Goal: Information Seeking & Learning: Learn about a topic

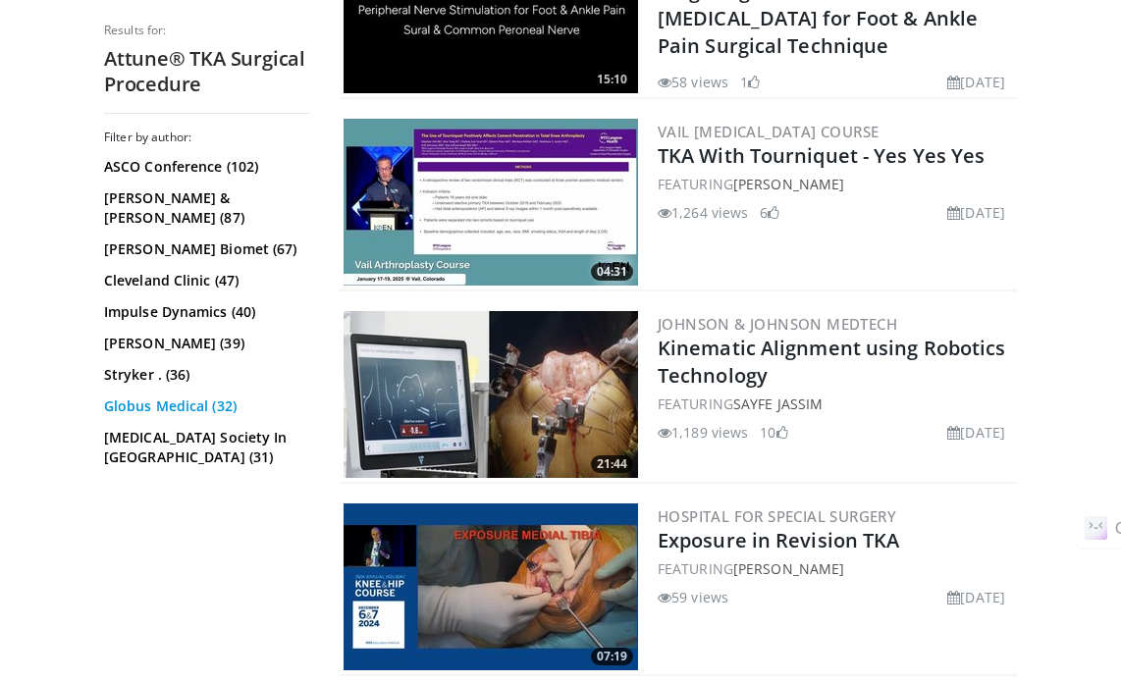
scroll to position [5006, 0]
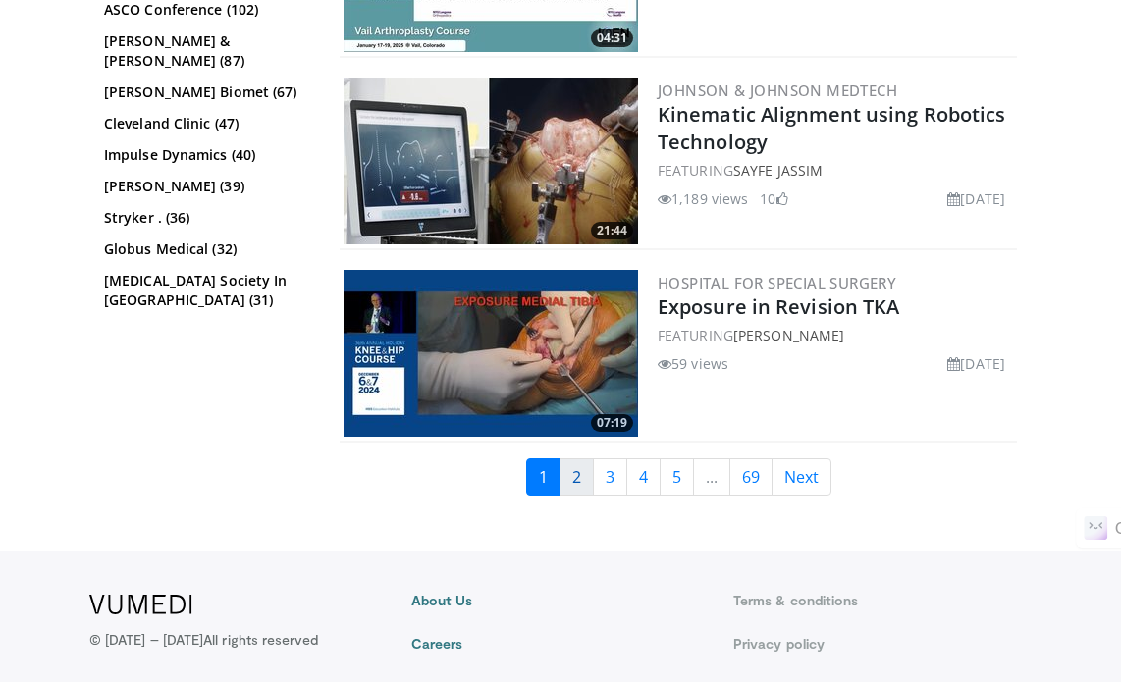
click at [579, 458] on link "2" at bounding box center [577, 476] width 34 height 37
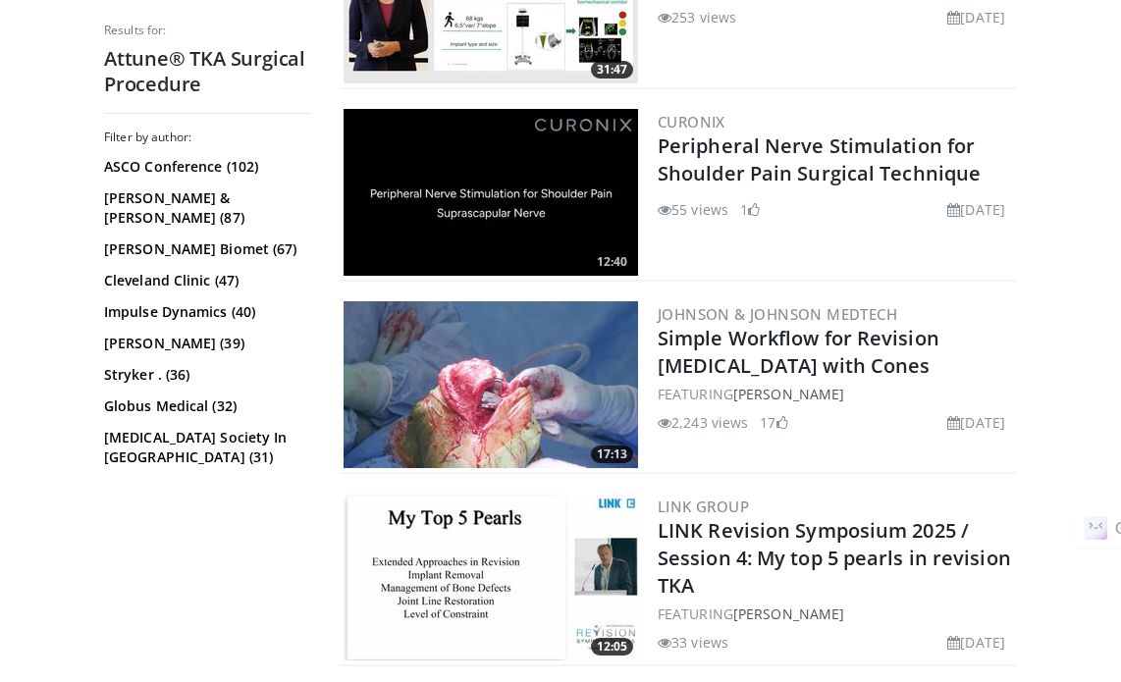
scroll to position [3092, 0]
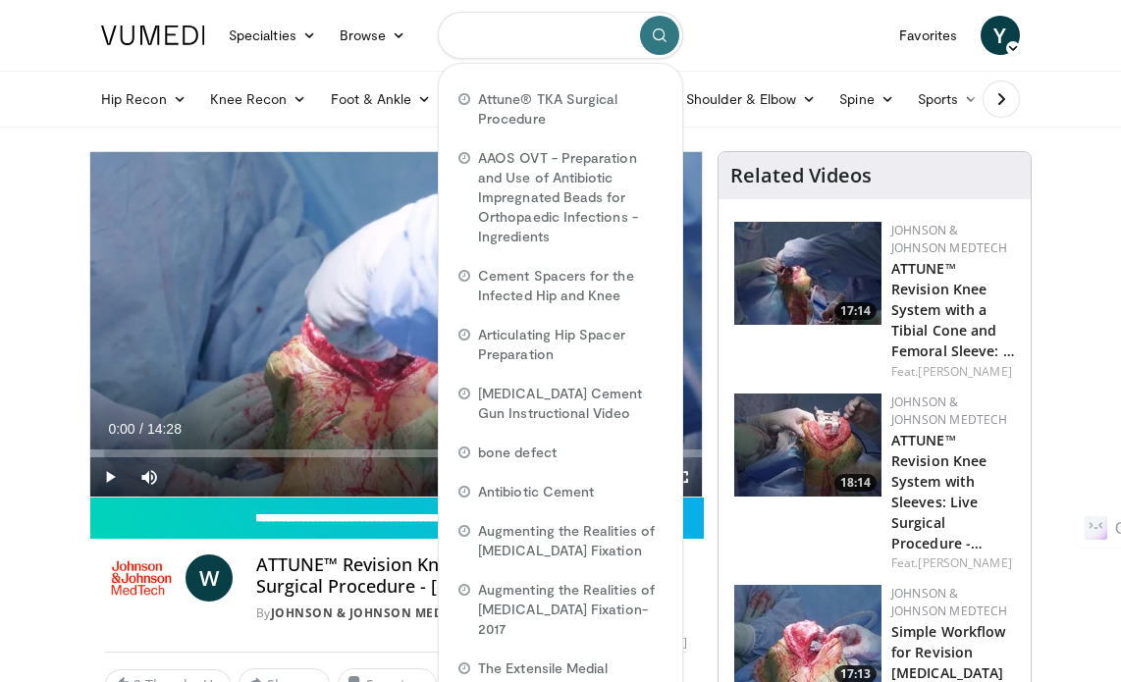
paste input "**********"
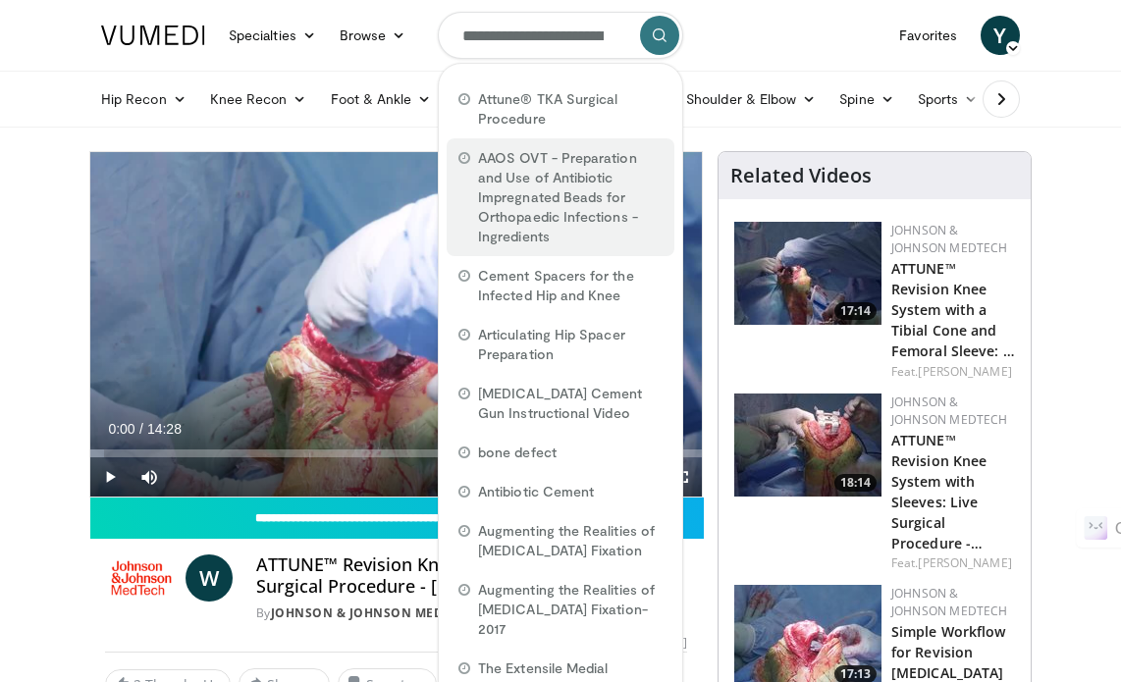
scroll to position [0, 326]
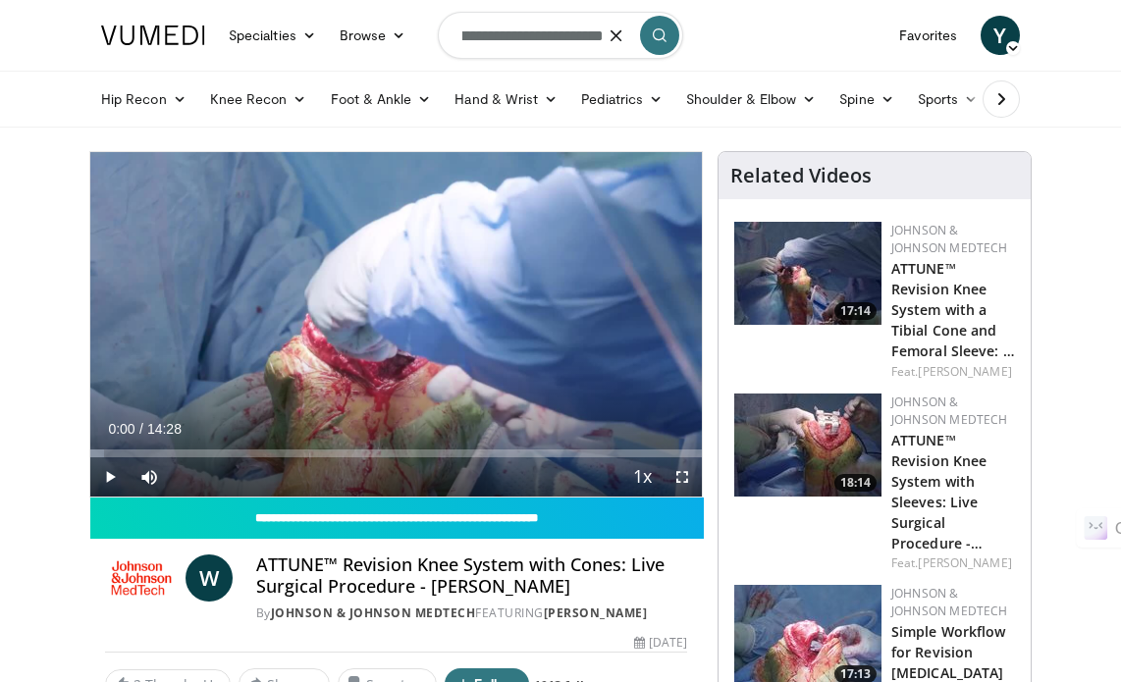
type input "**********"
click at [656, 41] on icon "submit" at bounding box center [660, 35] width 16 height 16
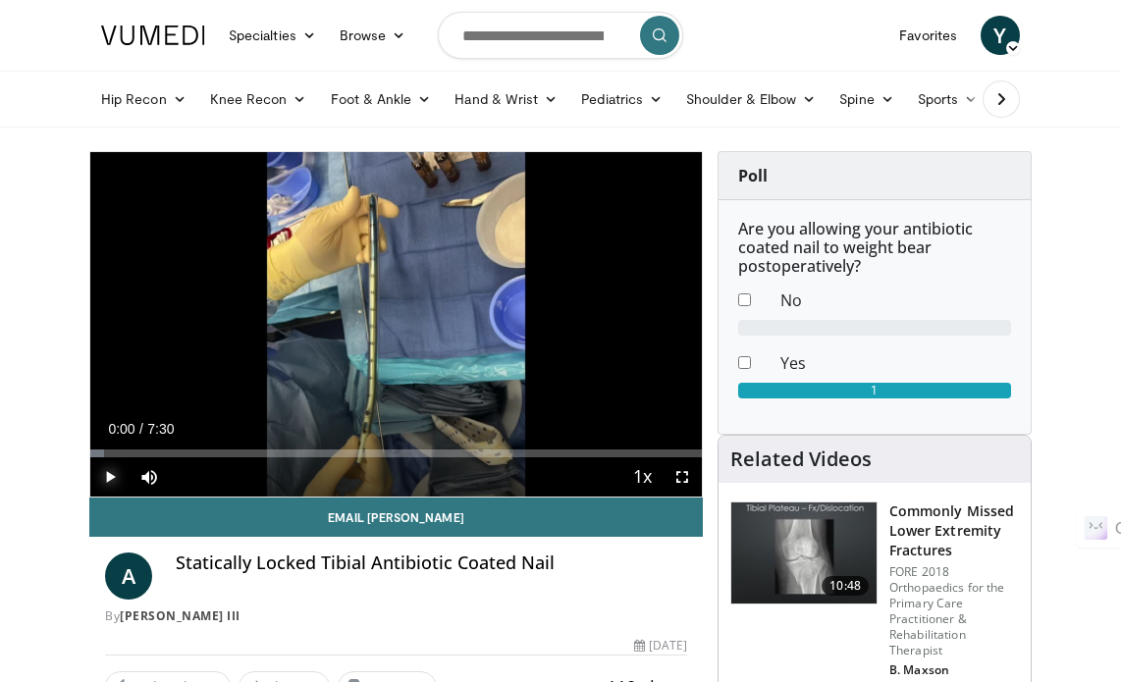
click at [110, 472] on span "Video Player" at bounding box center [109, 476] width 39 height 39
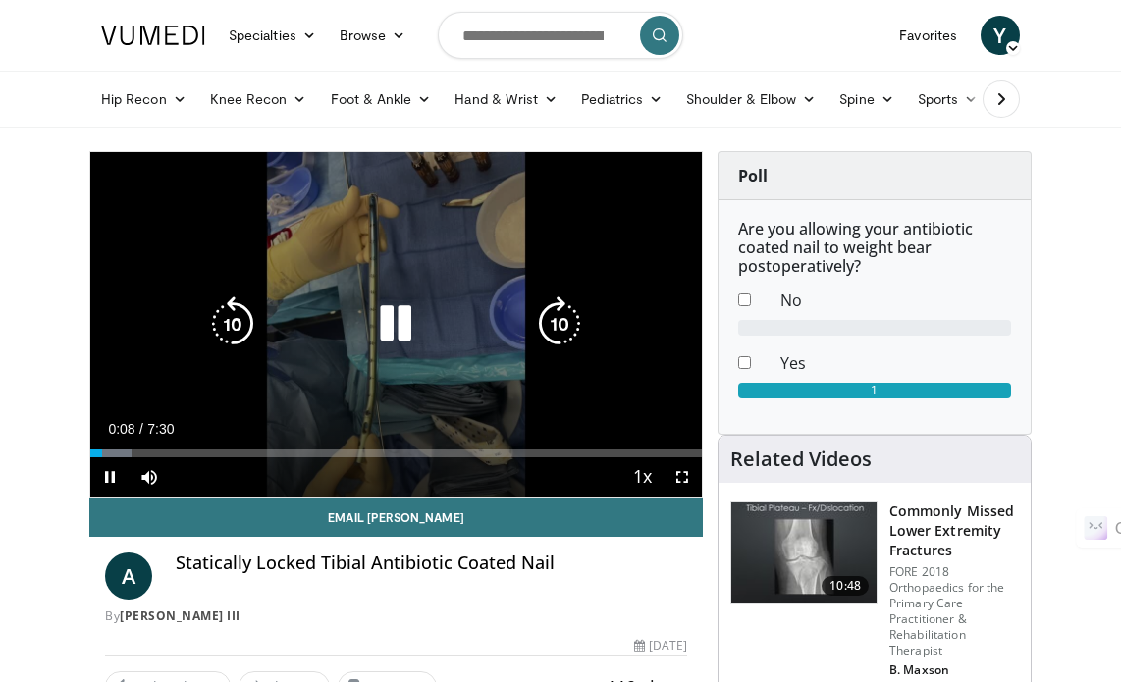
click at [385, 335] on icon "Video Player" at bounding box center [395, 323] width 55 height 55
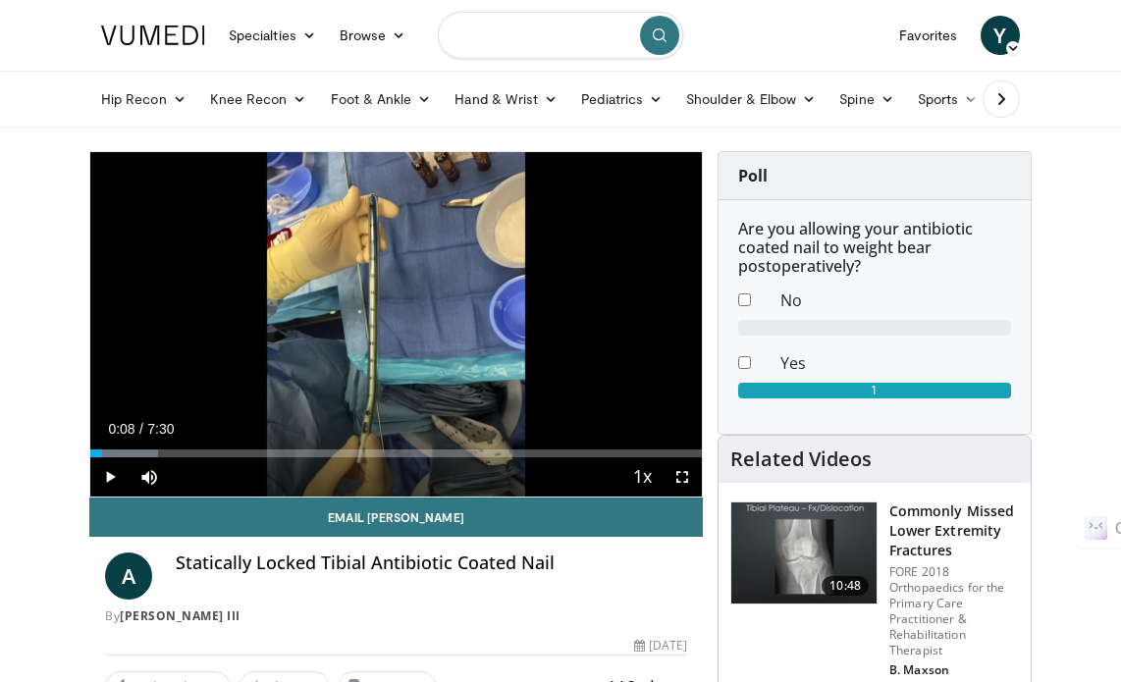
paste input "**********"
type input "**********"
click at [648, 33] on button "submit" at bounding box center [659, 35] width 39 height 39
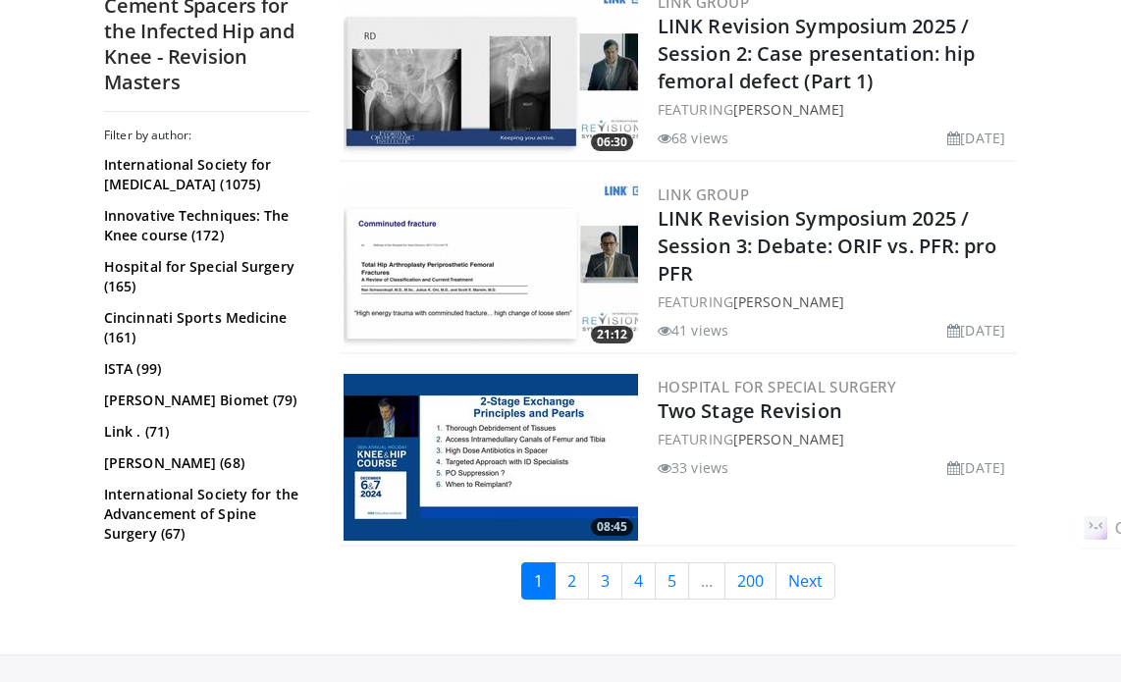
scroll to position [4712, 0]
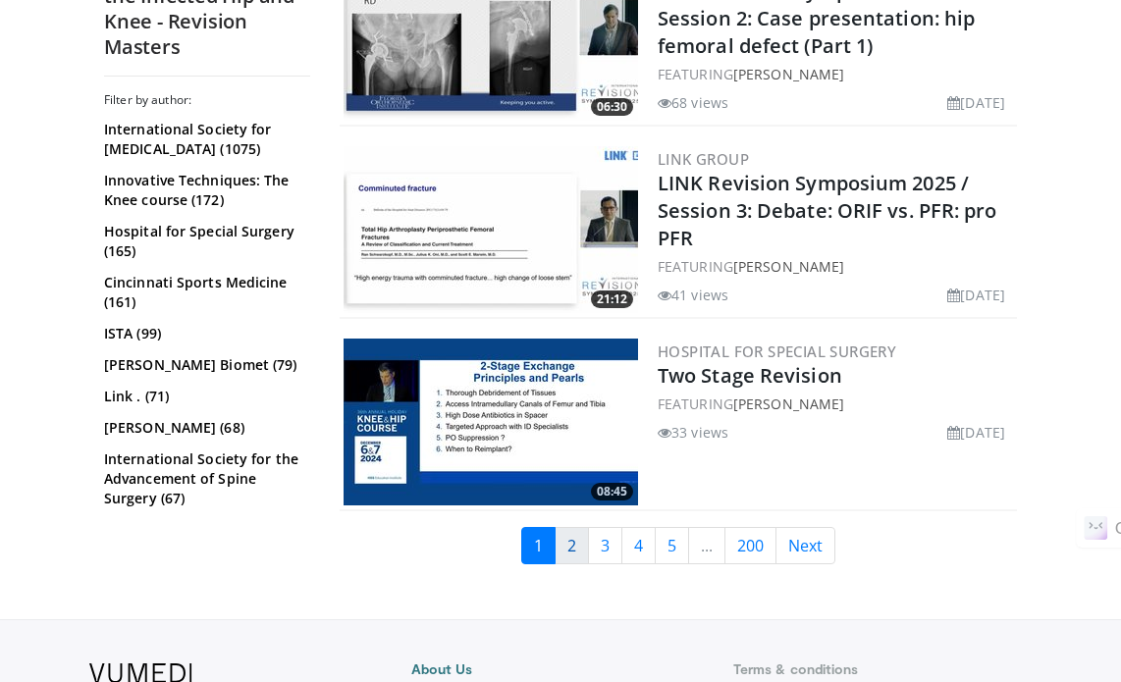
click at [578, 527] on link "2" at bounding box center [572, 545] width 34 height 37
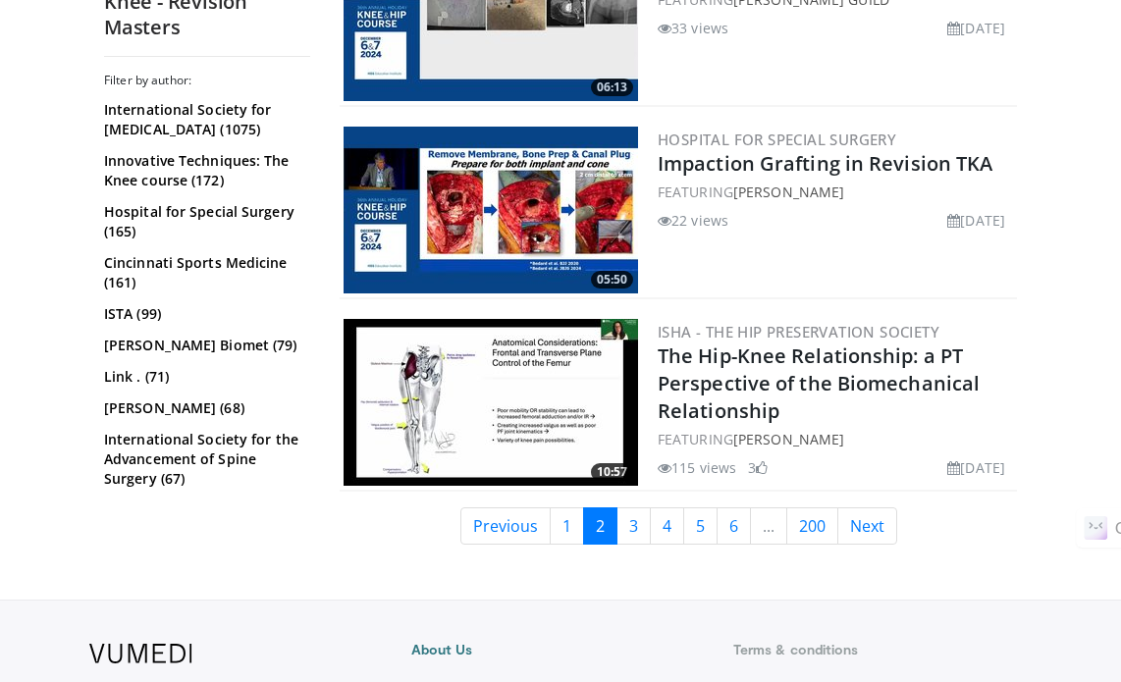
scroll to position [5006, 0]
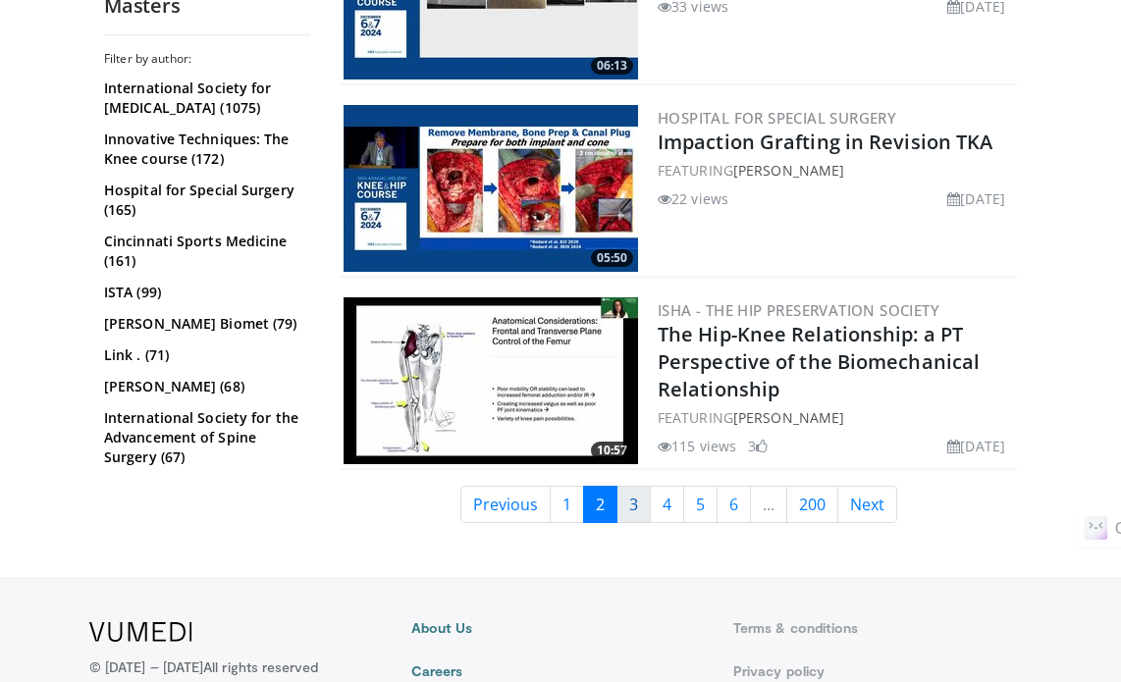
click at [634, 486] on link "3" at bounding box center [633, 504] width 34 height 37
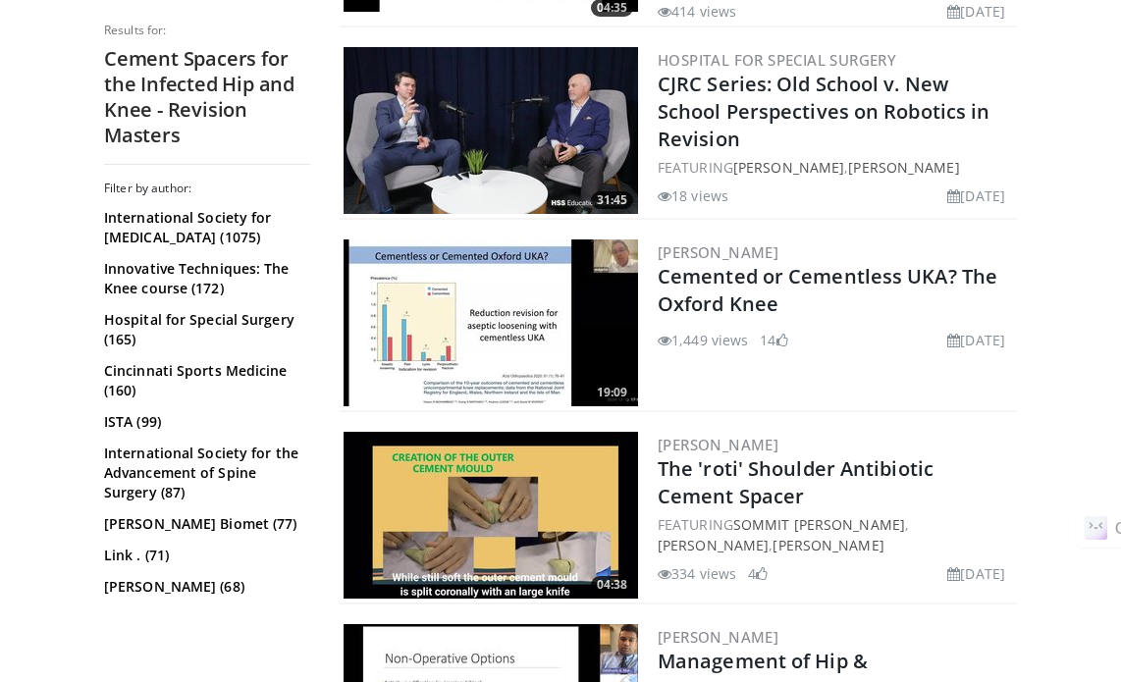
scroll to position [3338, 0]
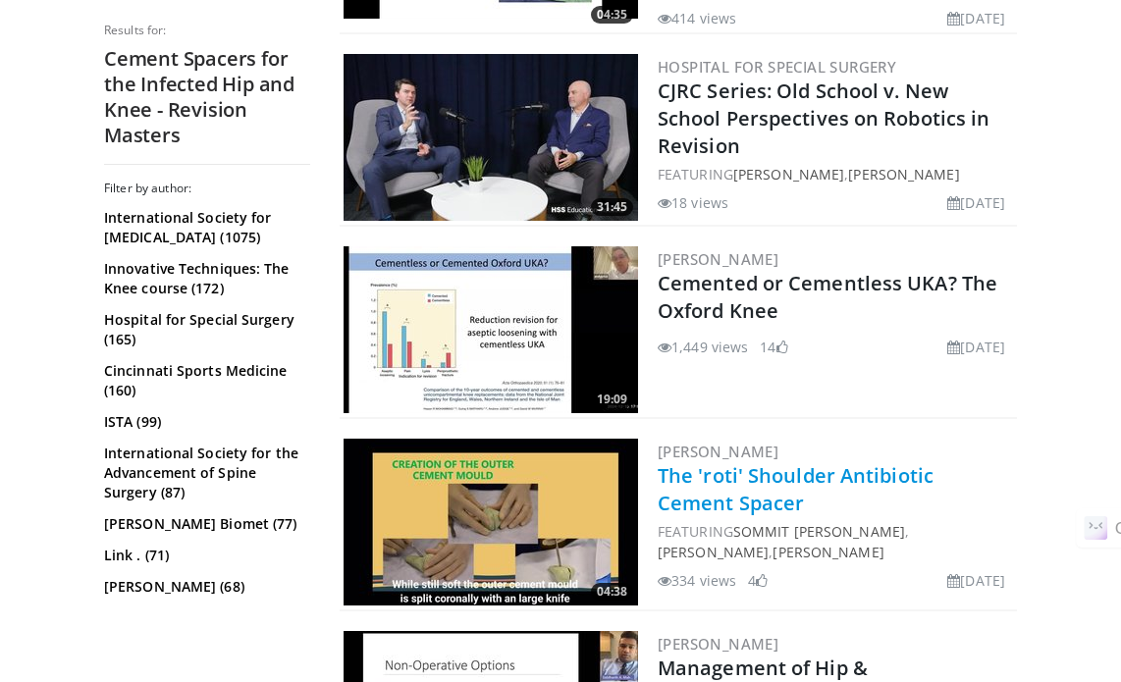
click at [723, 462] on link "The 'roti' Shoulder Antibiotic Cement Spacer" at bounding box center [796, 489] width 276 height 54
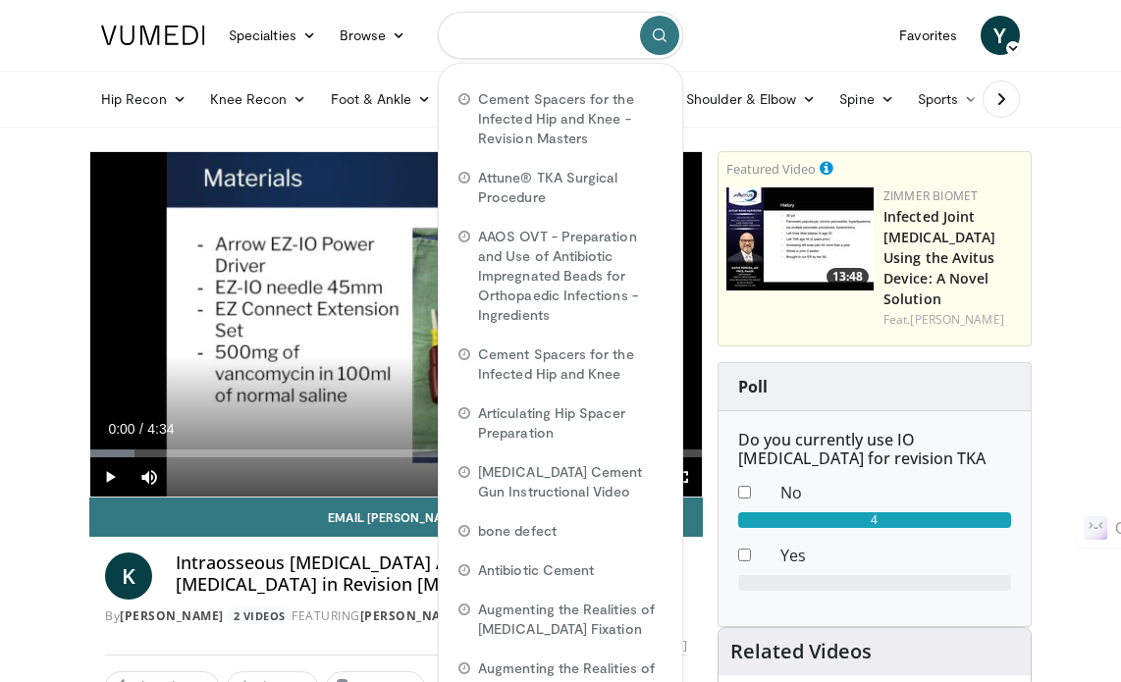
paste input "**********"
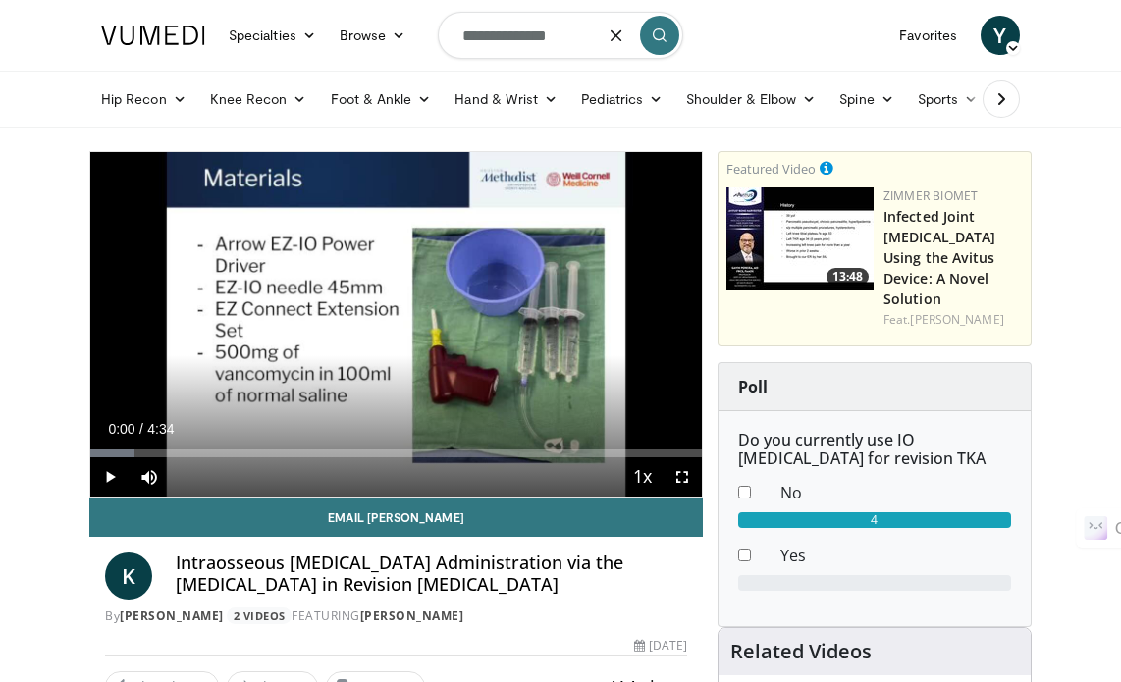
type input "**********"
click at [647, 46] on button "submit" at bounding box center [659, 35] width 39 height 39
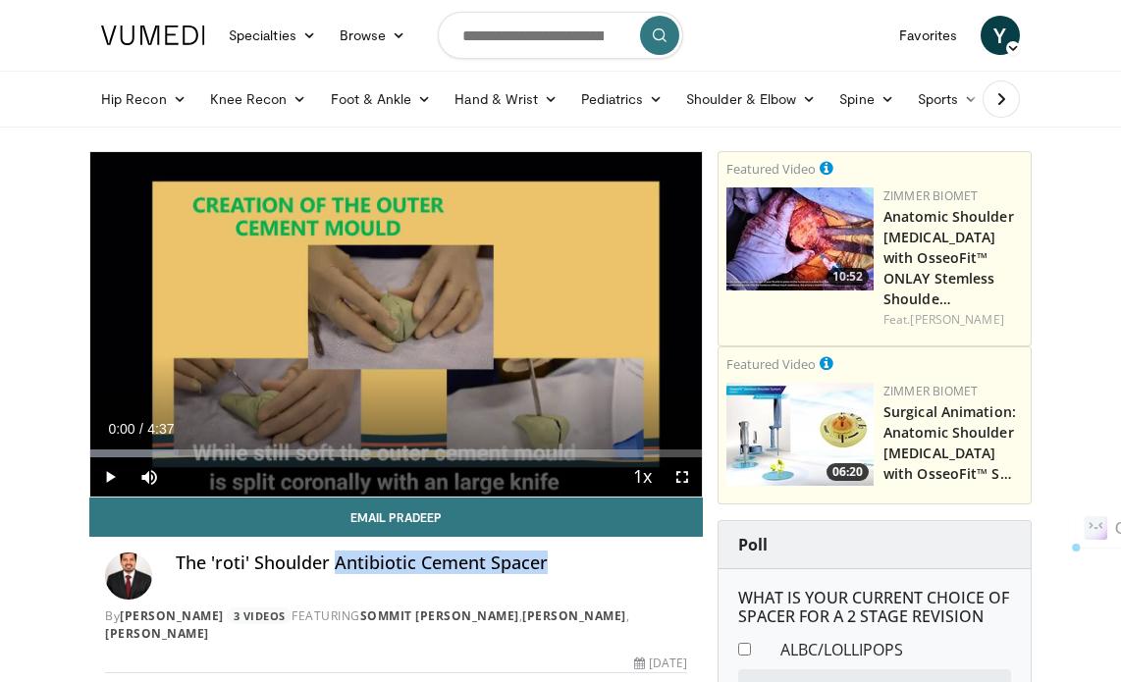
drag, startPoint x: 332, startPoint y: 562, endPoint x: 536, endPoint y: 566, distance: 204.2
click at [554, 576] on div "The 'roti' Shoulder Antibiotic Cement Spacer" at bounding box center [431, 576] width 511 height 47
copy h4 "Antibiotic Cement Spacer"
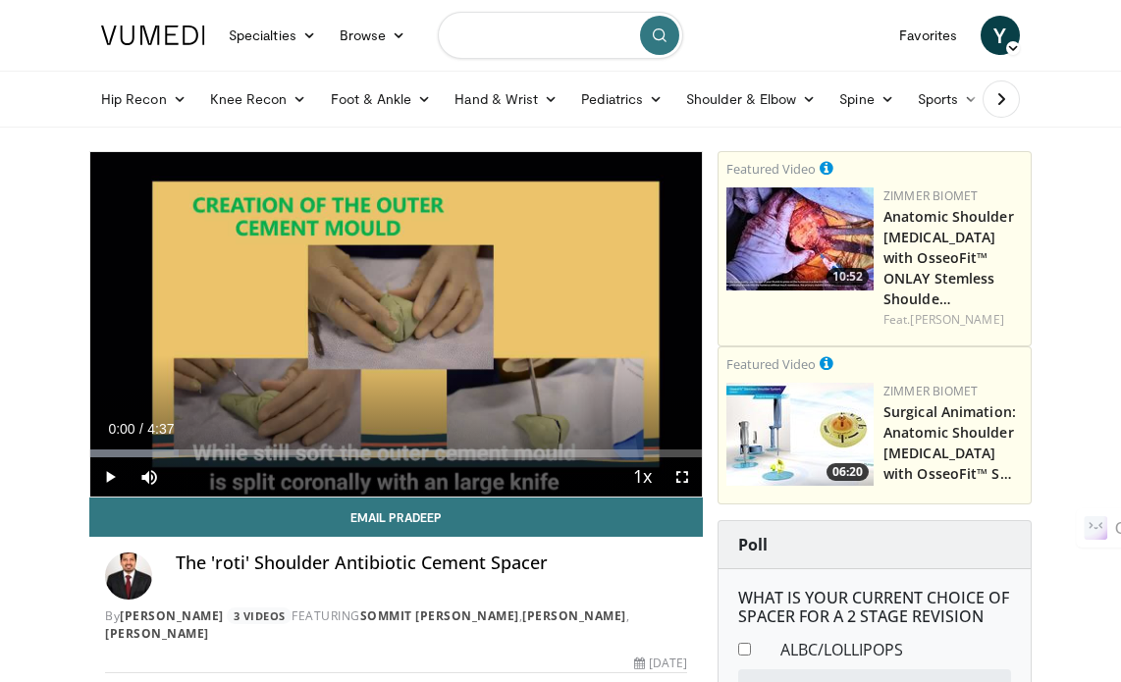
paste input "**********"
type input "**********"
click at [668, 29] on button "submit" at bounding box center [659, 35] width 39 height 39
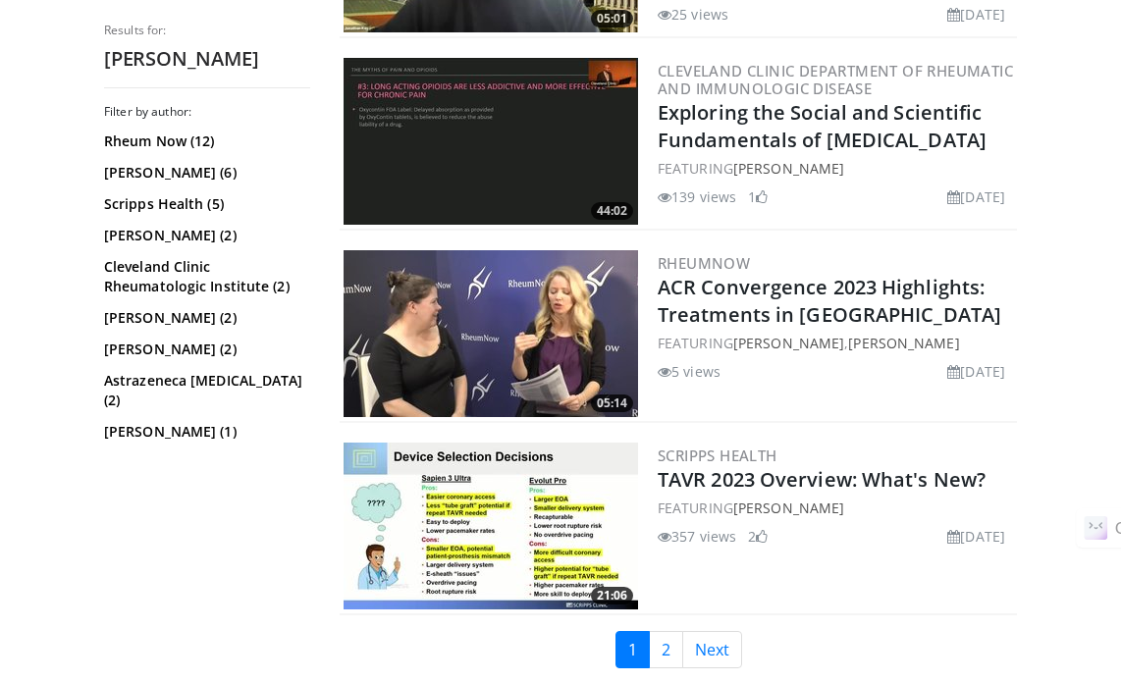
scroll to position [4221, 0]
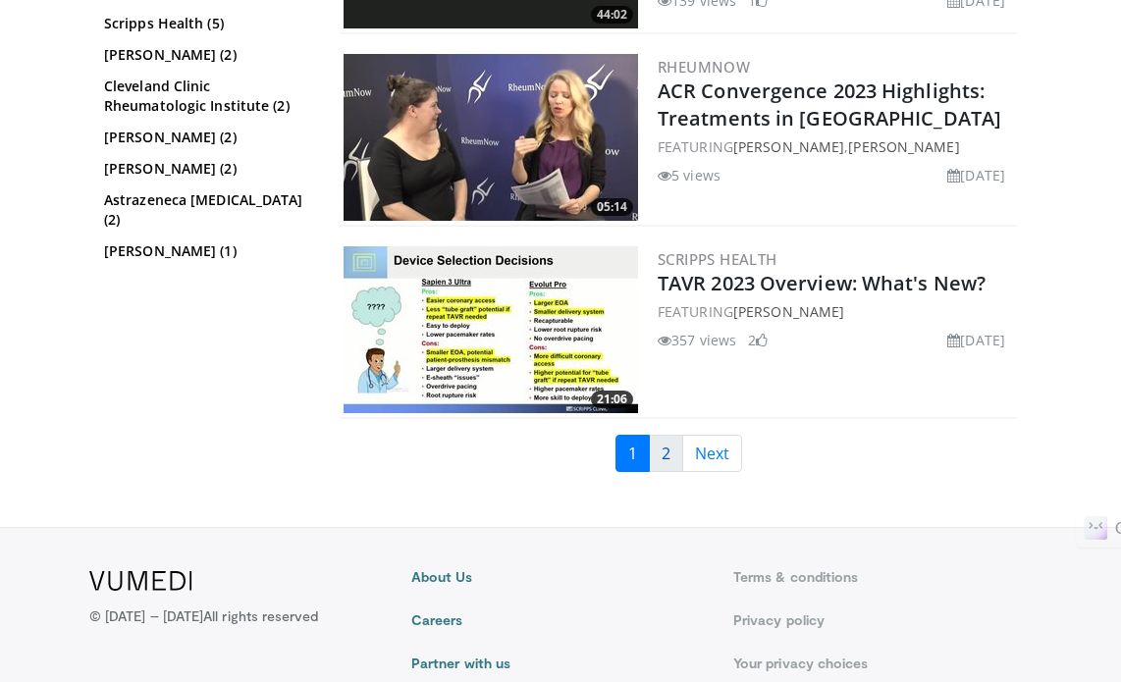
click at [666, 439] on link "2" at bounding box center [666, 453] width 34 height 37
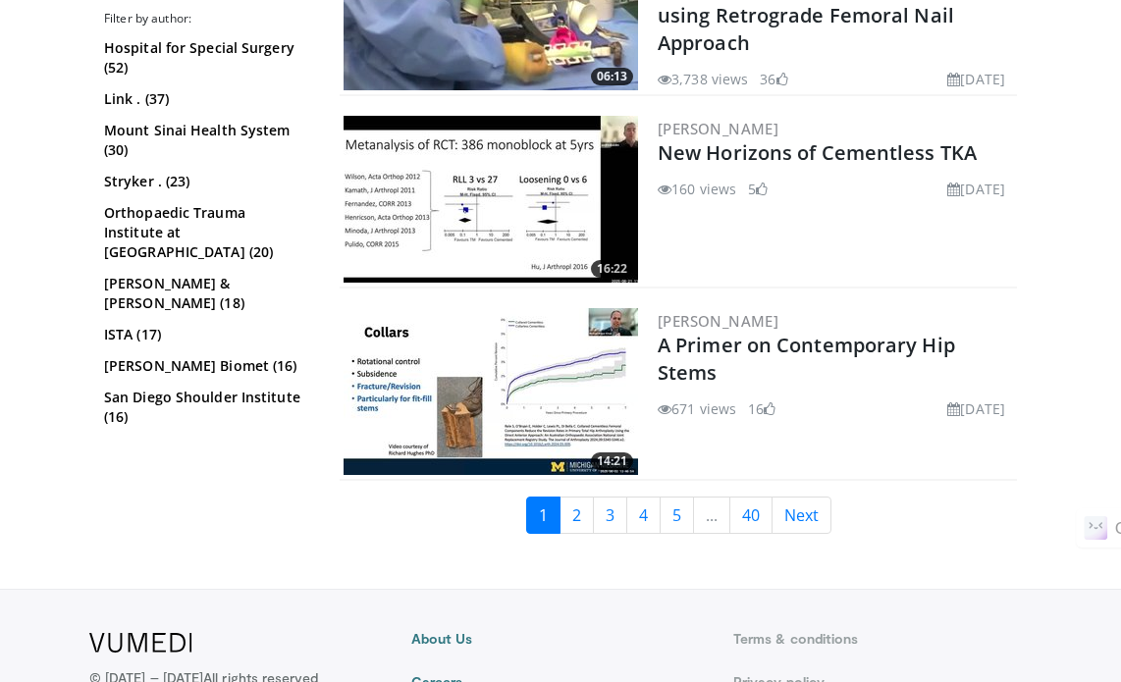
scroll to position [4908, 0]
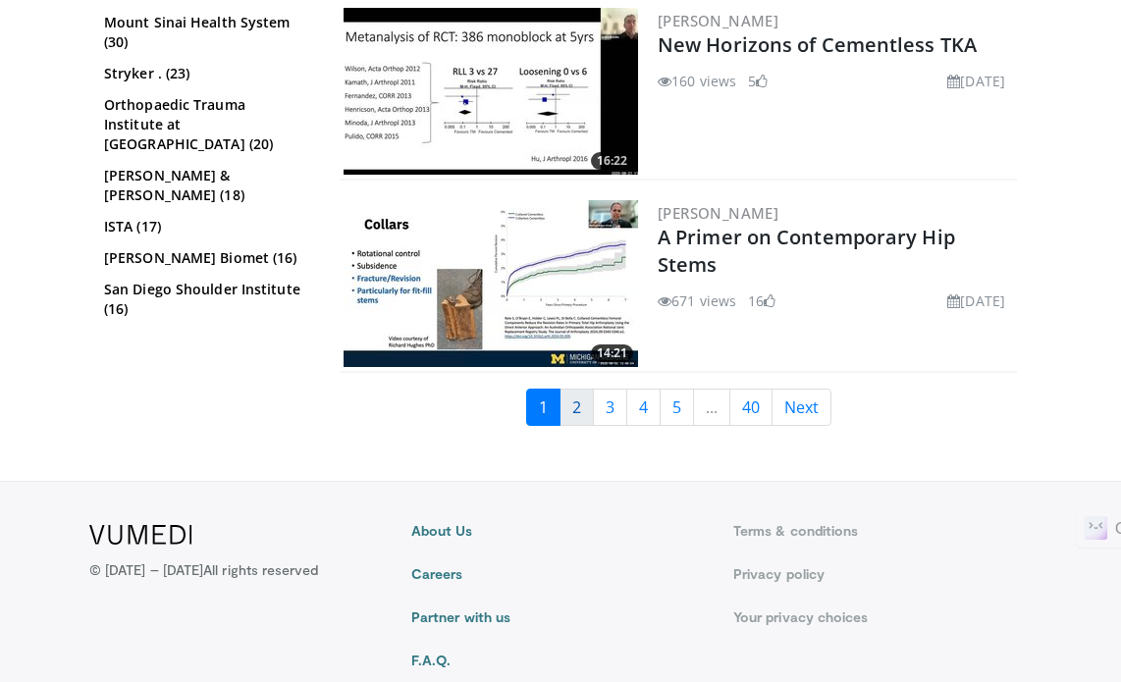
click at [586, 426] on link "2" at bounding box center [577, 407] width 34 height 37
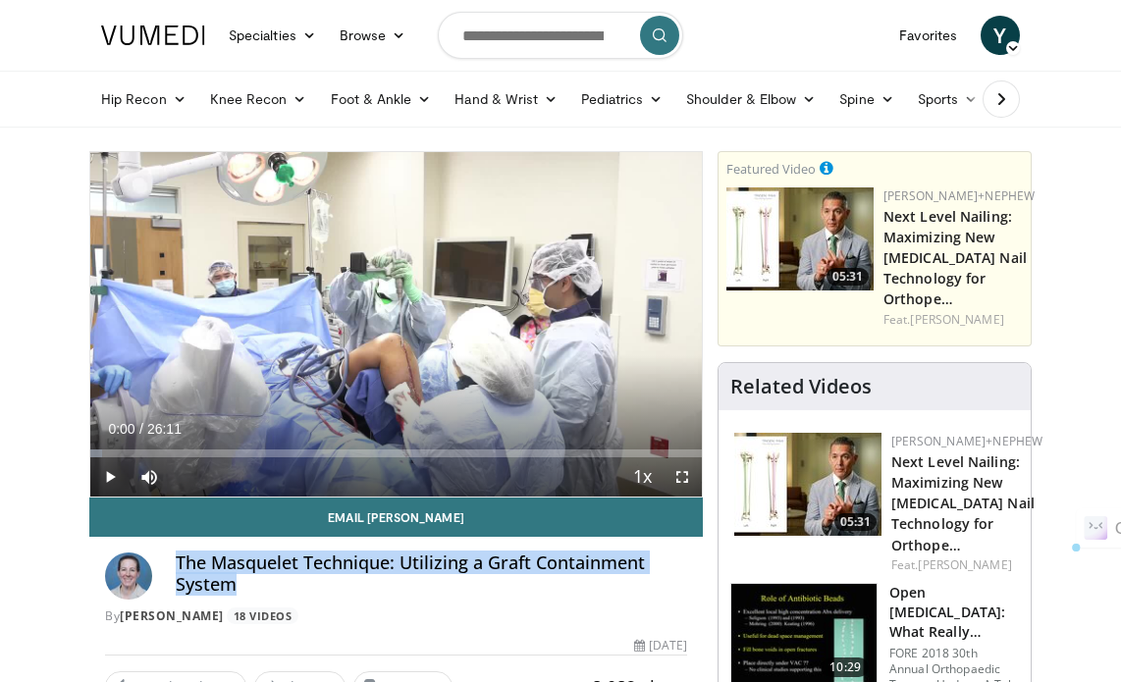
drag, startPoint x: 178, startPoint y: 562, endPoint x: 239, endPoint y: 591, distance: 67.2
click at [239, 591] on h4 "The Masquelet Technique: Utilizing a Graft Containment System" at bounding box center [431, 574] width 511 height 42
copy h4 "The Masquelet Technique: Utilizing a Graft Containment System"
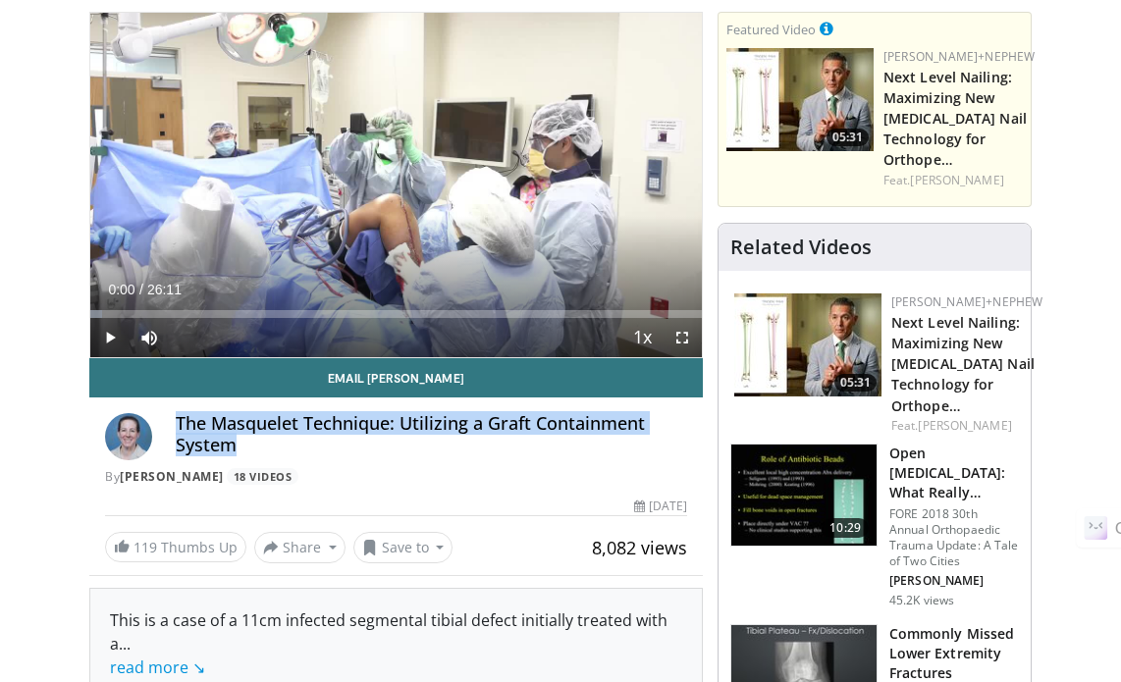
scroll to position [196, 0]
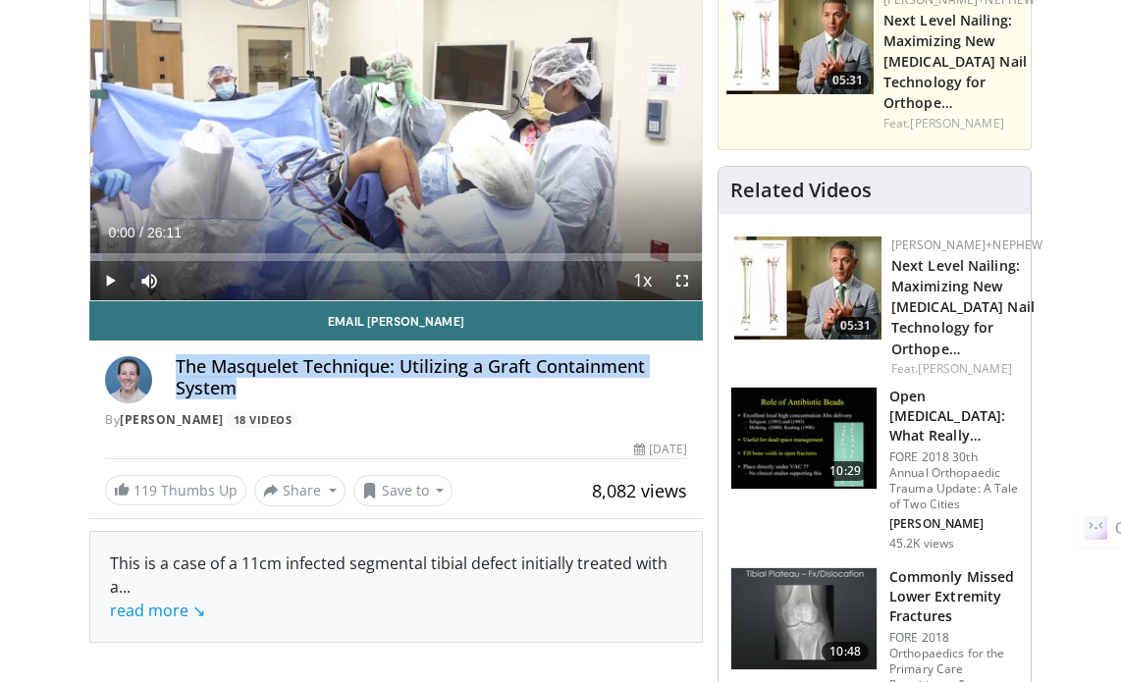
click at [300, 382] on h4 "The Masquelet Technique: Utilizing a Graft Containment System" at bounding box center [431, 377] width 511 height 42
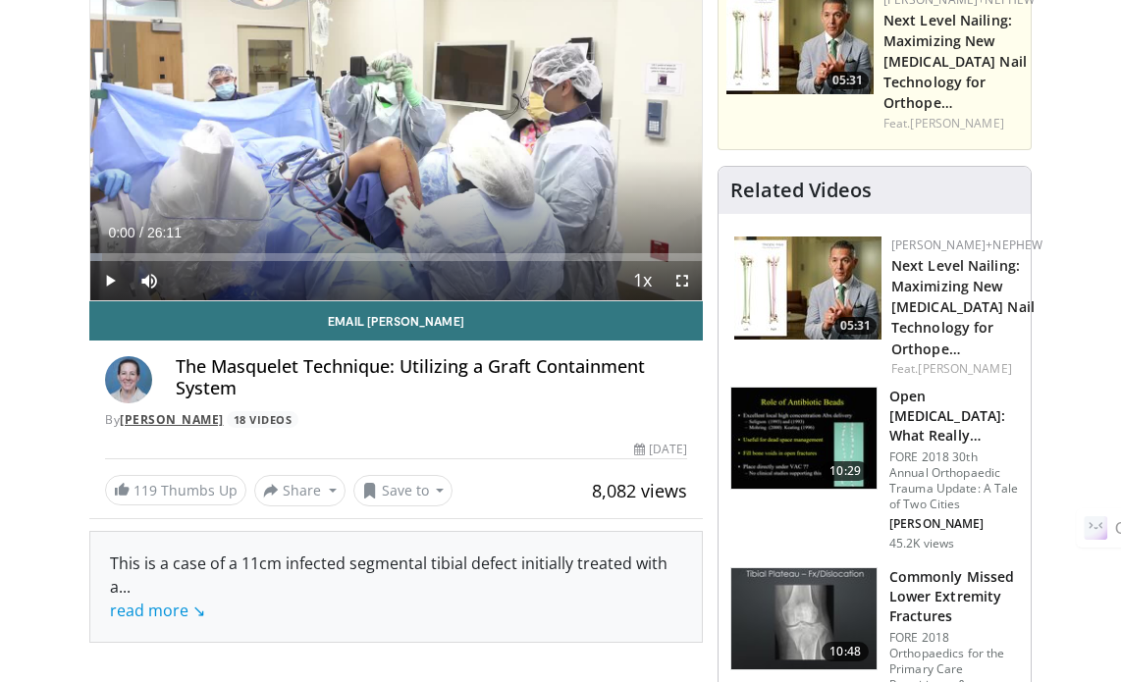
click at [218, 421] on link "Janet Conway" at bounding box center [172, 419] width 104 height 17
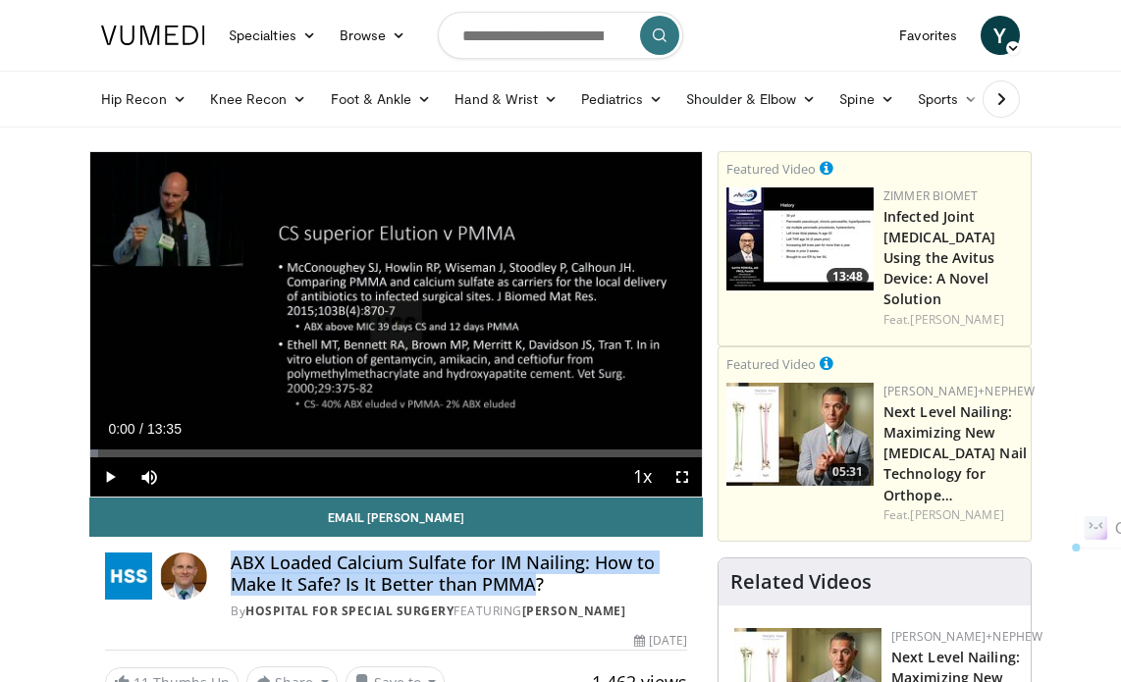
drag, startPoint x: 228, startPoint y: 565, endPoint x: 535, endPoint y: 585, distance: 307.9
click at [535, 585] on div "ABX Loaded Calcium Sulfate for IM Nailing: How to Make It Safe? Is It Better th…" at bounding box center [396, 587] width 582 height 68
copy h4 "ABX Loaded Calcium Sulfate for IM Nailing: How to Make It Safe? Is It Better th…"
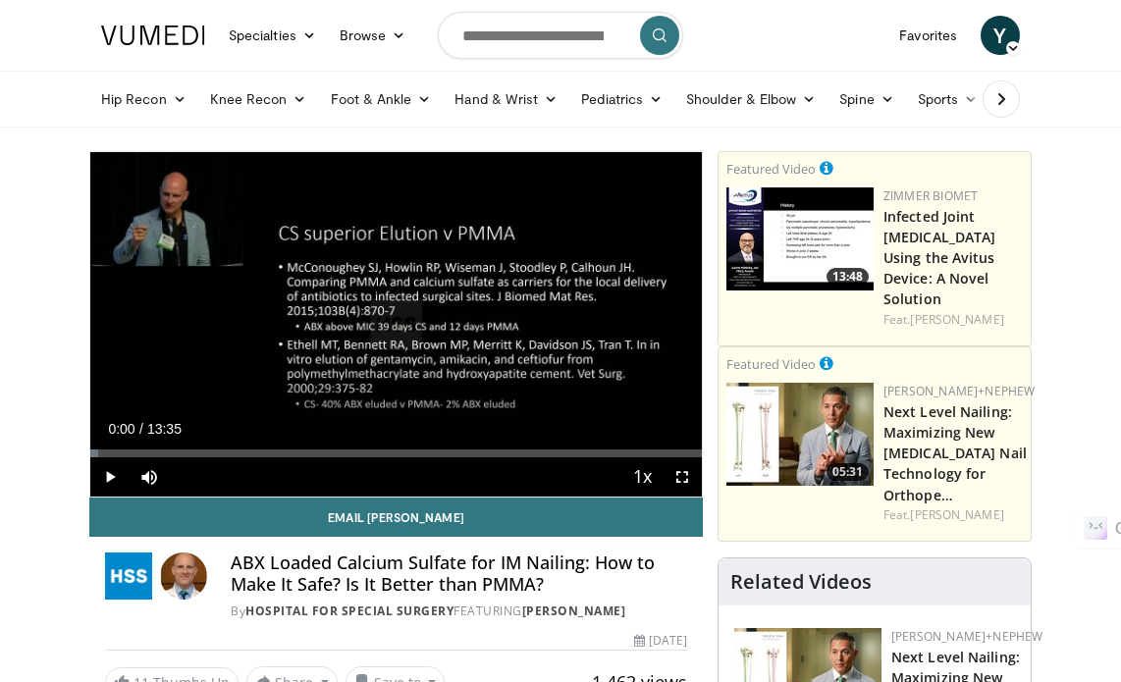
click at [534, 623] on div "Email Austin T. ABX Loaded Calcium Sulfate for IM Nailing: How to Make It Safe?…" at bounding box center [396, 598] width 614 height 200
click at [553, 611] on link "Austin T. Fragomen" at bounding box center [574, 611] width 104 height 17
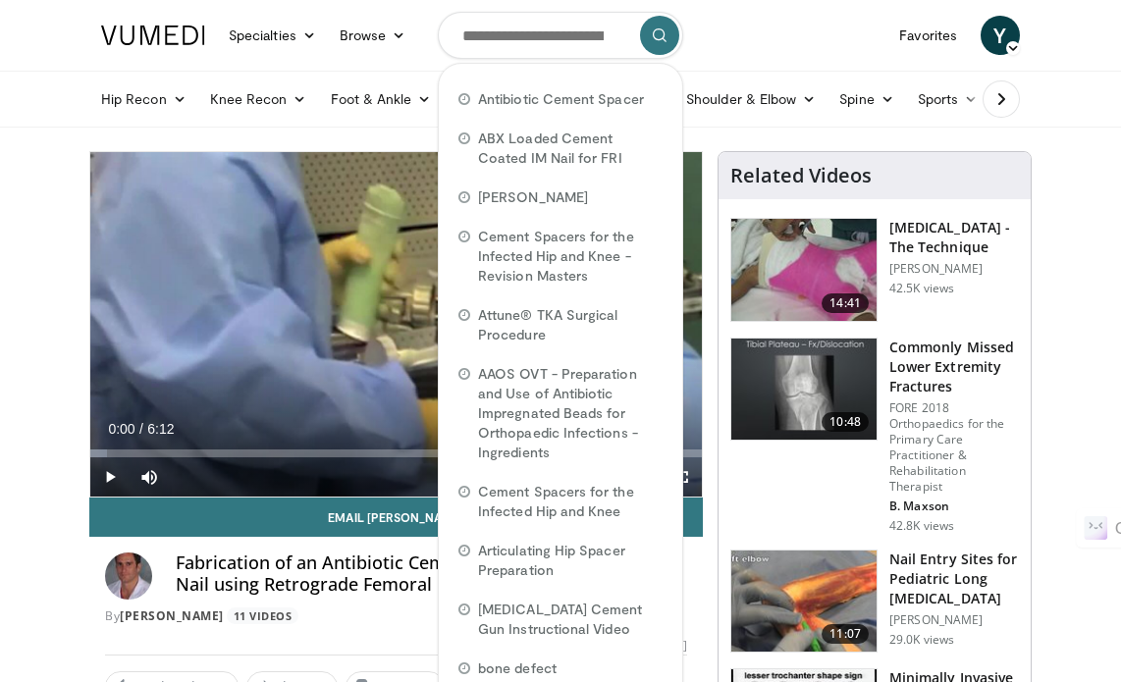
click at [173, 560] on div "Fabrication of an Antibiotic Cemented Locked Radiolucent Nail using Retrograde …" at bounding box center [396, 589] width 582 height 73
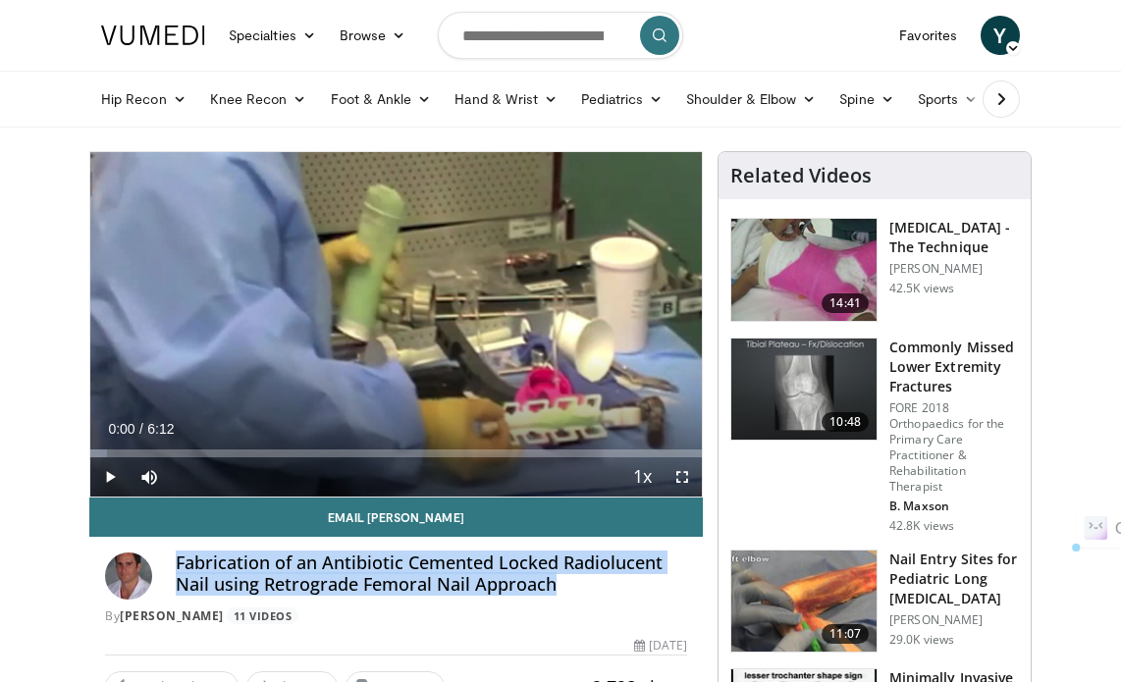
drag, startPoint x: 176, startPoint y: 559, endPoint x: 550, endPoint y: 586, distance: 375.0
click at [560, 590] on h4 "Fabrication of an Antibiotic Cemented Locked Radiolucent Nail using Retrograde …" at bounding box center [431, 574] width 511 height 42
copy h4 "Fabrication of an Antibiotic Cemented Locked Radiolucent Nail using Retrograde …"
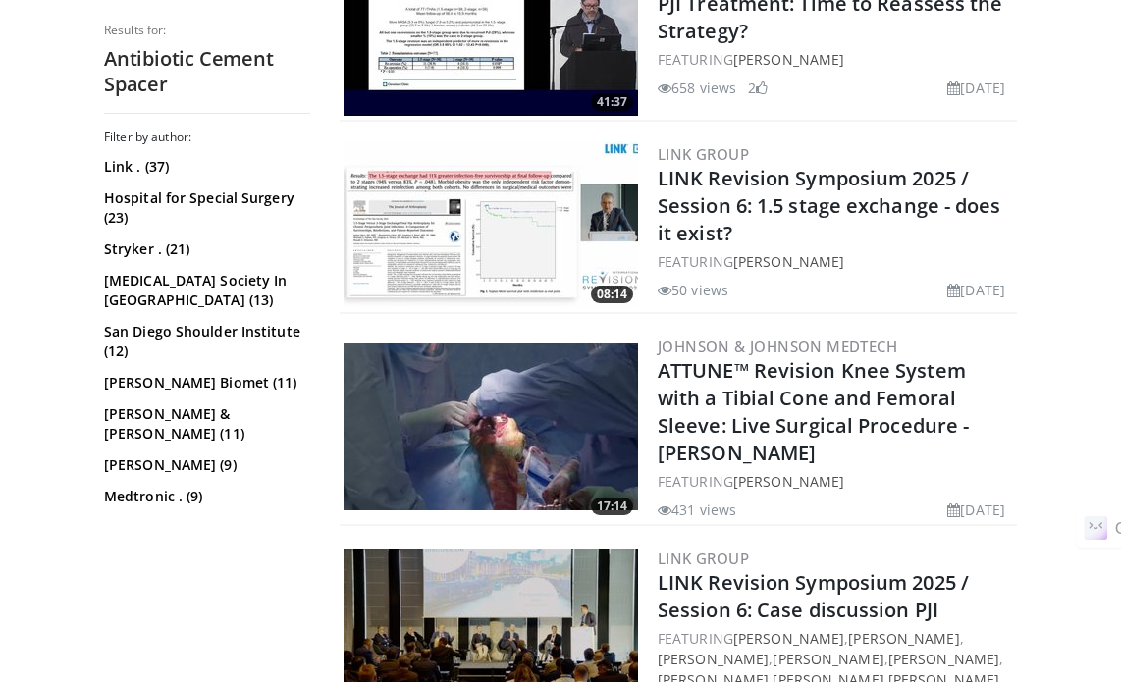
scroll to position [4908, 0]
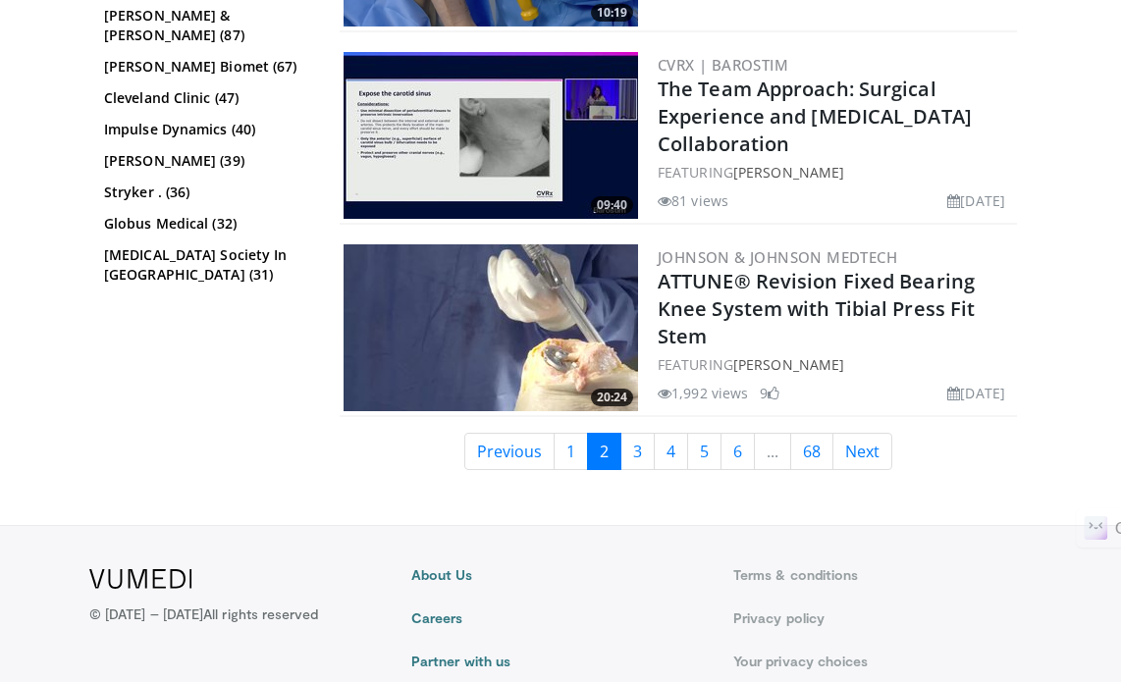
scroll to position [5116, 0]
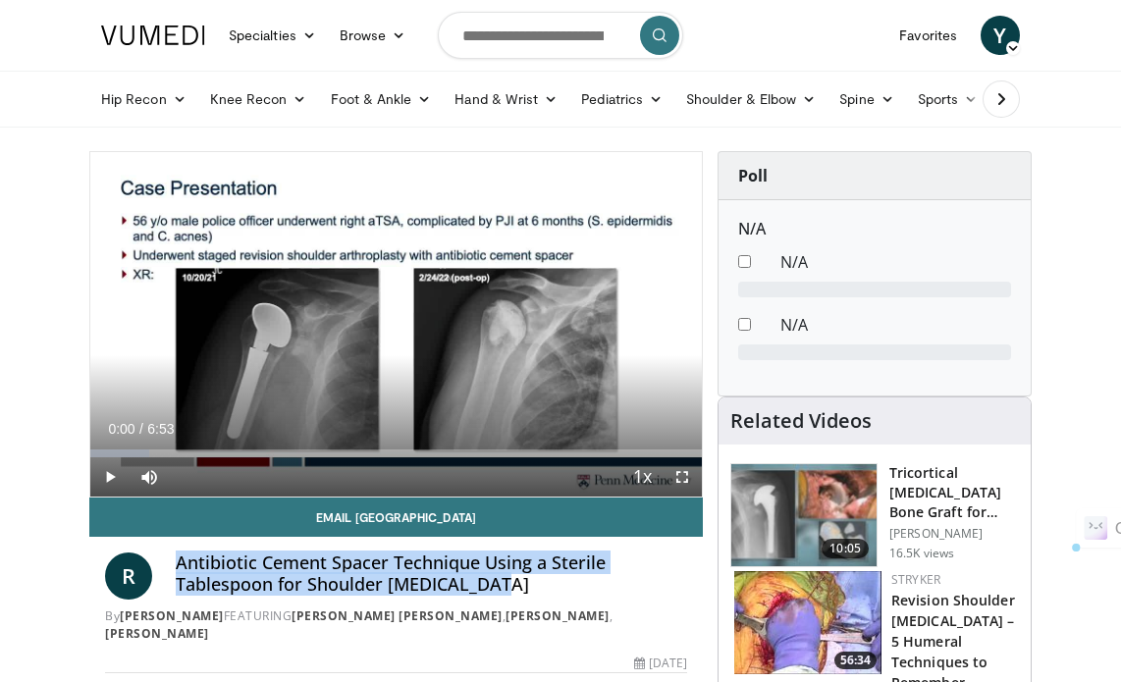
drag, startPoint x: 177, startPoint y: 563, endPoint x: 478, endPoint y: 581, distance: 301.9
click at [497, 586] on h4 "Antibiotic Cement Spacer Technique Using a Sterile Tablespoon for Shoulder Arth…" at bounding box center [431, 574] width 511 height 42
copy h4 "Antibiotic Cement Spacer Technique Using a Sterile Tablespoon for Shoulder Arth…"
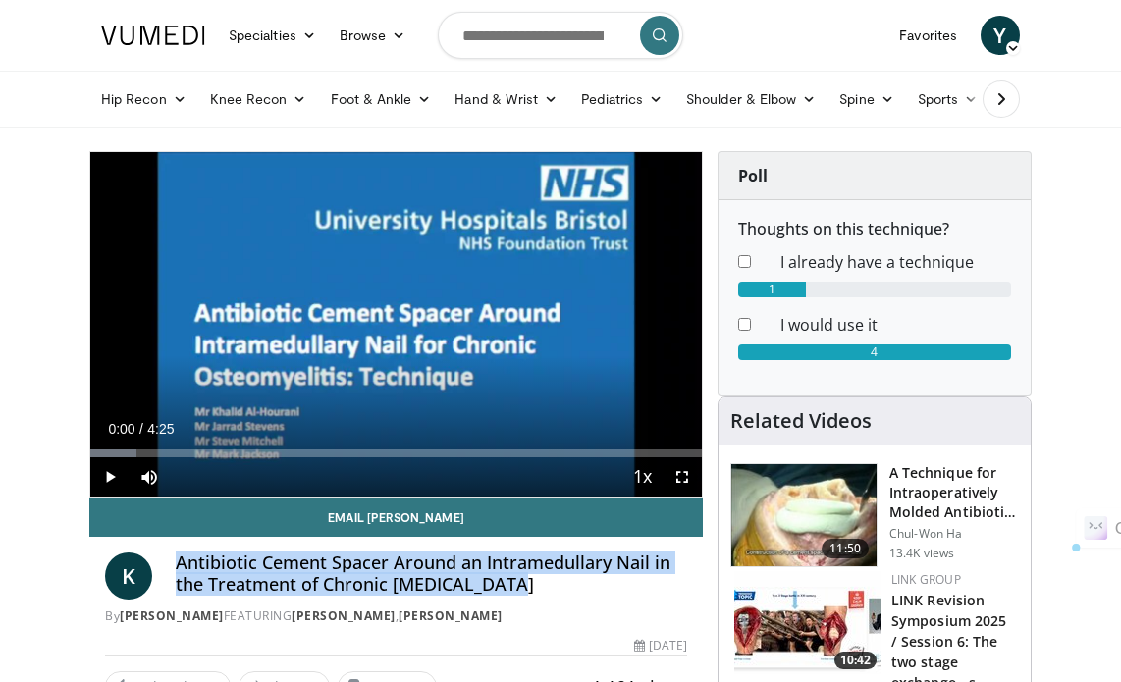
drag, startPoint x: 178, startPoint y: 564, endPoint x: 510, endPoint y: 592, distance: 333.9
click at [510, 592] on h4 "Antibiotic Cement Spacer Around an Intramedullary Nail in the Treatment of Chro…" at bounding box center [431, 574] width 511 height 42
copy h4 "Antibiotic Cement Spacer Around an Intramedullary Nail in the Treatment of Chro…"
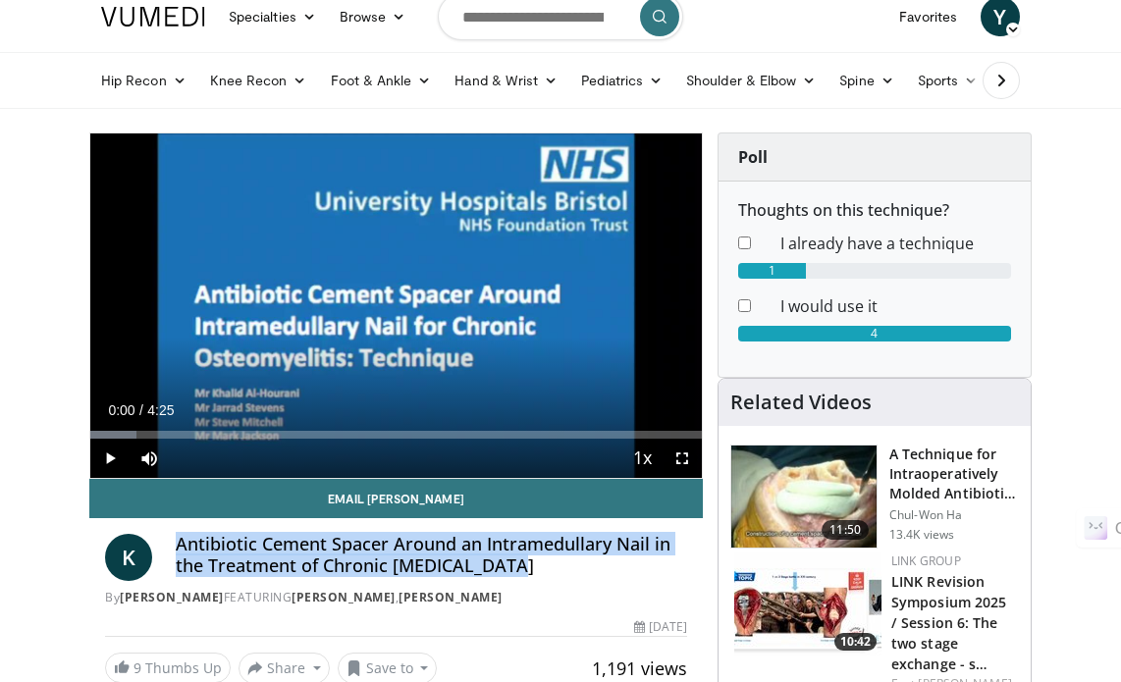
scroll to position [196, 0]
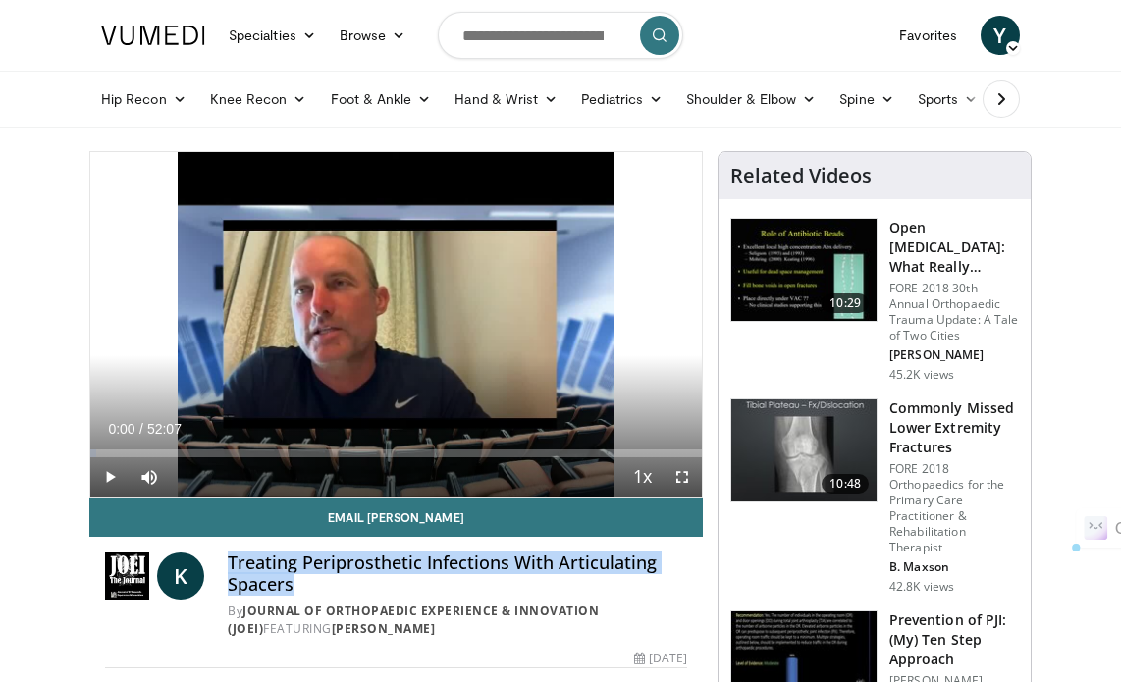
drag, startPoint x: 230, startPoint y: 562, endPoint x: 306, endPoint y: 579, distance: 78.4
click at [306, 579] on h4 "Treating Periprosthetic Infections With Articulating Spacers" at bounding box center [457, 574] width 459 height 42
copy h4 "Treating Periprosthetic Infections With Articulating Spacers"
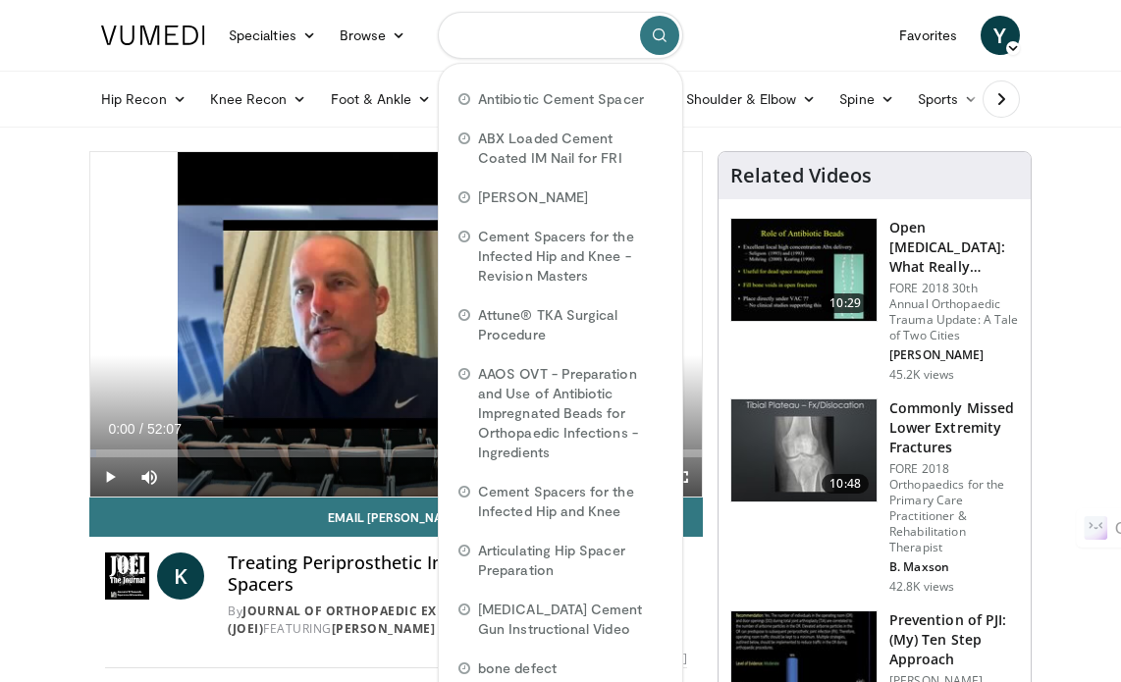
paste input "**********"
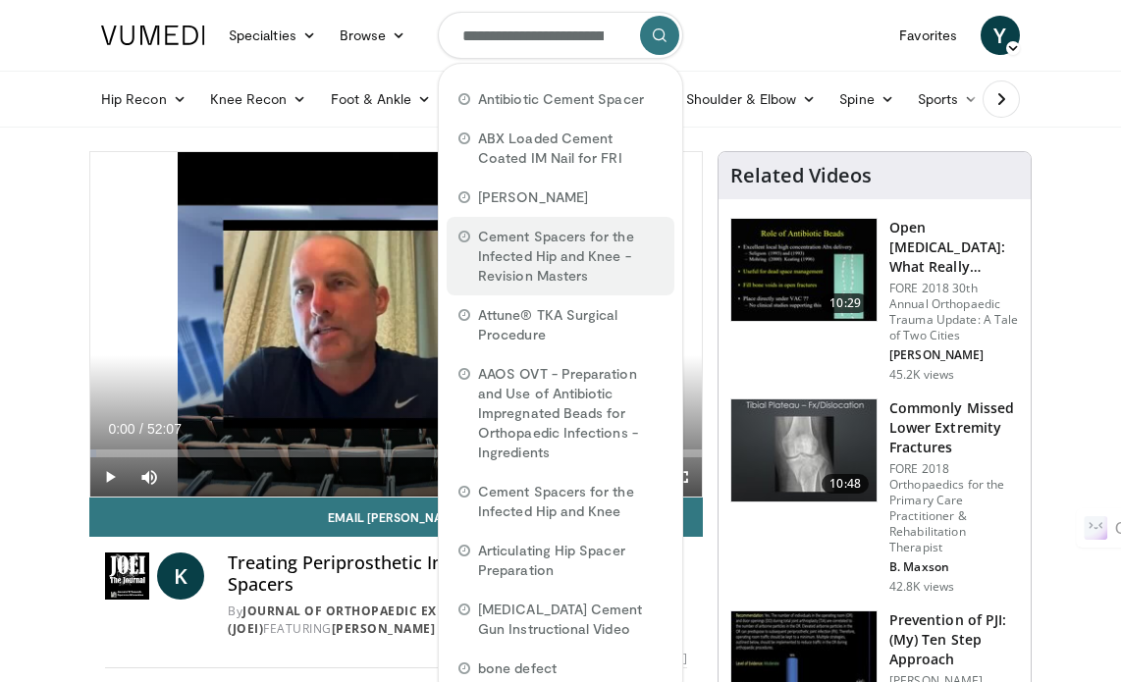
scroll to position [0, 422]
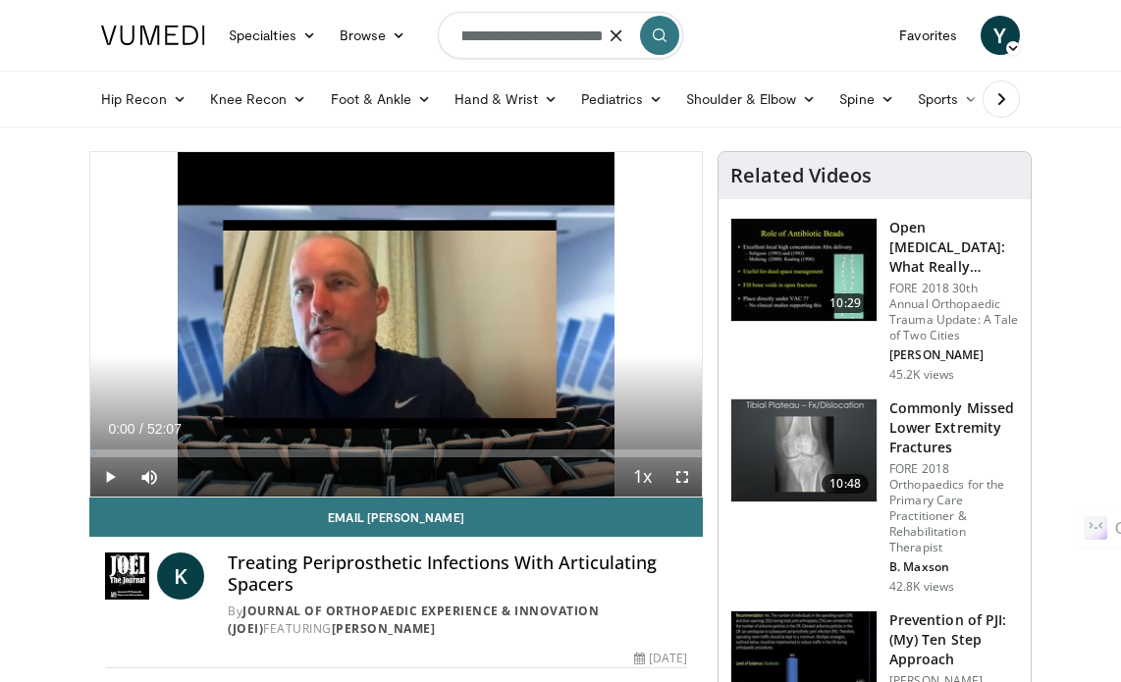
type input "**********"
click at [664, 37] on icon "submit" at bounding box center [660, 35] width 16 height 16
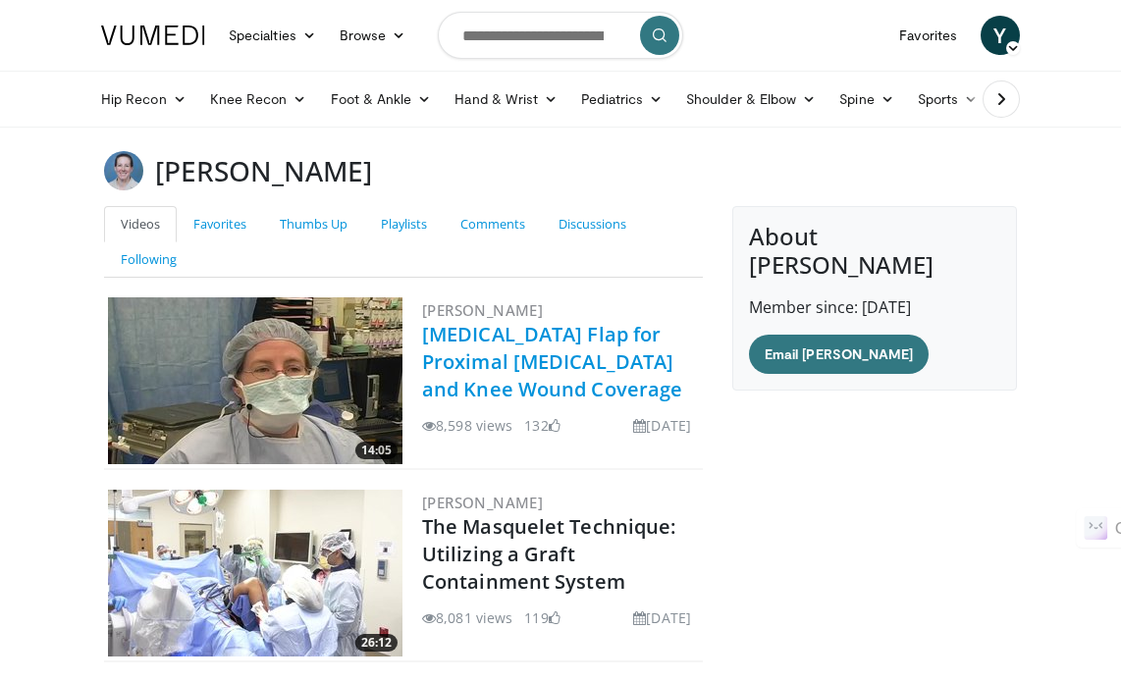
scroll to position [196, 0]
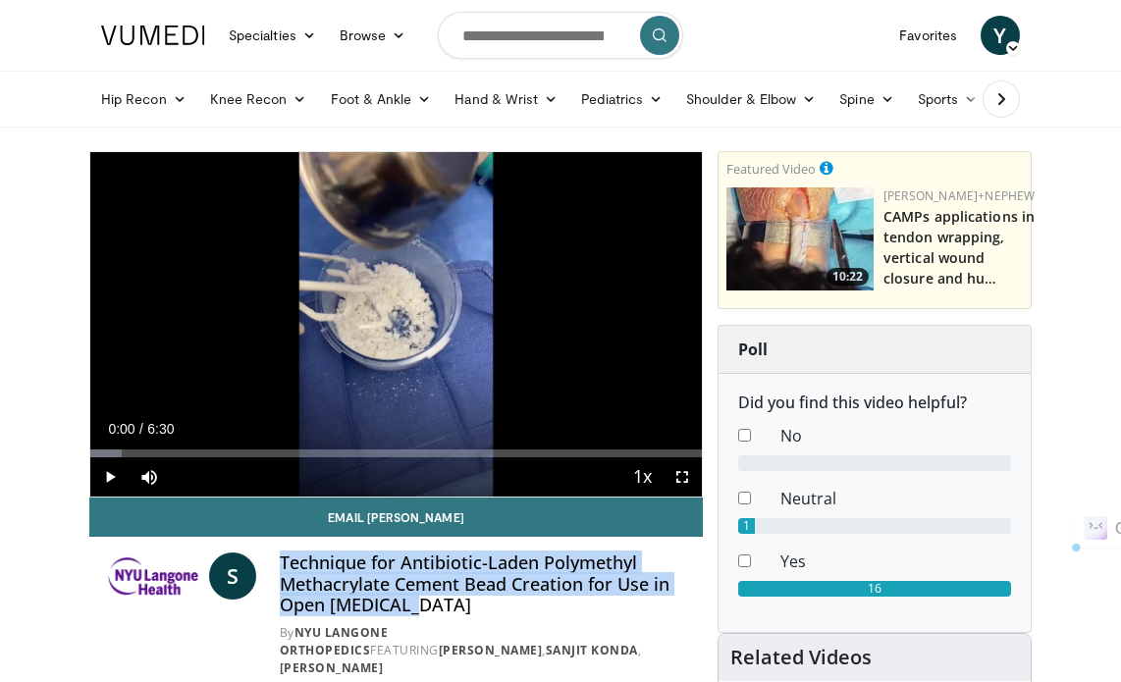
drag, startPoint x: 278, startPoint y: 557, endPoint x: 407, endPoint y: 607, distance: 138.9
click at [407, 607] on div "S Technique for Antibiotic-Laden Polymethyl Methacrylate Cement Bead Creation f…" at bounding box center [396, 615] width 582 height 125
copy h4 "Technique for Antibiotic-Laden Polymethyl Methacrylate Cement Bead Creation for…"
click at [389, 632] on link "NYU Langone Orthopedics" at bounding box center [334, 641] width 109 height 34
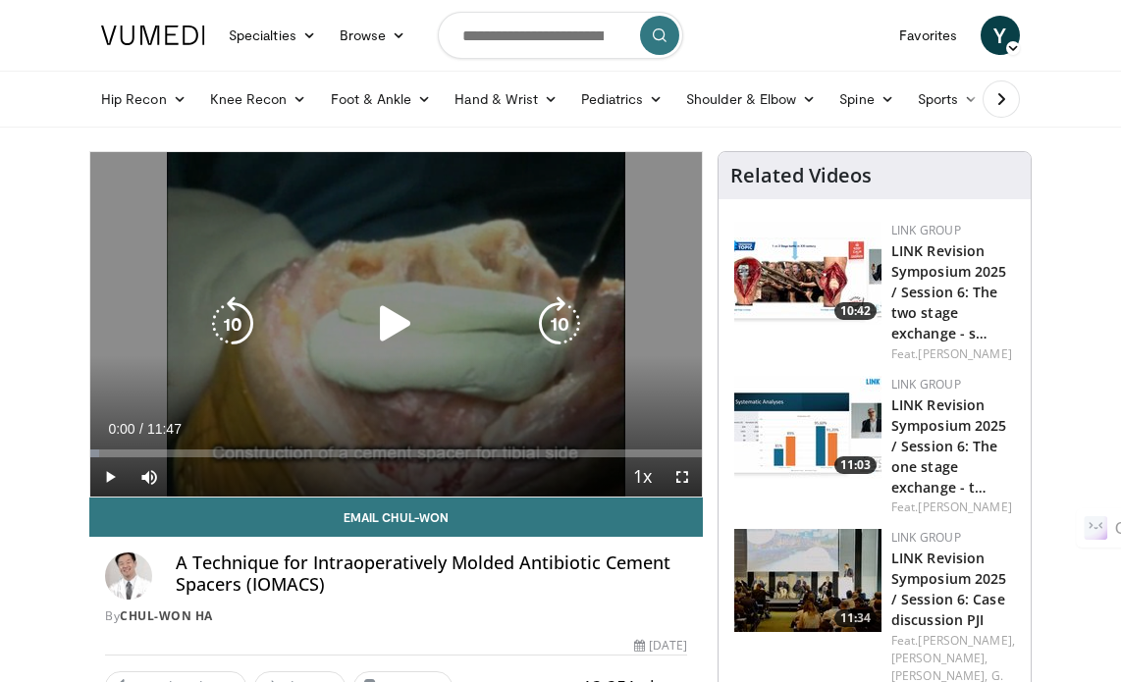
click at [381, 329] on icon "Video Player" at bounding box center [395, 323] width 55 height 55
click at [410, 317] on icon "Video Player" at bounding box center [395, 323] width 55 height 55
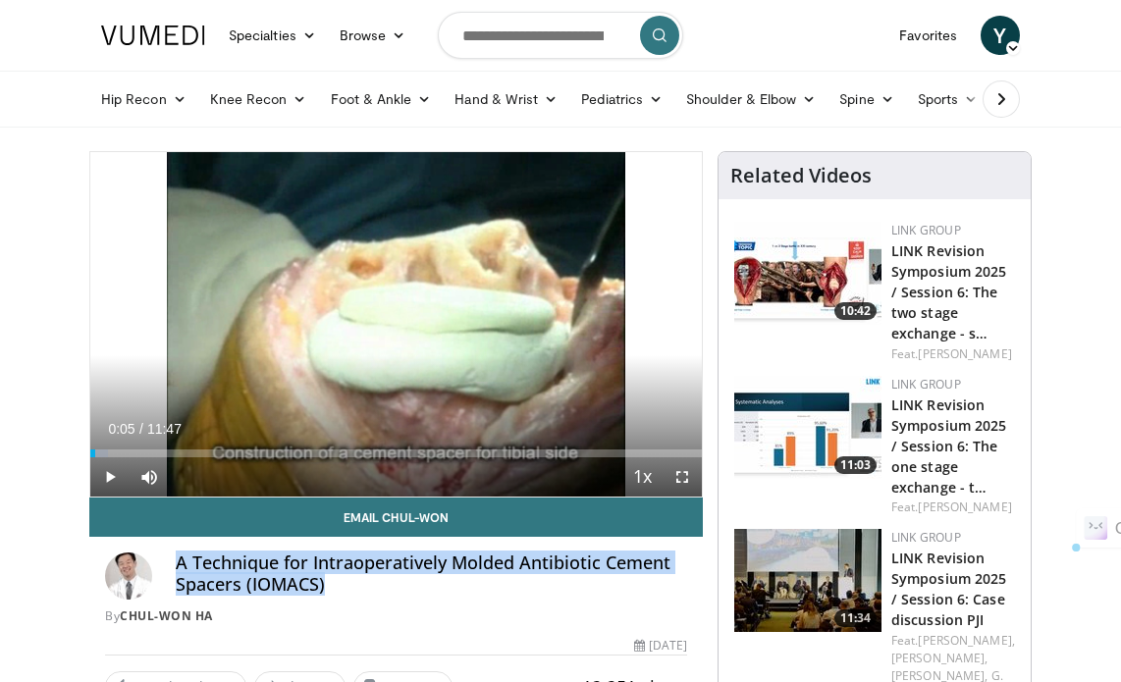
drag, startPoint x: 169, startPoint y: 560, endPoint x: 329, endPoint y: 586, distance: 162.2
click at [329, 586] on div "A Technique for Intraoperatively Molded Antibiotic Cement Spacers (IOMACS) By C…" at bounding box center [396, 589] width 582 height 73
copy h4 "A Technique for Intraoperatively Molded Antibiotic Cement Spacers (IOMACS)"
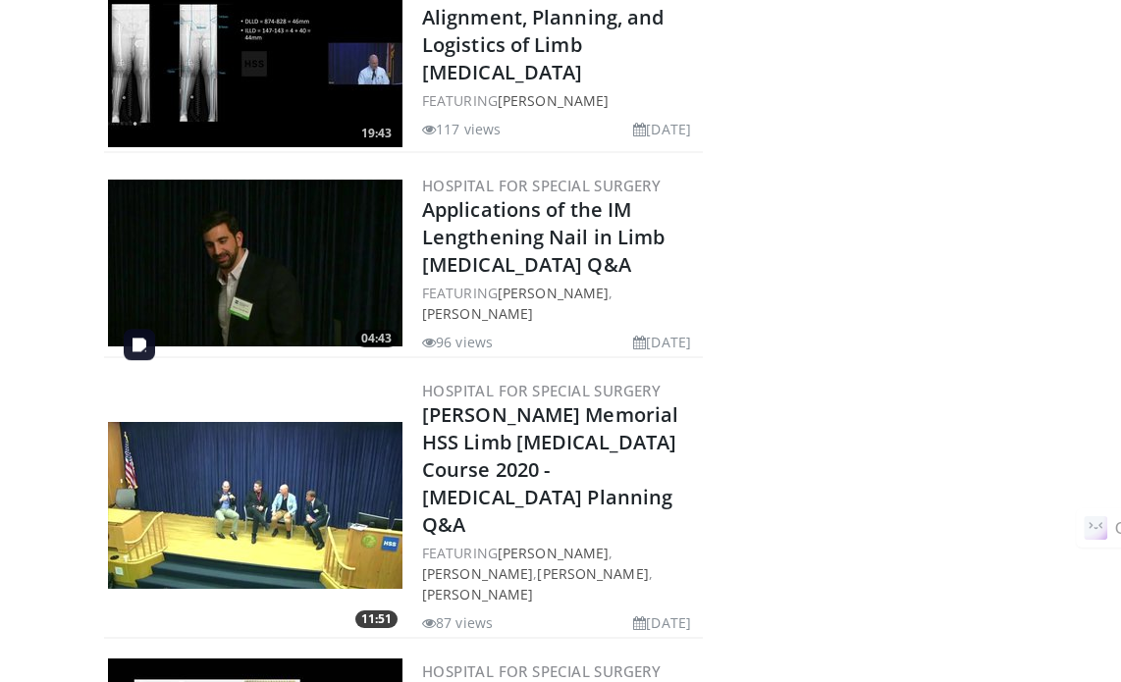
scroll to position [3043, 0]
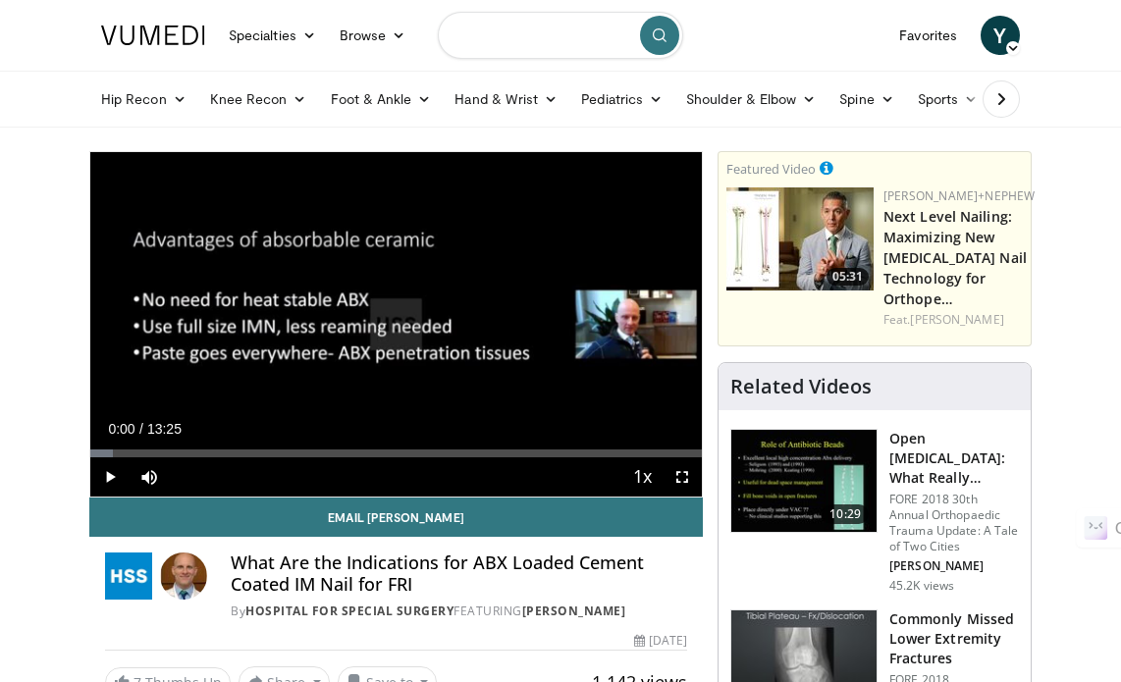
click at [472, 35] on input "Search topics, interventions" at bounding box center [560, 35] width 245 height 47
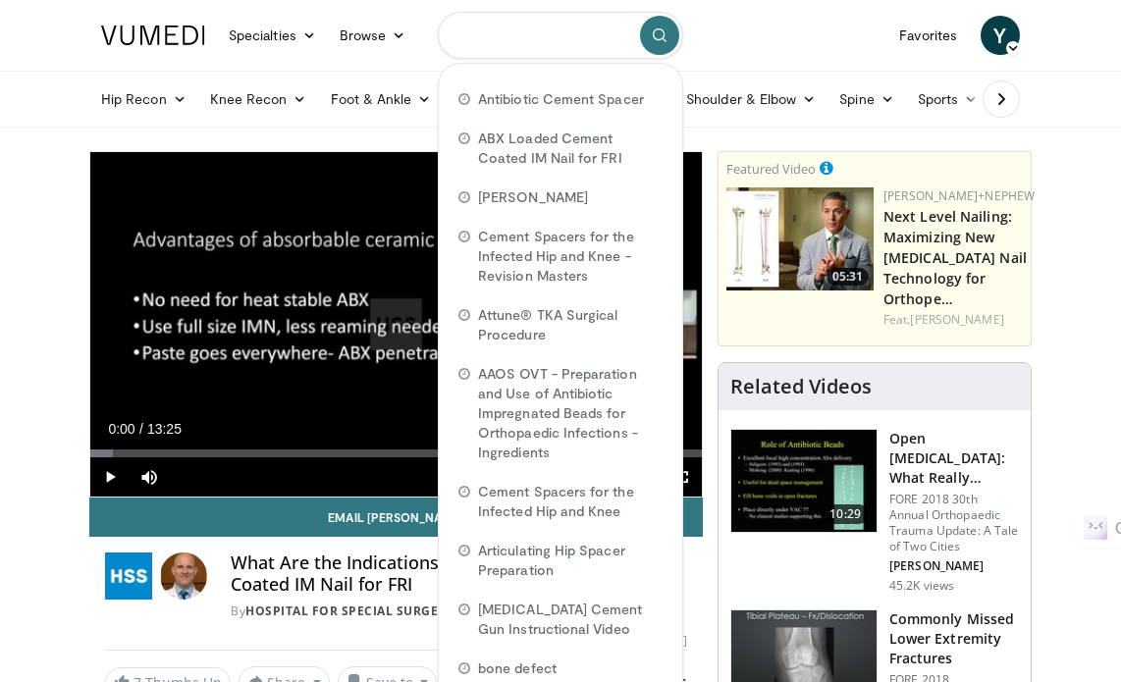
paste input "**********"
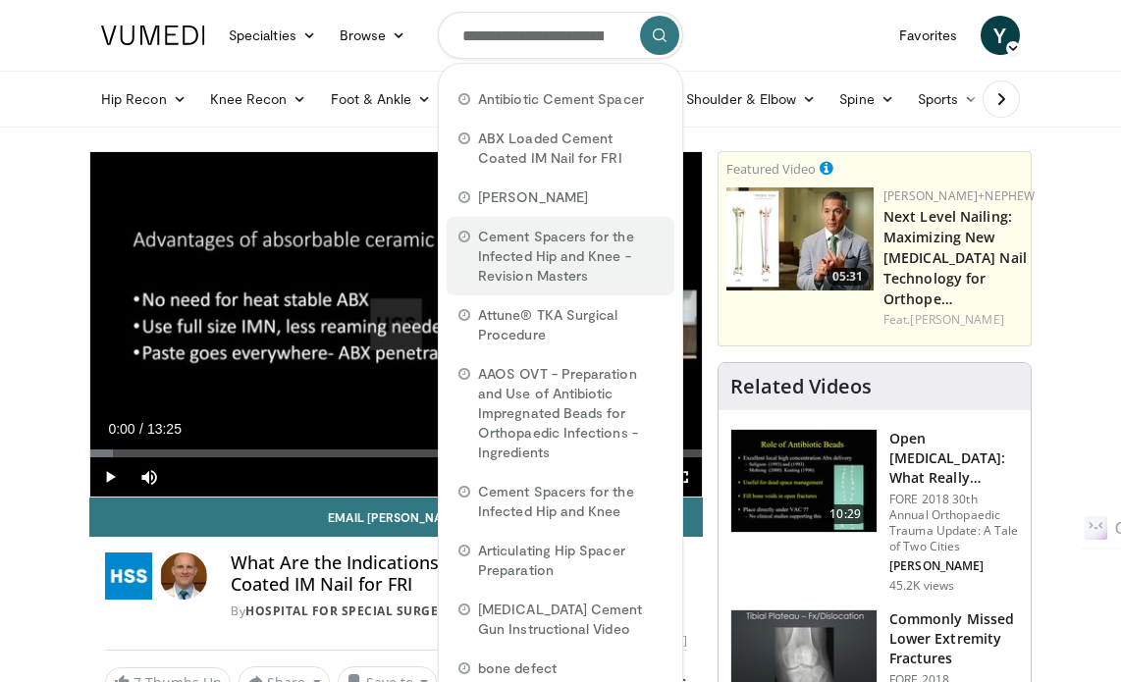
scroll to position [0, 422]
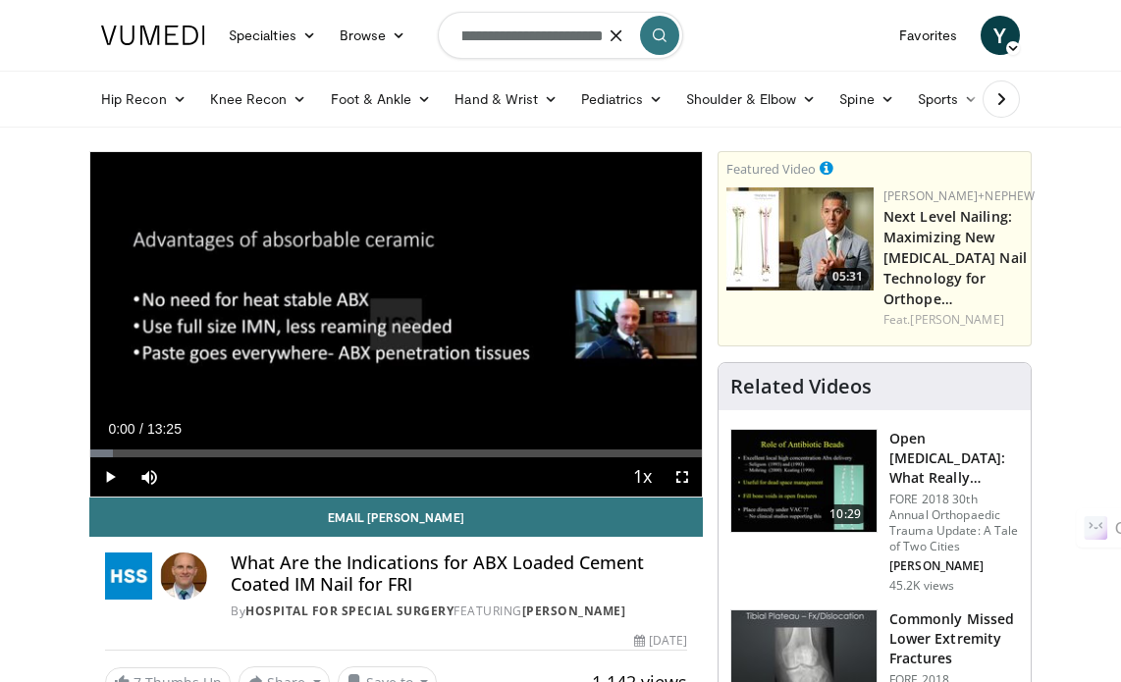
type input "**********"
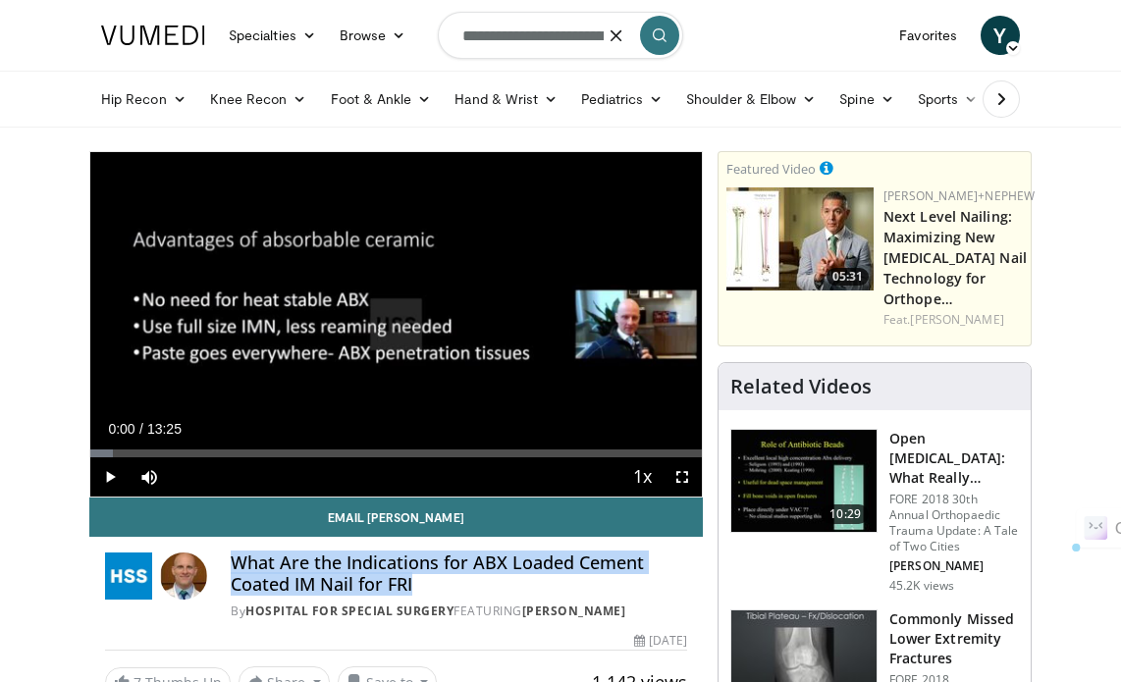
drag, startPoint x: 235, startPoint y: 561, endPoint x: 416, endPoint y: 582, distance: 182.9
click at [416, 582] on h4 "What Are the Indications for ABX Loaded Cement Coated IM Nail for FRI" at bounding box center [459, 574] width 456 height 42
copy h4 "What Are the Indications for ABX Loaded Cement Coated IM Nail for FRI"
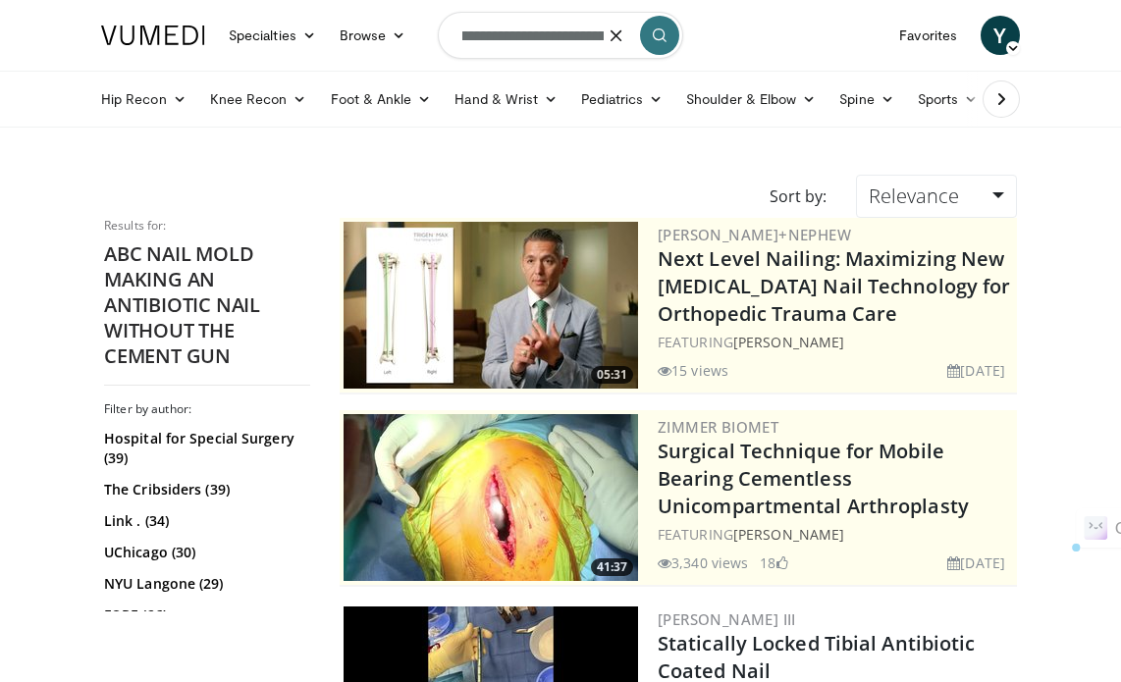
scroll to position [0, 422]
drag, startPoint x: 463, startPoint y: 31, endPoint x: 657, endPoint y: 21, distance: 193.7
click at [657, 21] on form "**********" at bounding box center [560, 35] width 245 height 71
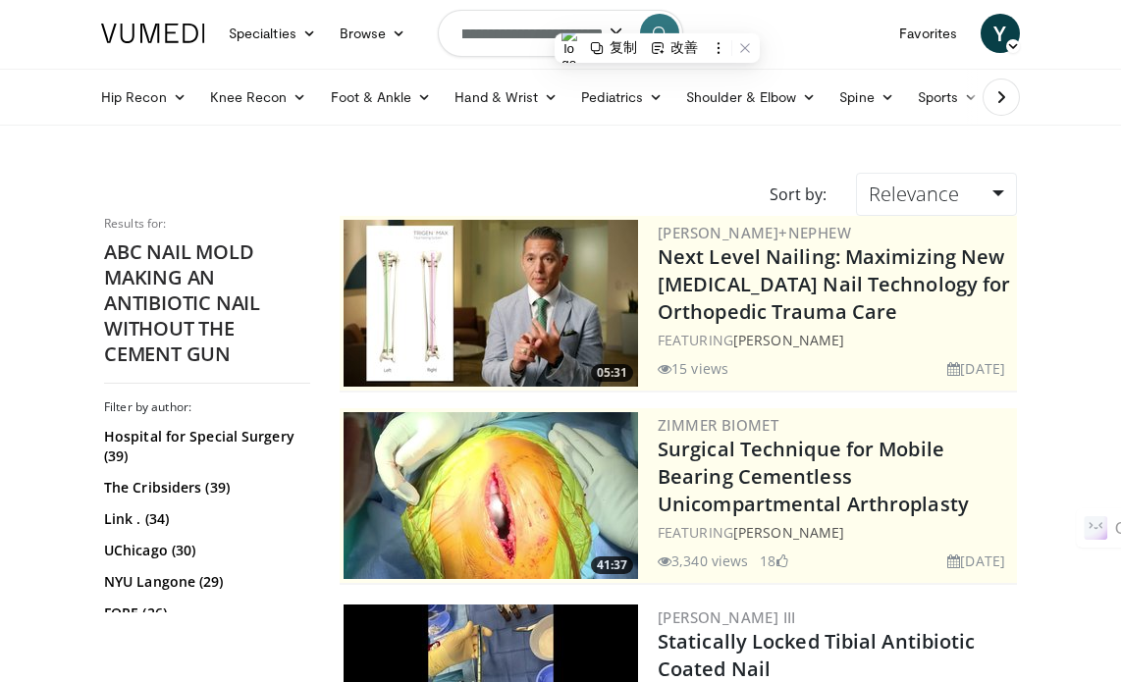
scroll to position [0, 0]
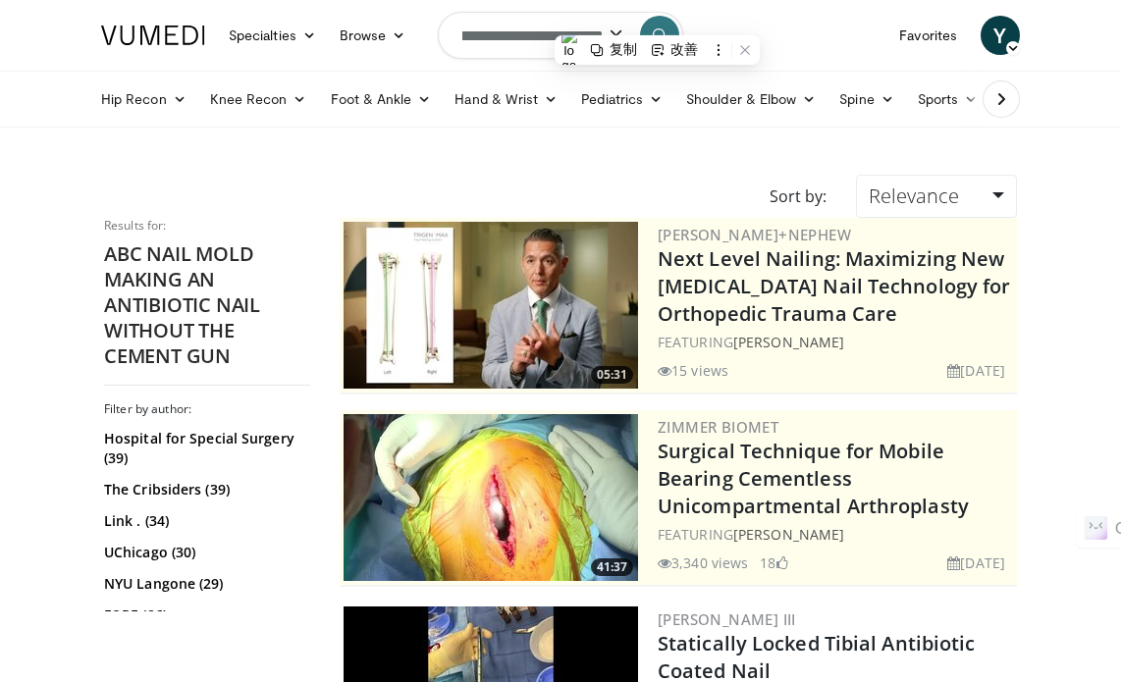
paste input "Search topics, interventions"
type input "**********"
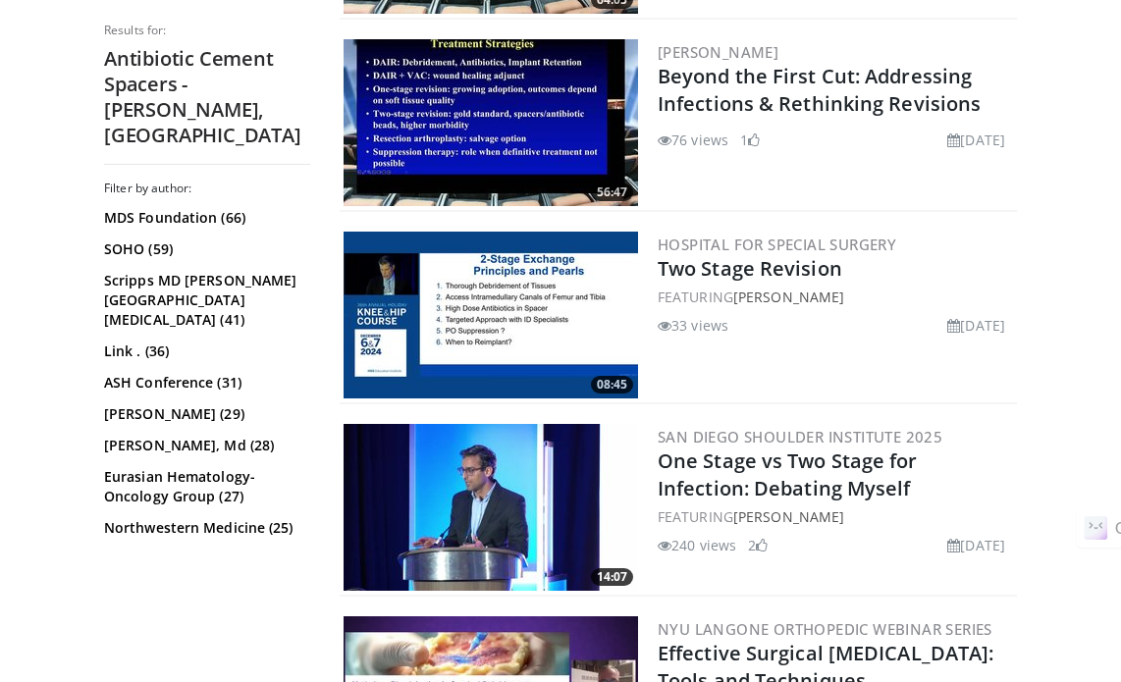
scroll to position [3141, 0]
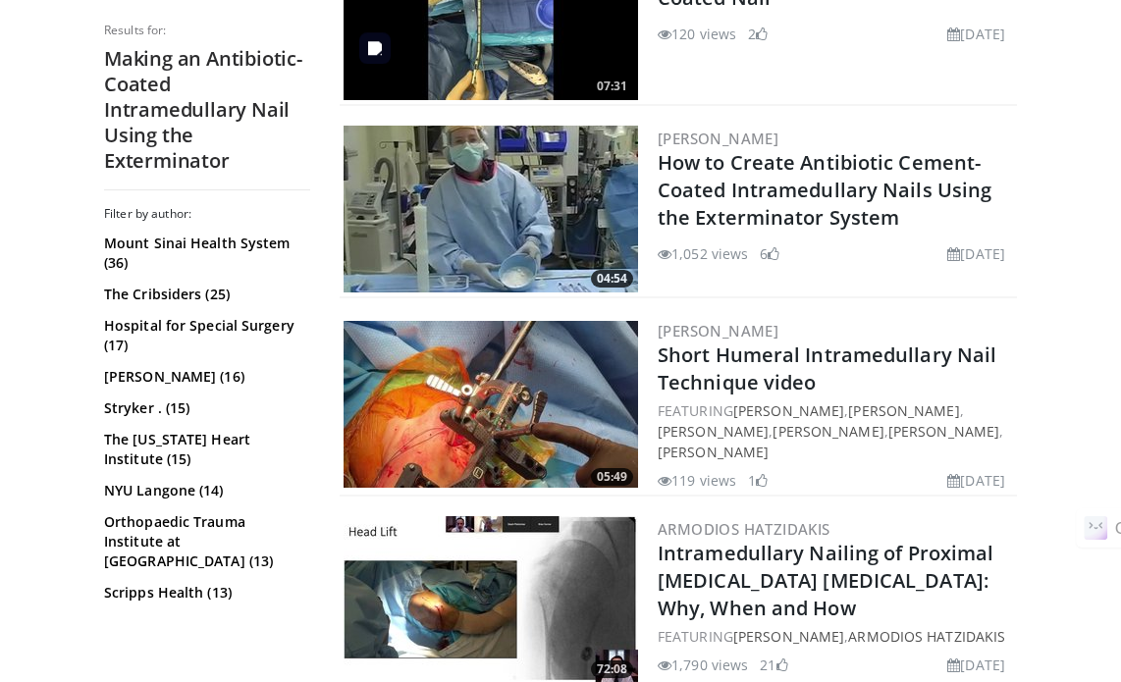
scroll to position [687, 0]
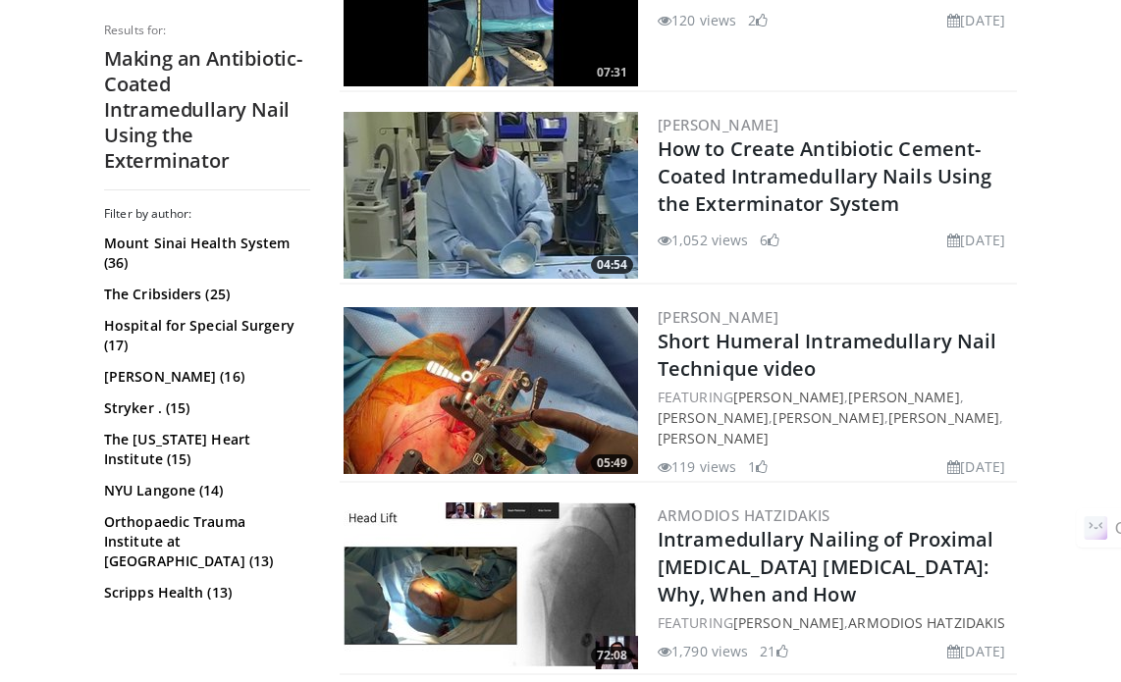
drag, startPoint x: 736, startPoint y: 213, endPoint x: 1086, endPoint y: 119, distance: 362.0
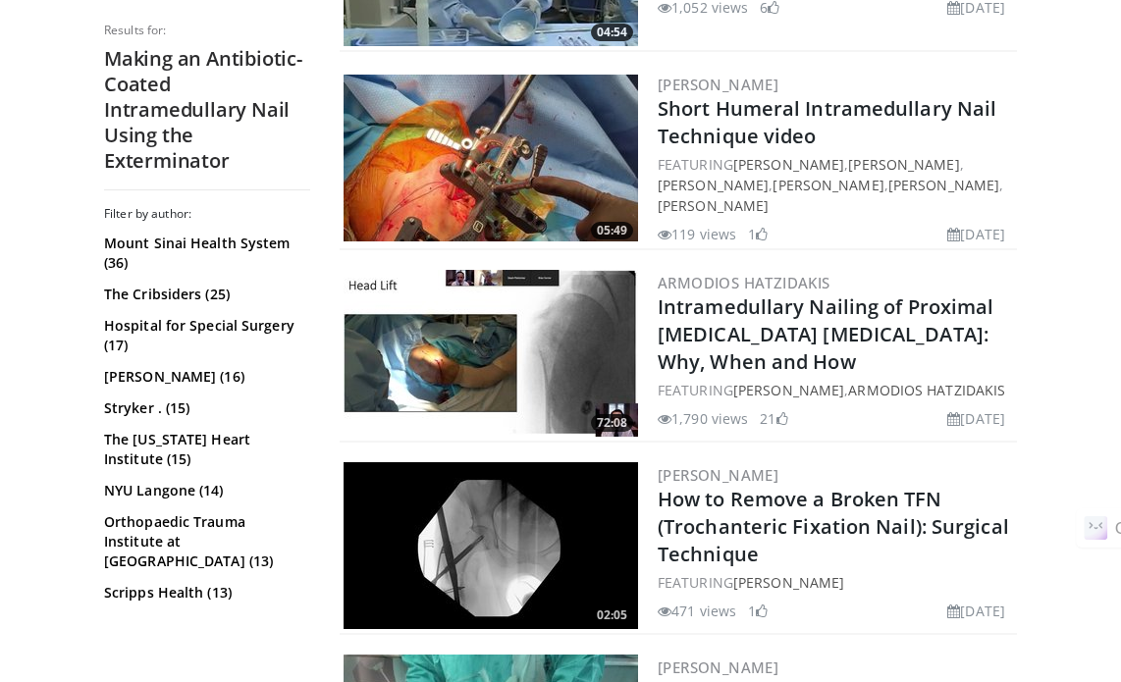
scroll to position [589, 0]
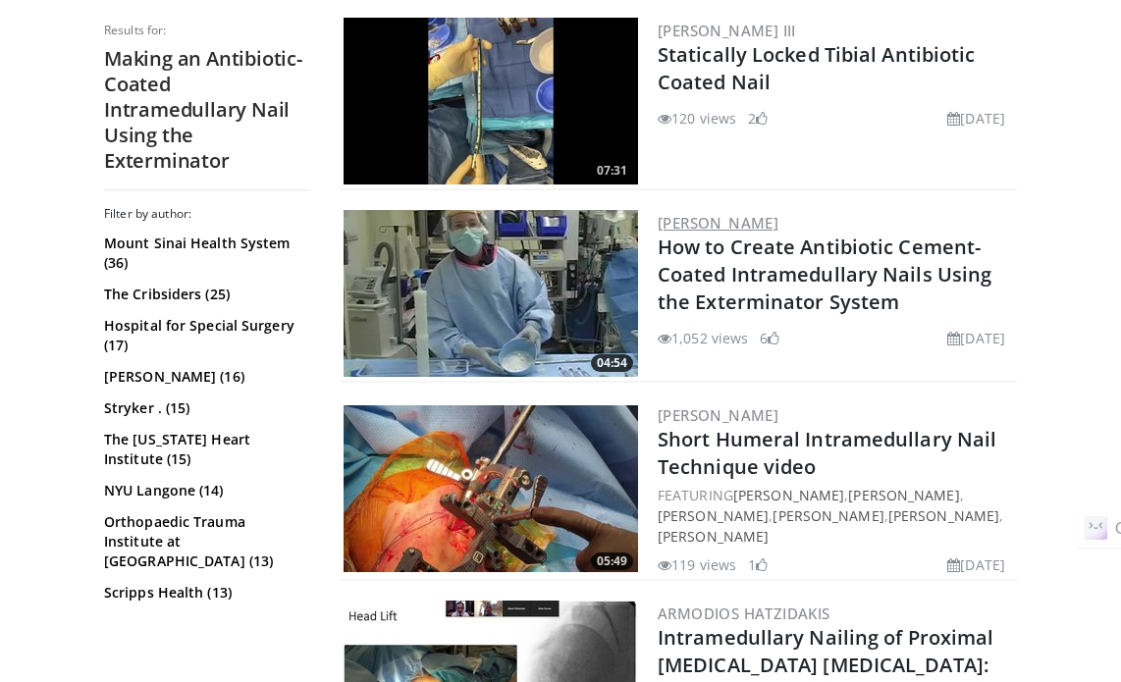
click at [718, 229] on link "[PERSON_NAME]" at bounding box center [718, 223] width 121 height 20
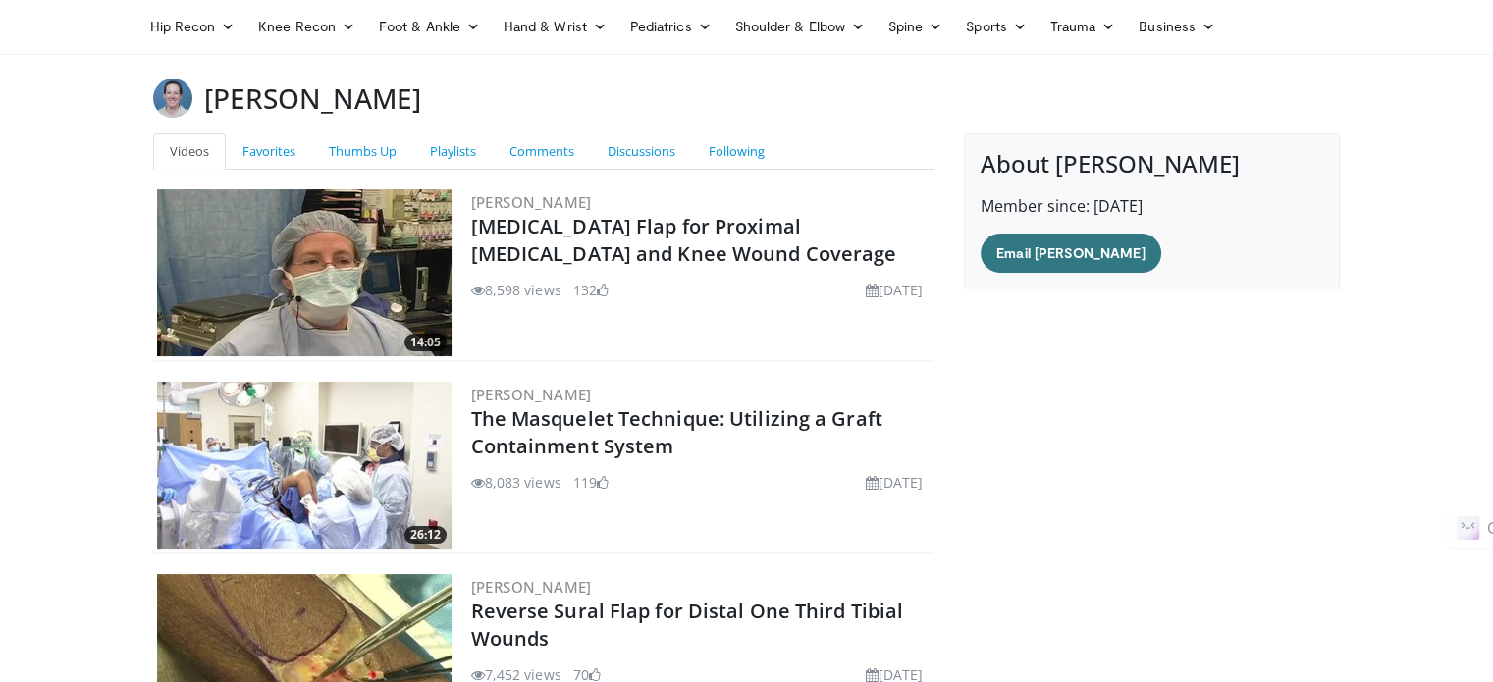
scroll to position [98, 0]
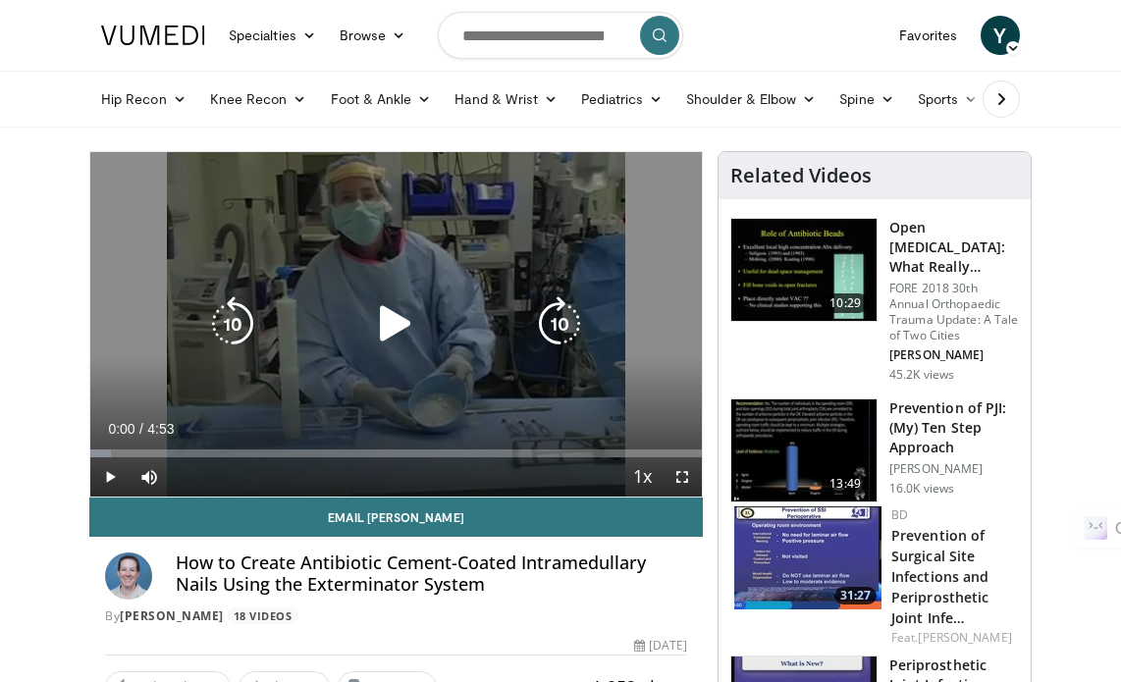
click at [404, 329] on icon "Video Player" at bounding box center [395, 323] width 55 height 55
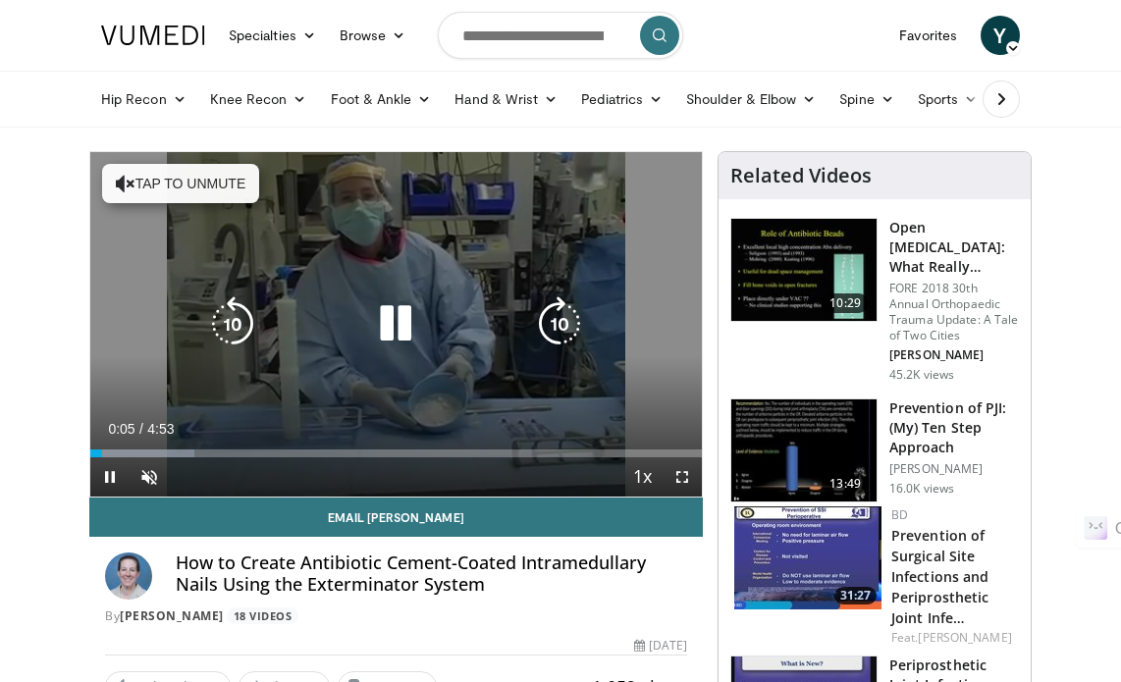
click at [401, 325] on icon "Video Player" at bounding box center [395, 323] width 55 height 55
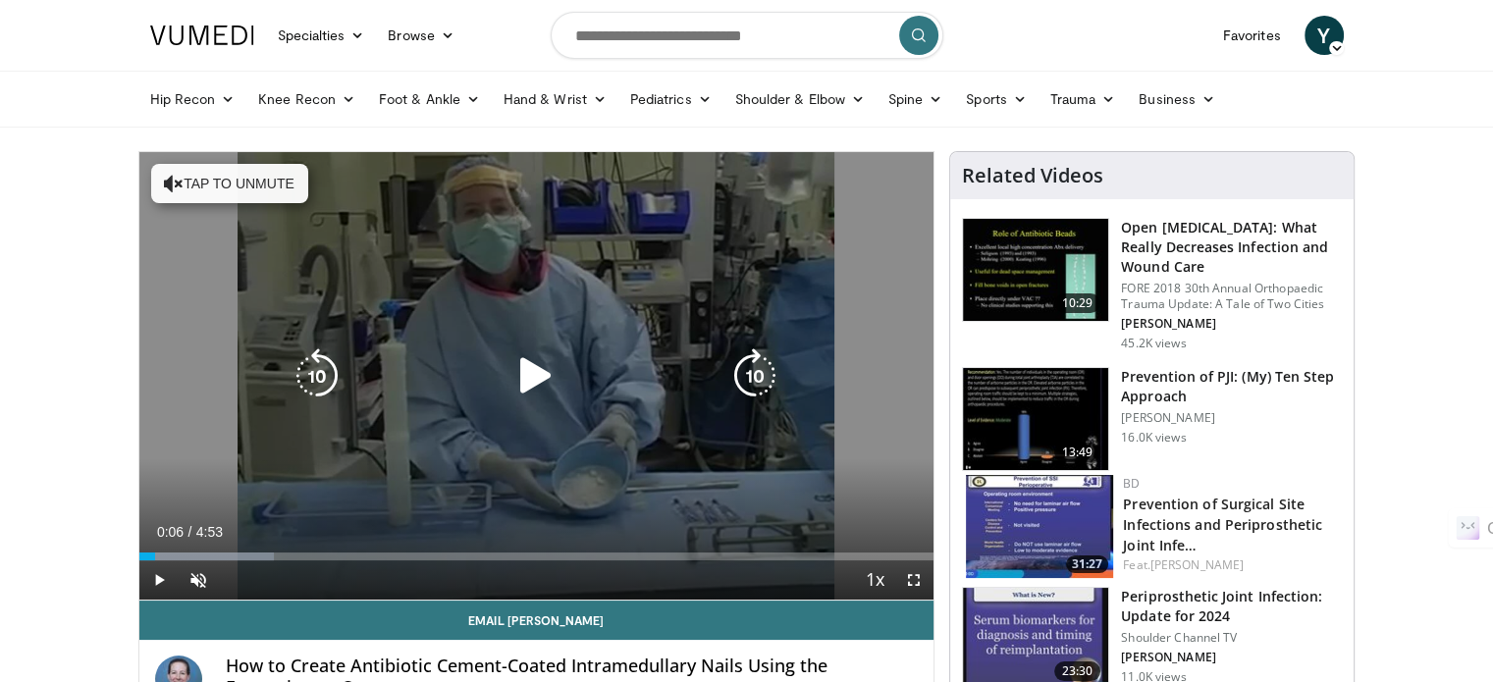
click at [548, 373] on icon "Video Player" at bounding box center [535, 375] width 55 height 55
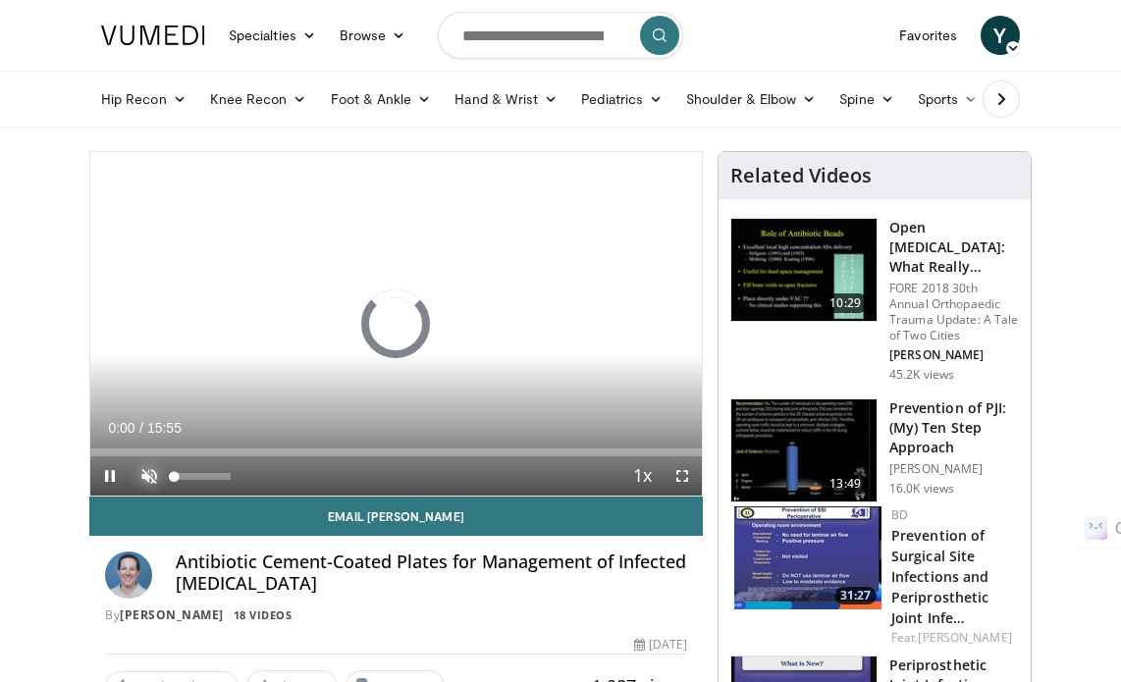
click at [151, 477] on span "Video Player" at bounding box center [149, 475] width 39 height 39
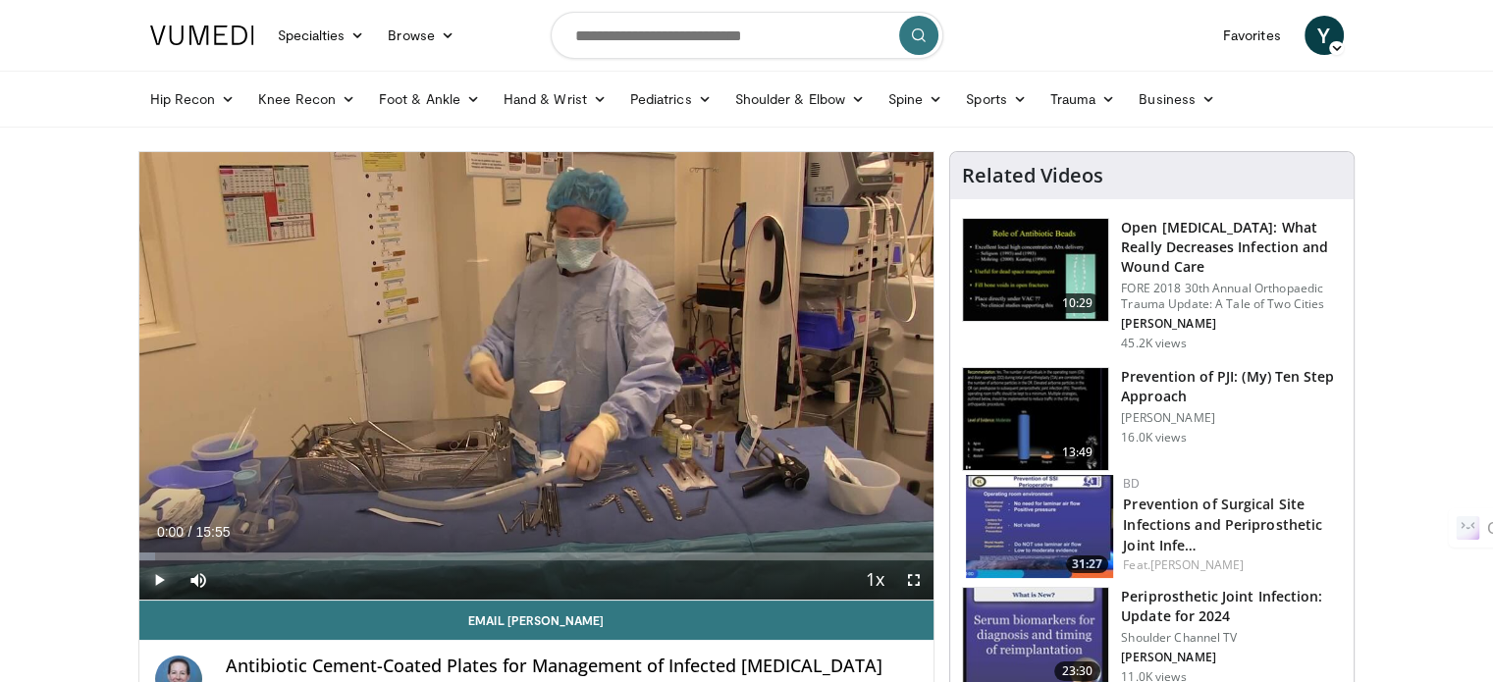
drag, startPoint x: 694, startPoint y: 270, endPoint x: 160, endPoint y: 577, distance: 616.1
click at [160, 577] on span "Video Player" at bounding box center [158, 580] width 39 height 39
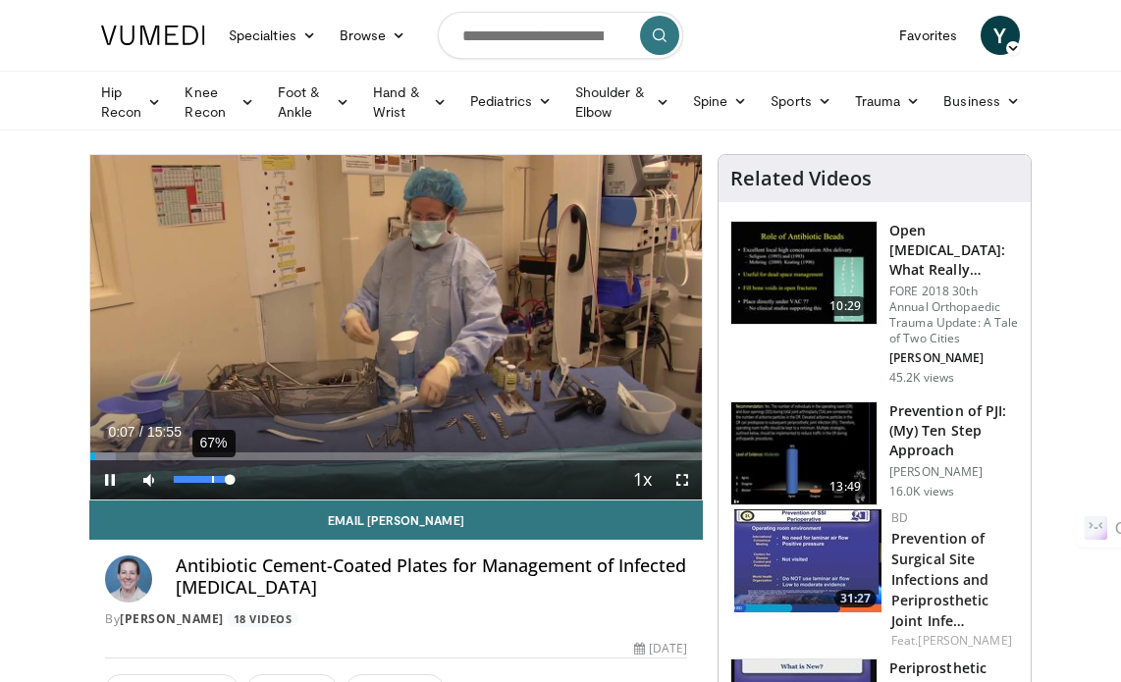
click at [210, 482] on div "67%" at bounding box center [202, 479] width 69 height 39
click at [187, 474] on div "28%" at bounding box center [202, 479] width 69 height 39
click at [193, 478] on div "35%" at bounding box center [202, 479] width 56 height 7
click at [186, 477] on div "Volume Level" at bounding box center [180, 479] width 13 height 7
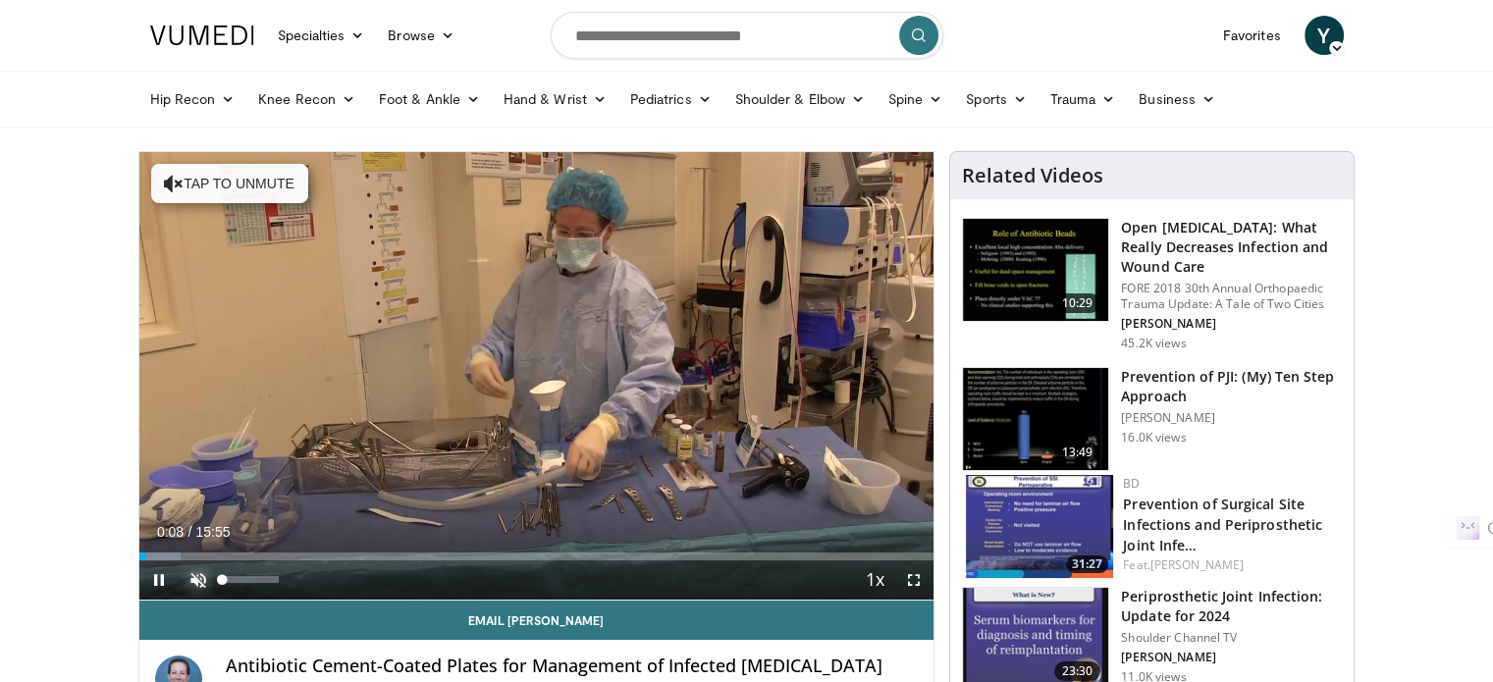
click at [201, 571] on span "Video Player" at bounding box center [198, 580] width 39 height 39
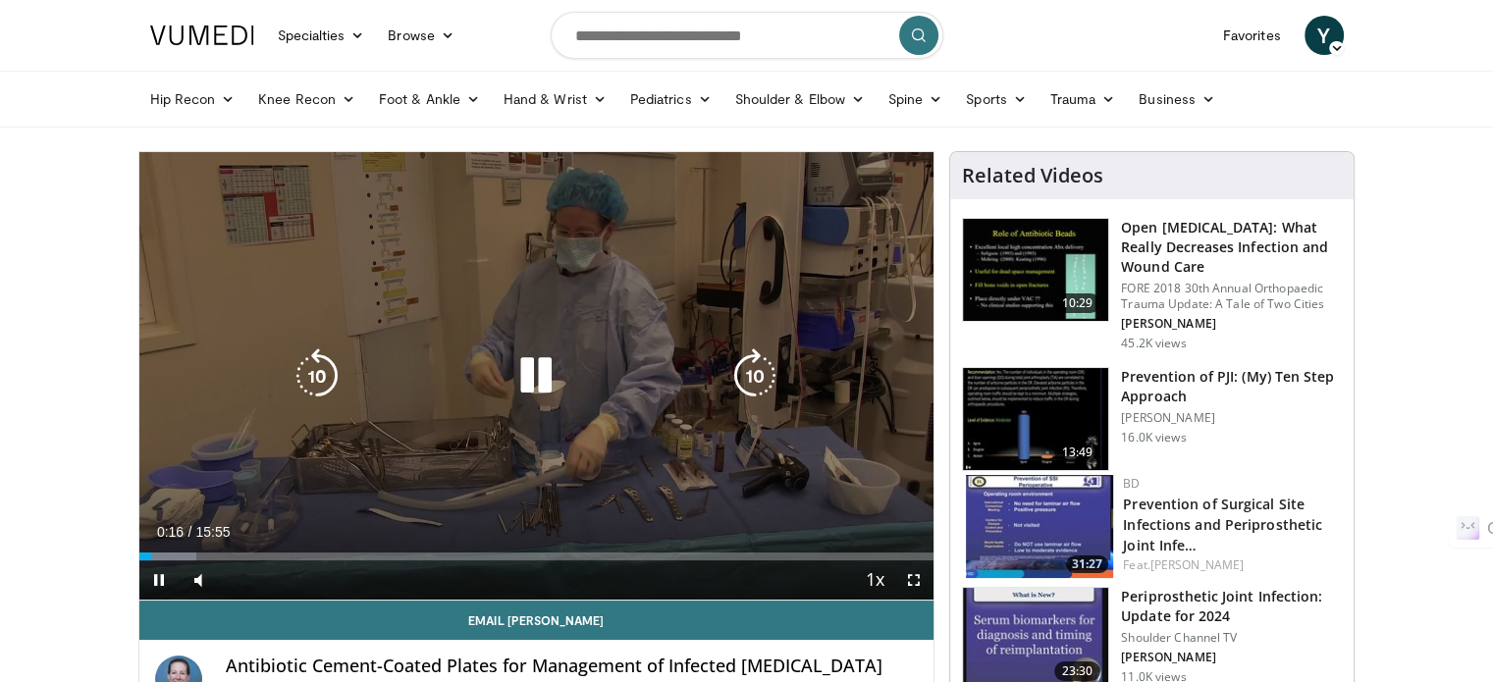
click at [475, 309] on div "10 seconds Tap to unmute" at bounding box center [536, 376] width 795 height 448
click at [537, 364] on icon "Video Player" at bounding box center [535, 375] width 55 height 55
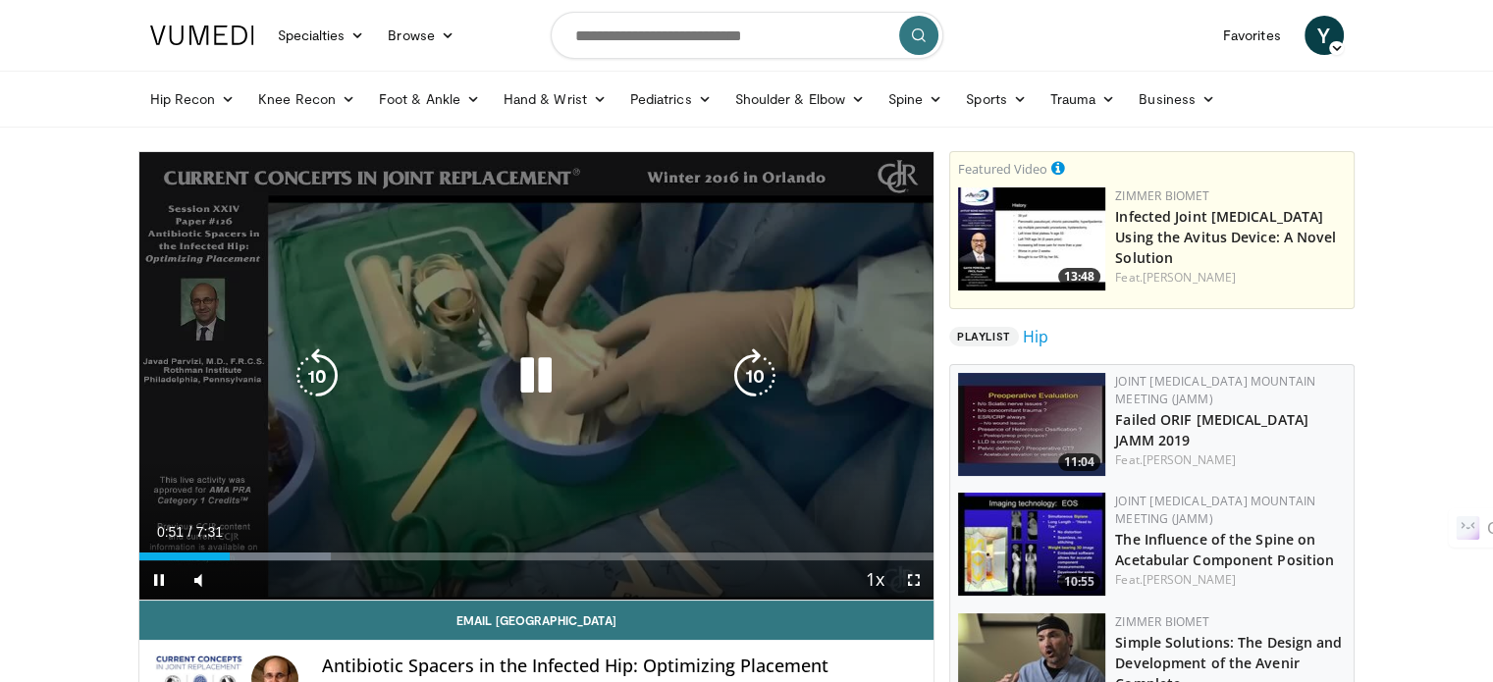
click at [535, 377] on icon "Video Player" at bounding box center [535, 375] width 55 height 55
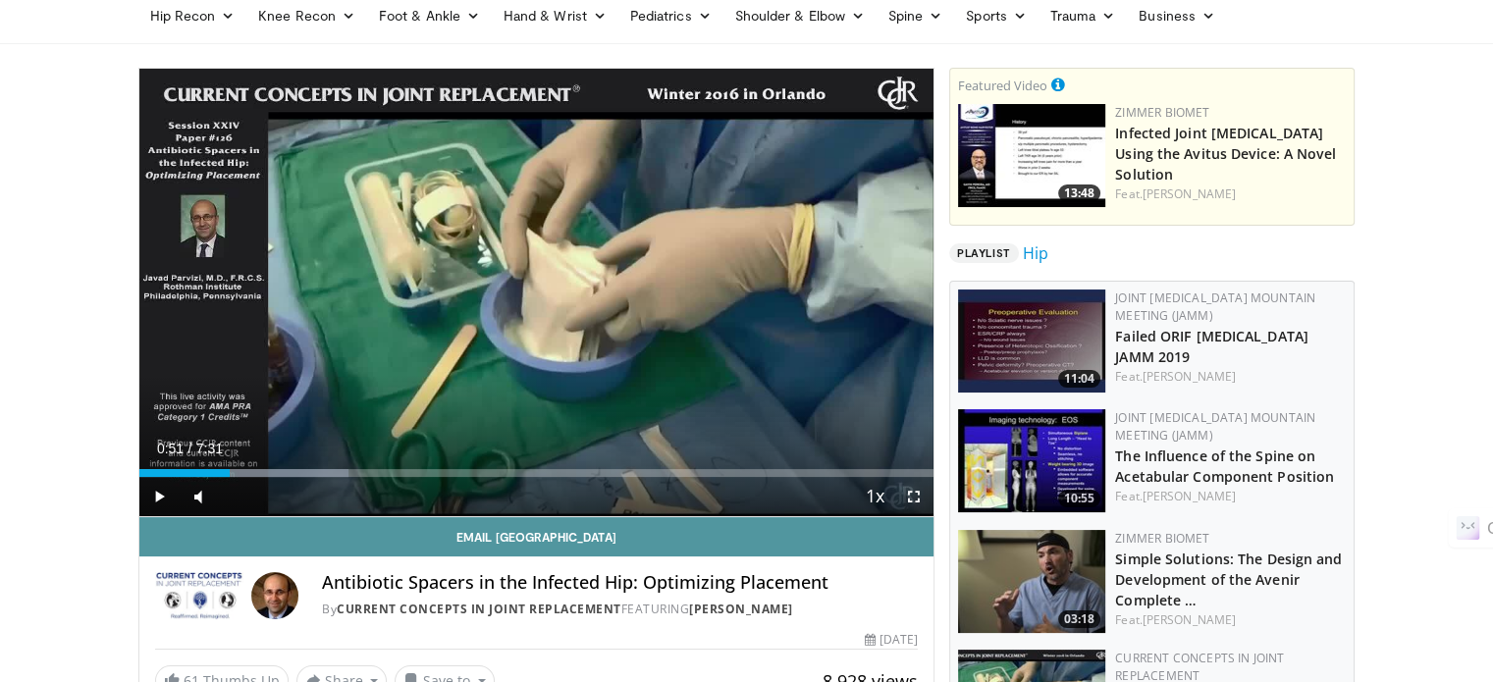
scroll to position [98, 0]
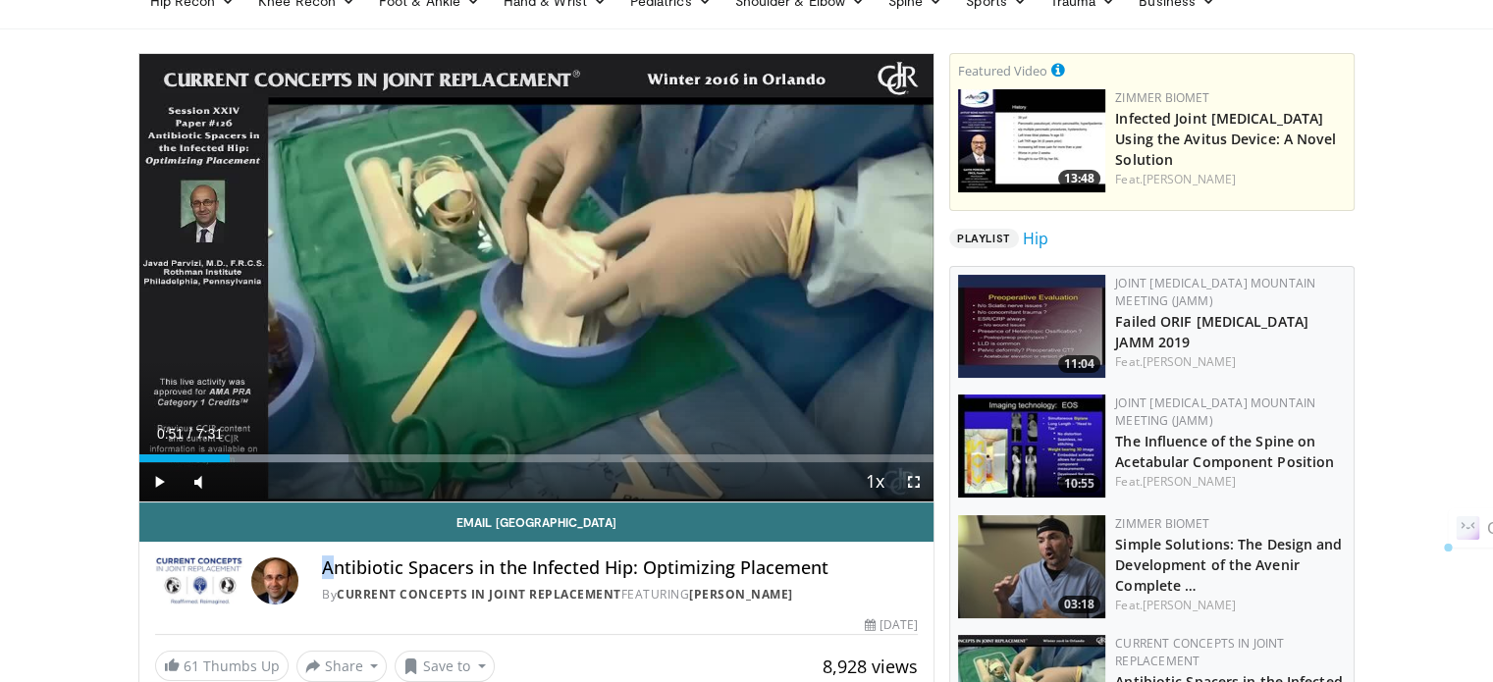
drag, startPoint x: 320, startPoint y: 567, endPoint x: 337, endPoint y: 567, distance: 16.7
click at [337, 567] on div "Antibiotic Spacers in the Infected Hip: Optimizing Placement By Current Concept…" at bounding box center [537, 581] width 764 height 47
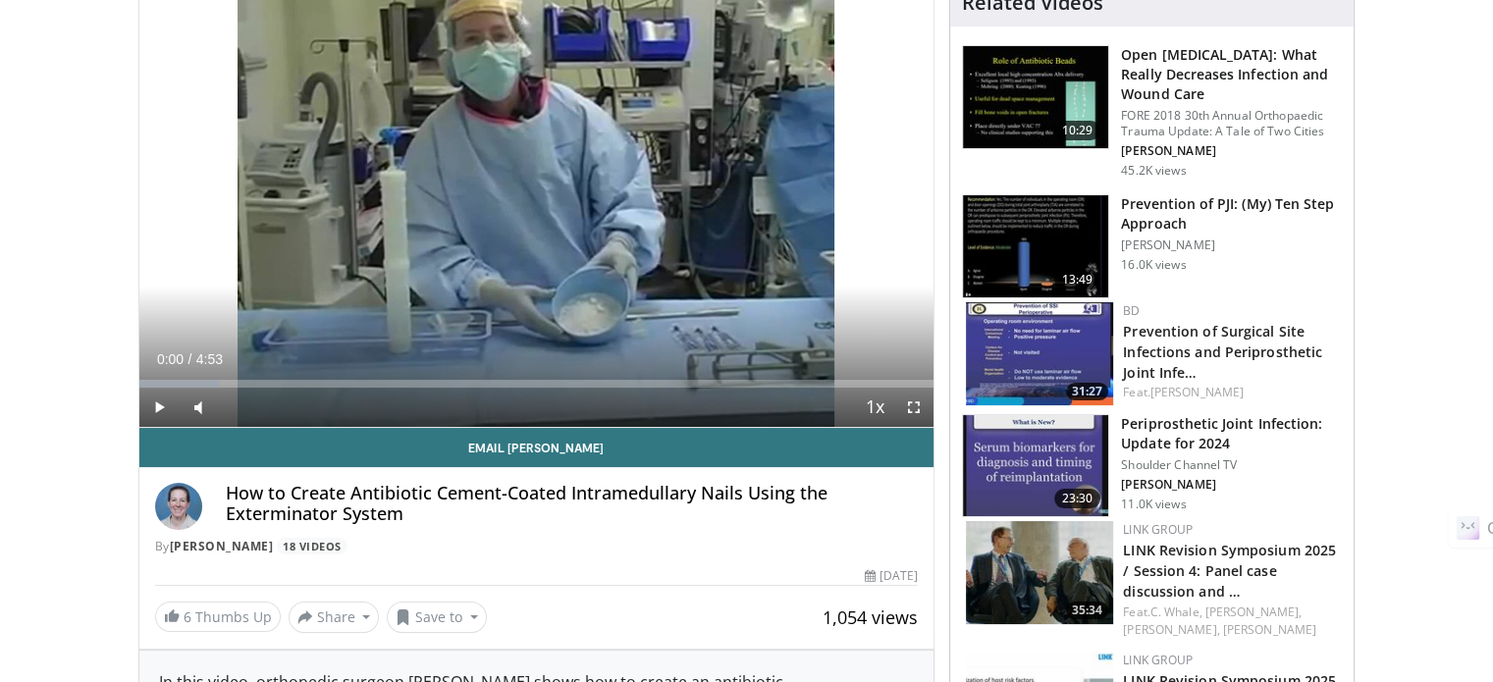
scroll to position [294, 0]
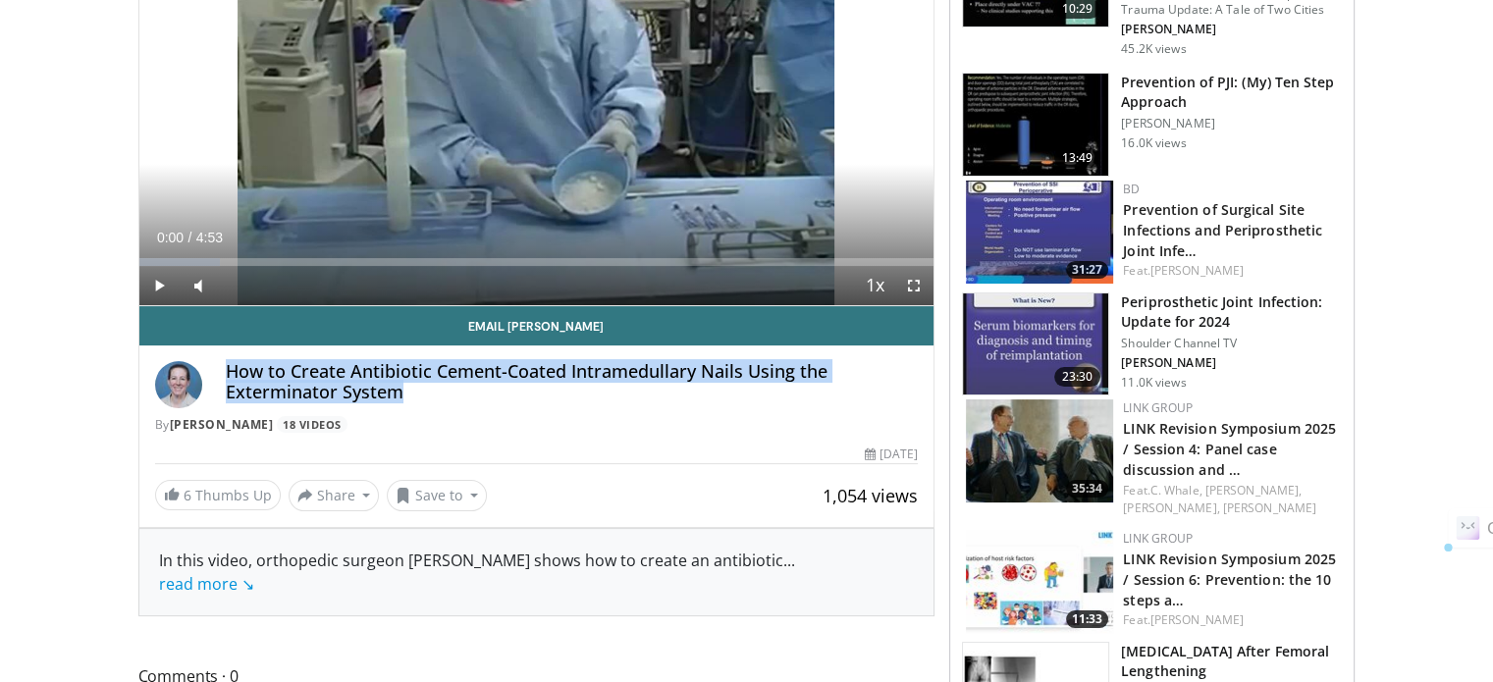
drag, startPoint x: 224, startPoint y: 367, endPoint x: 401, endPoint y: 401, distance: 180.0
click at [401, 401] on div "How to Create Antibiotic Cement-Coated Intramedullary Nails Using the Extermina…" at bounding box center [537, 397] width 764 height 73
copy h4 "How to Create Antibiotic Cement-Coated Intramedullary Nails Using the Extermina…"
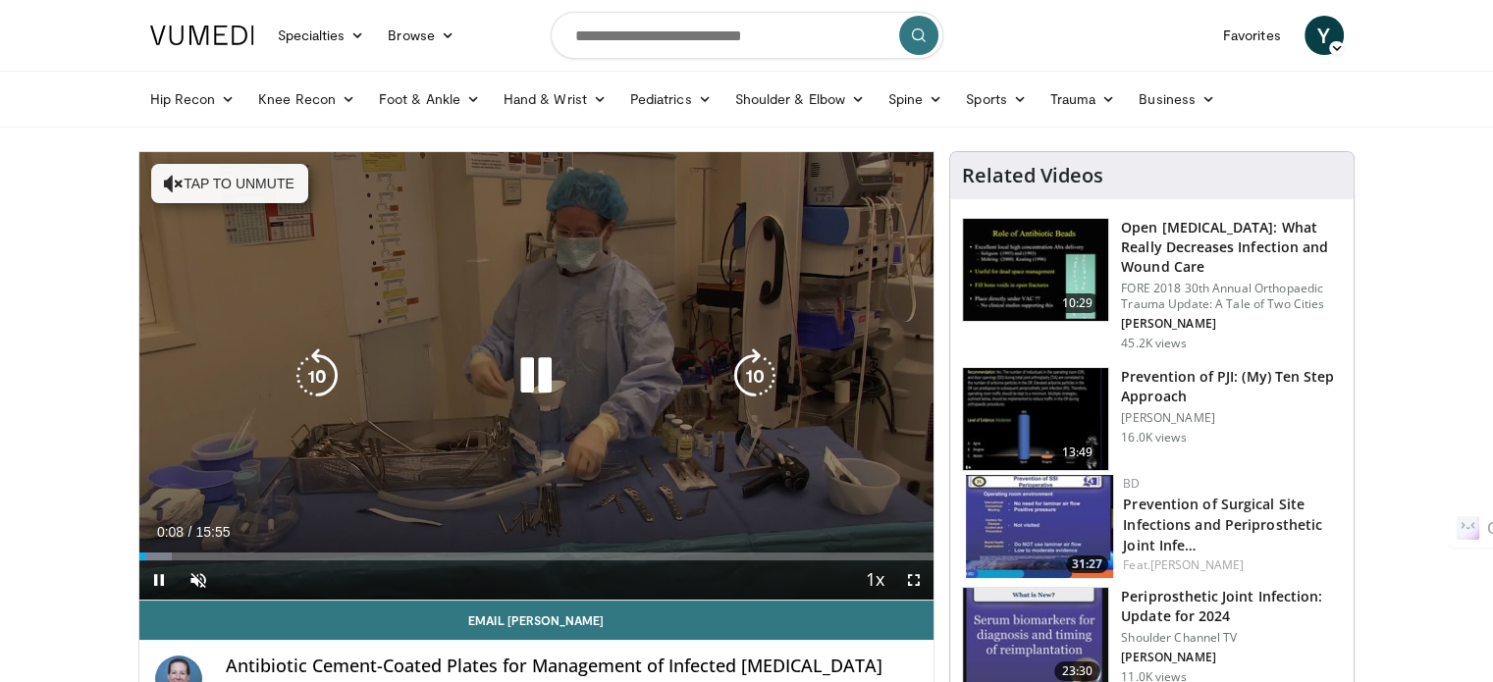
drag, startPoint x: 540, startPoint y: 368, endPoint x: 533, endPoint y: 360, distance: 10.4
click at [540, 368] on icon "Video Player" at bounding box center [535, 375] width 55 height 55
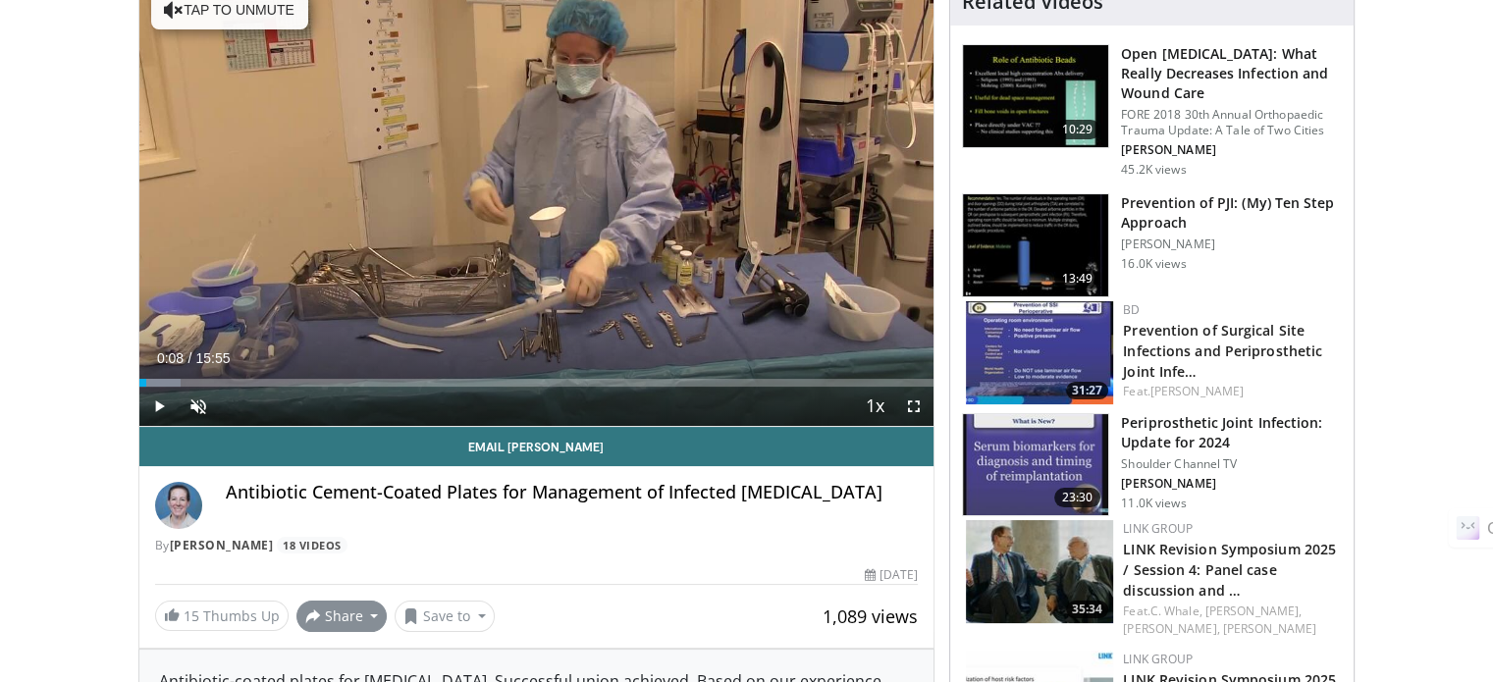
scroll to position [196, 0]
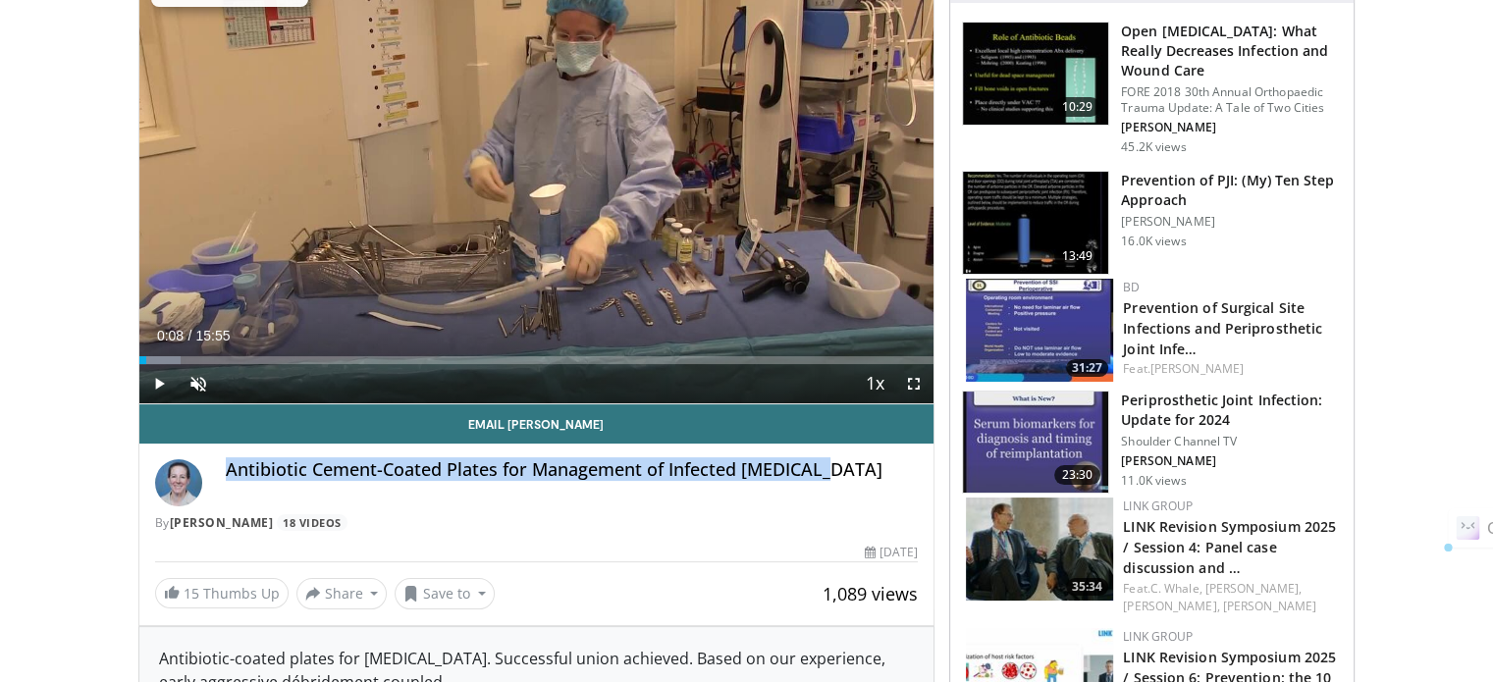
drag, startPoint x: 226, startPoint y: 464, endPoint x: 835, endPoint y: 463, distance: 609.6
click at [859, 466] on h4 "Antibiotic Cement-Coated Plates for Management of Infected Fractures" at bounding box center [572, 470] width 693 height 22
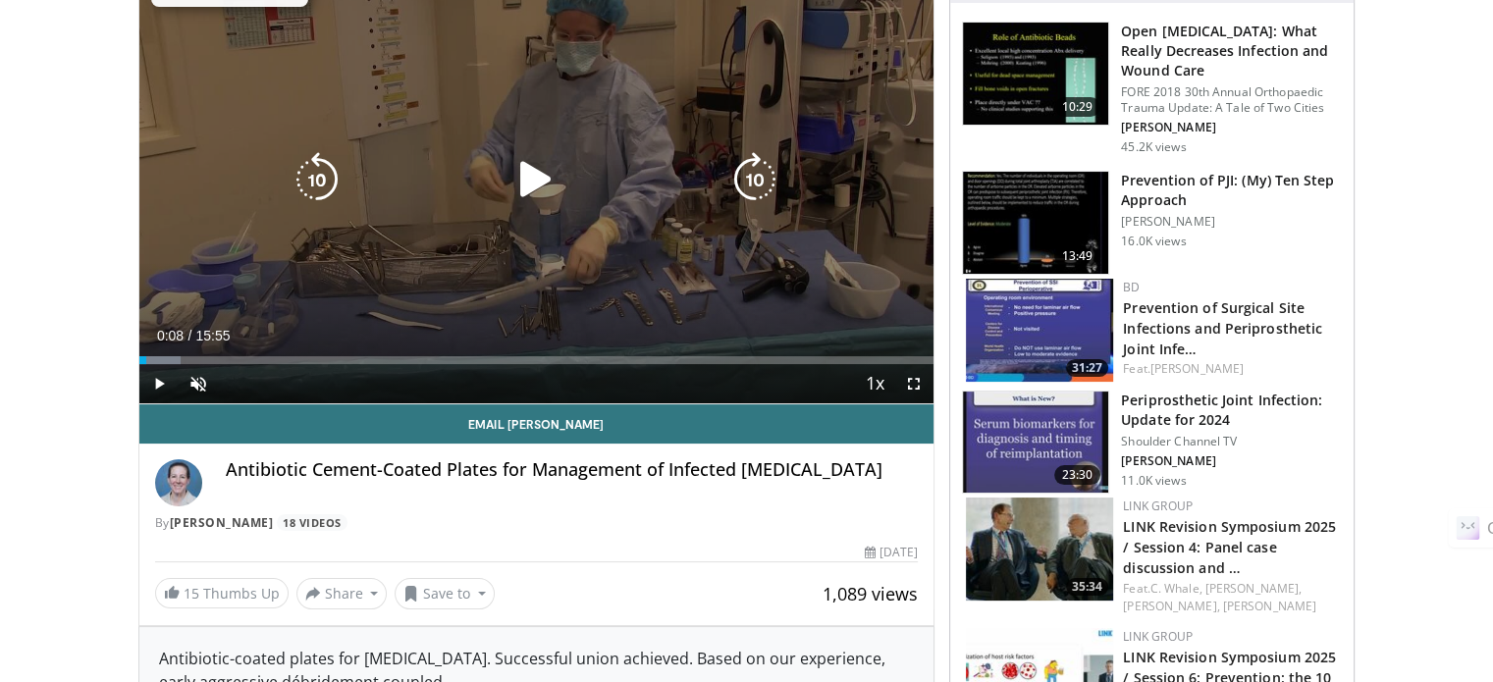
drag, startPoint x: 825, startPoint y: 468, endPoint x: 913, endPoint y: 57, distance: 420.7
click at [913, 57] on div "10 seconds Tap to unmute" at bounding box center [536, 180] width 795 height 448
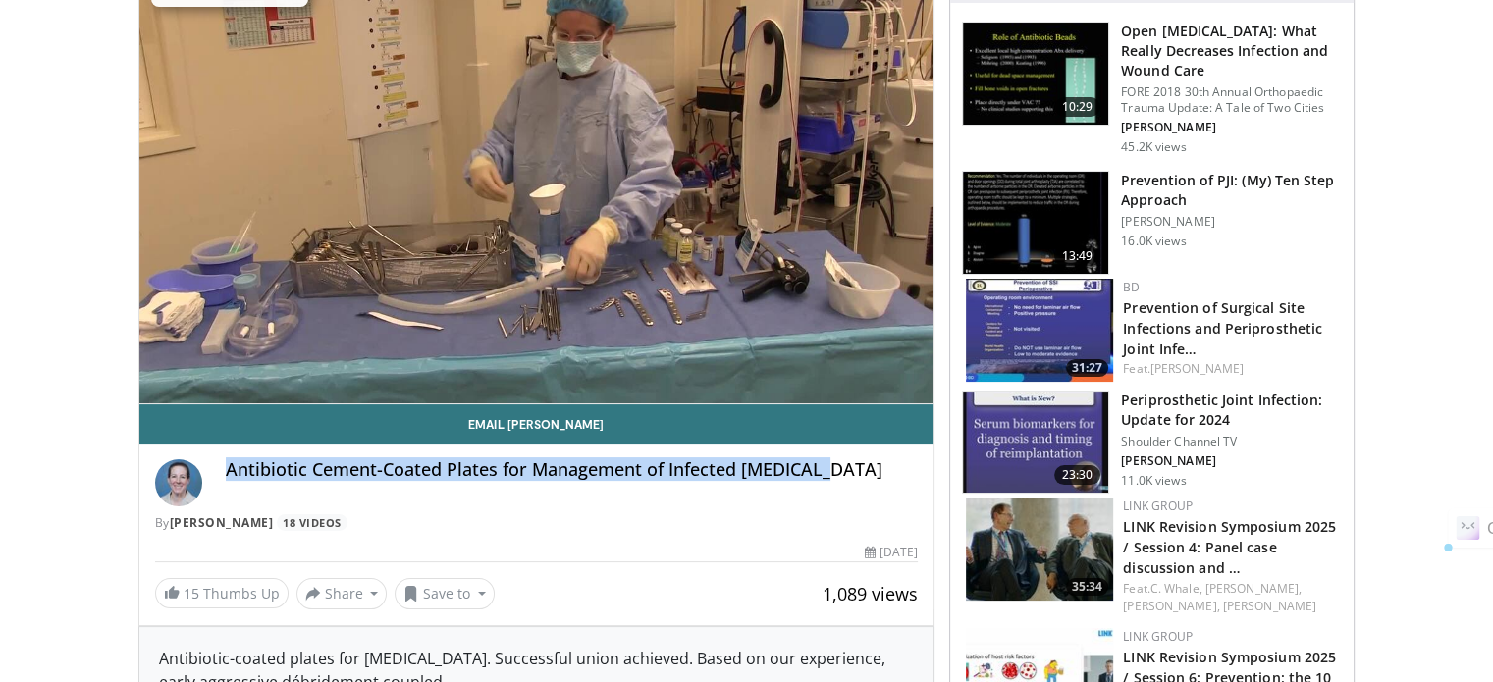
drag, startPoint x: 238, startPoint y: 469, endPoint x: 819, endPoint y: 473, distance: 581.2
click at [819, 473] on h4 "Antibiotic Cement-Coated Plates for Management of Infected Fractures" at bounding box center [572, 470] width 693 height 22
copy h4 "Antibiotic Cement-Coated Plates for Management of Infected Fractures"
click at [253, 519] on link "Janet Conway" at bounding box center [222, 522] width 104 height 17
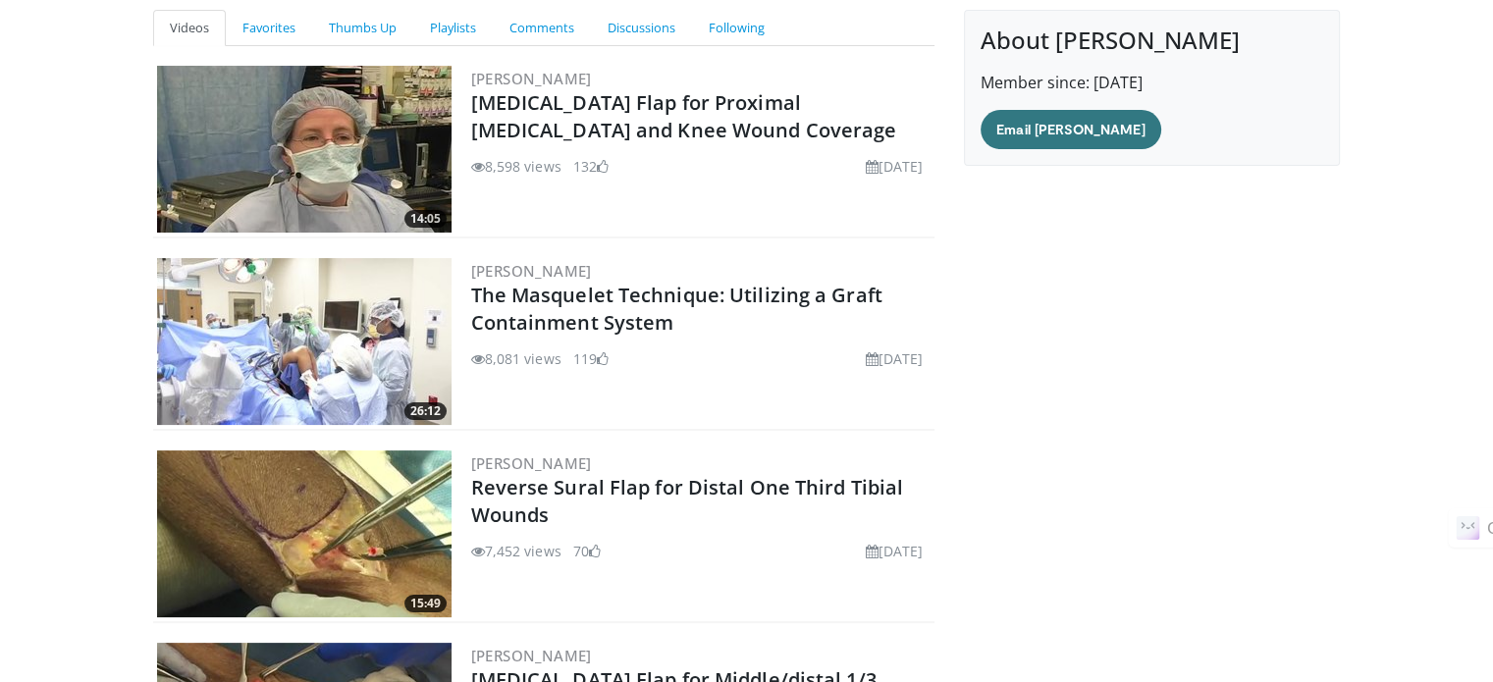
scroll to position [196, 0]
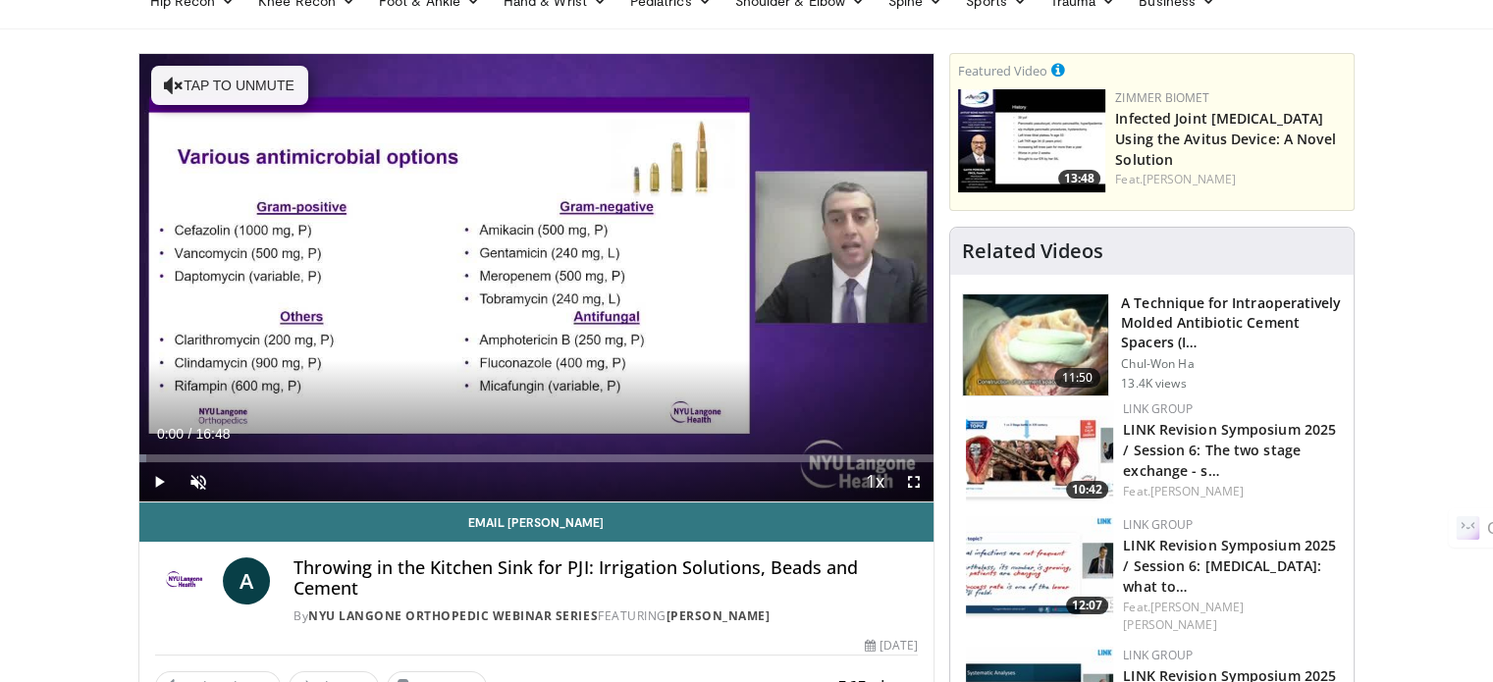
drag, startPoint x: 0, startPoint y: 362, endPoint x: 36, endPoint y: 313, distance: 61.1
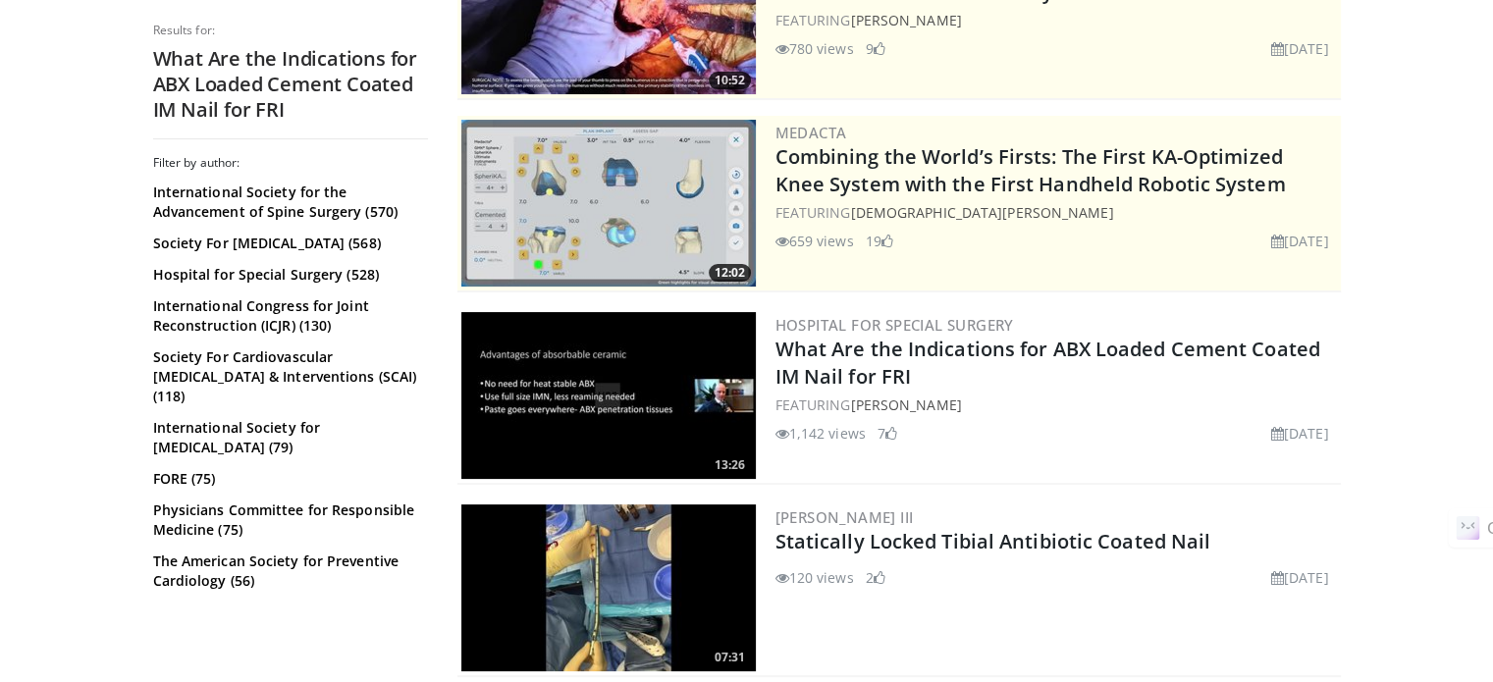
scroll to position [393, 0]
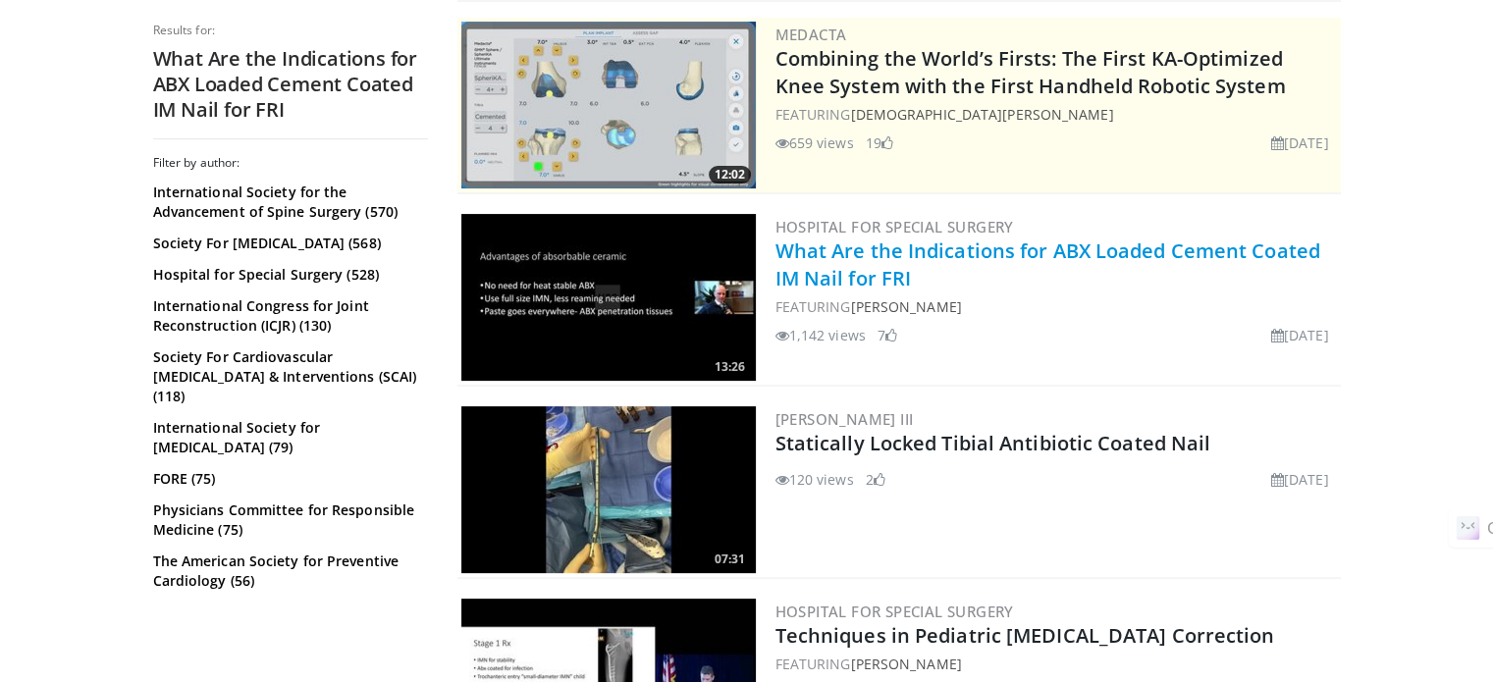
click at [1119, 245] on link "What Are the Indications for ABX Loaded Cement Coated IM Nail for FRI" at bounding box center [1048, 265] width 545 height 54
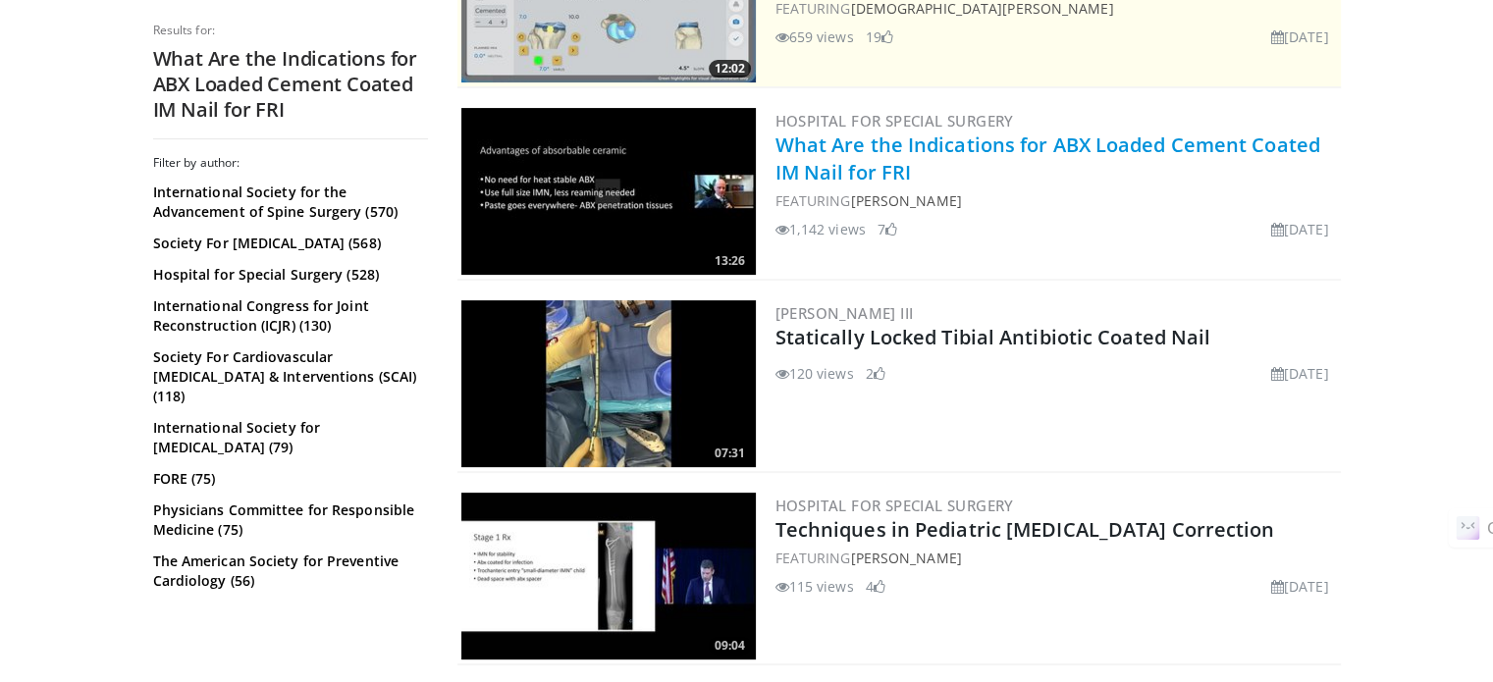
scroll to position [558, 0]
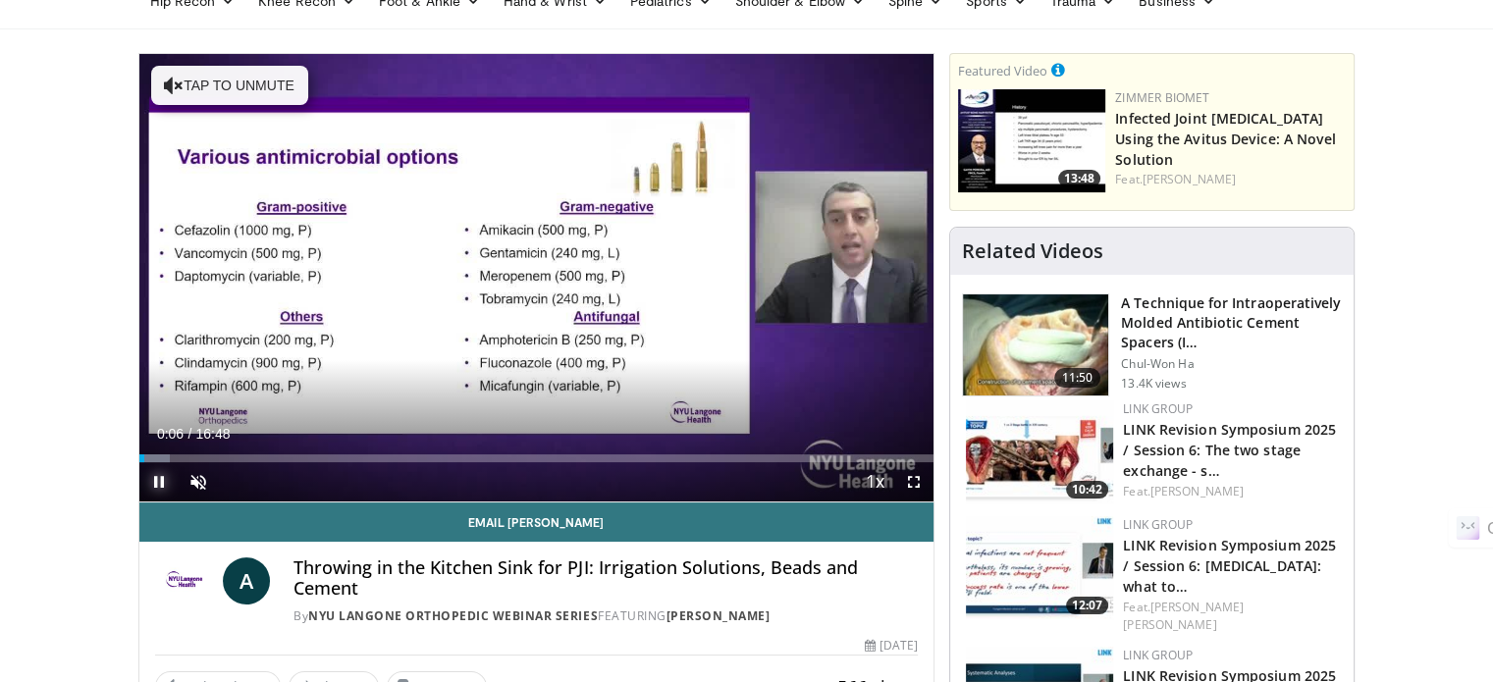
click at [159, 476] on span "Video Player" at bounding box center [158, 481] width 39 height 39
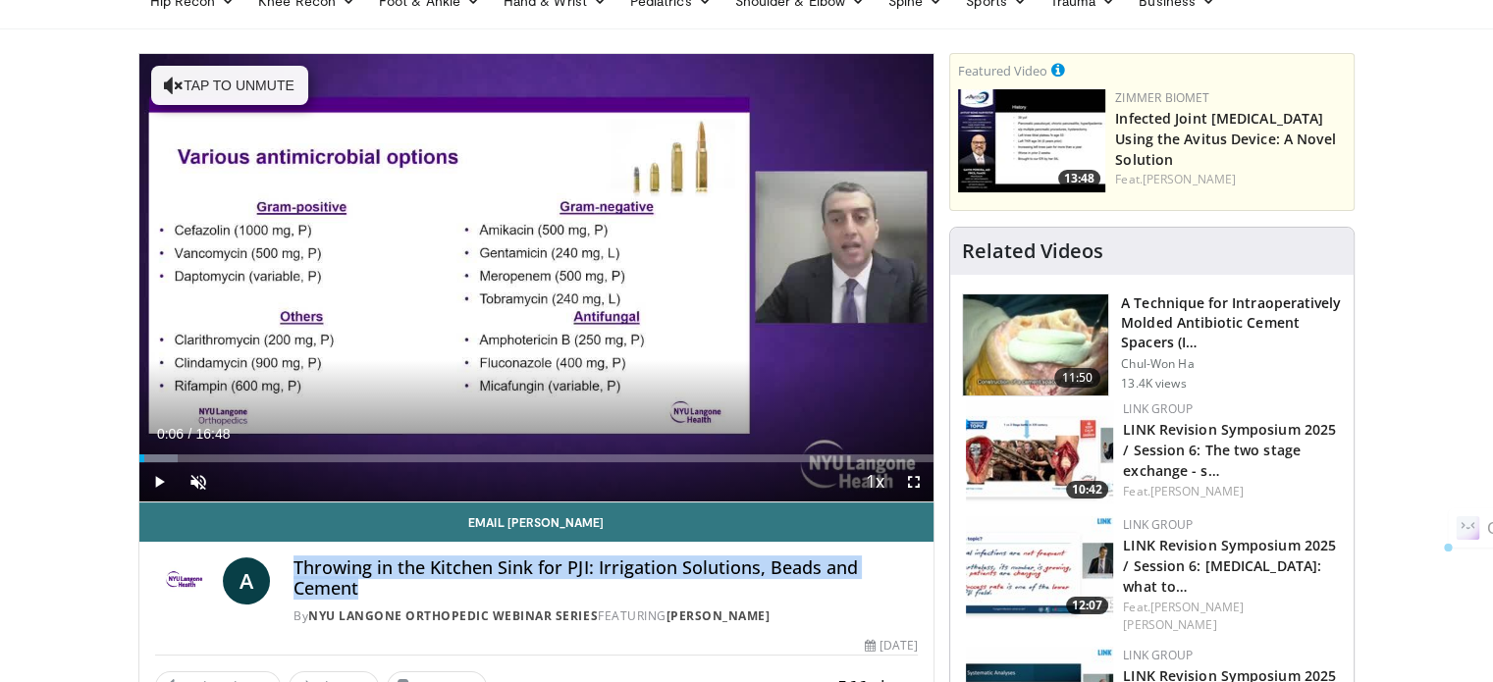
drag, startPoint x: 296, startPoint y: 565, endPoint x: 355, endPoint y: 587, distance: 62.7
click at [360, 594] on h4 "Throwing in the Kitchen Sink for PJI: Irrigation Solutions, Beads and Cement" at bounding box center [606, 579] width 624 height 42
copy h4 "Throwing in the Kitchen Sink for PJI: Irrigation Solutions, Beads and Cement"
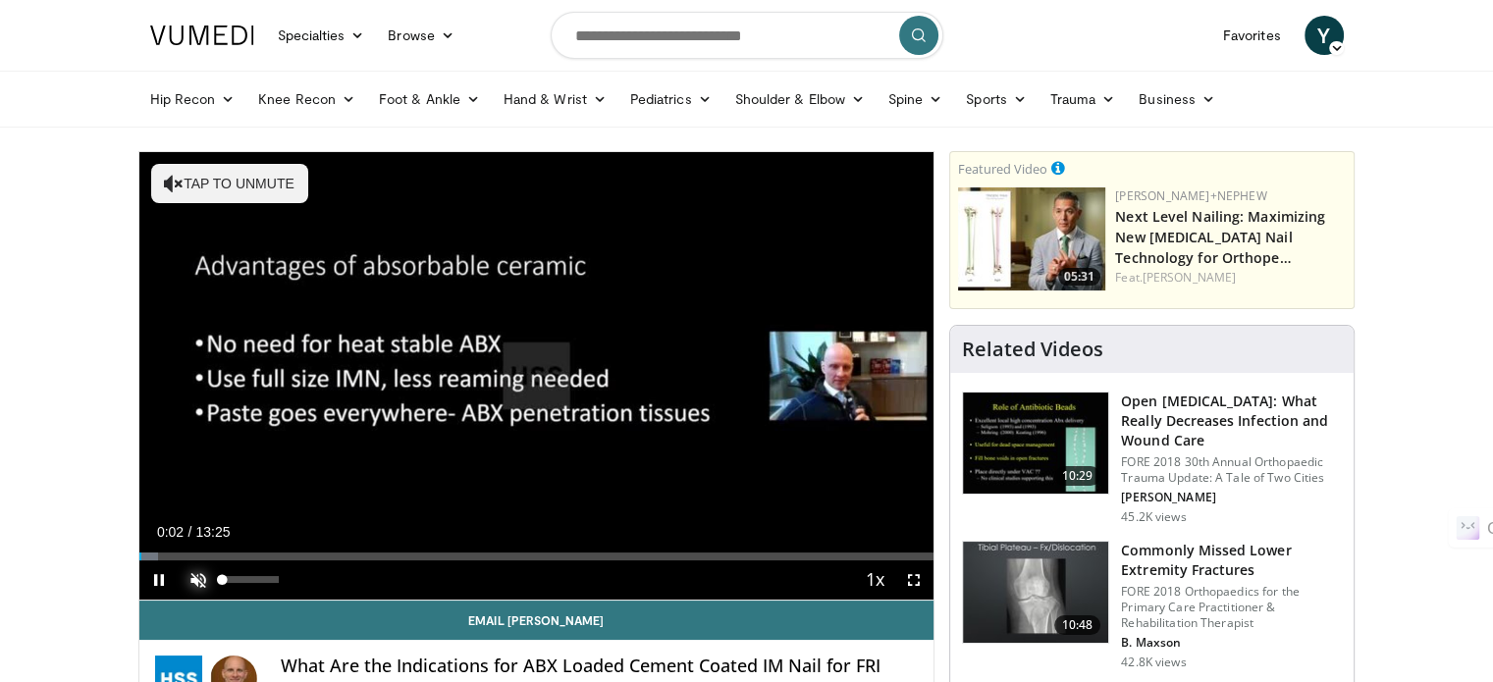
click at [202, 577] on span "Video Player" at bounding box center [198, 580] width 39 height 39
click at [157, 576] on span "Video Player" at bounding box center [158, 580] width 39 height 39
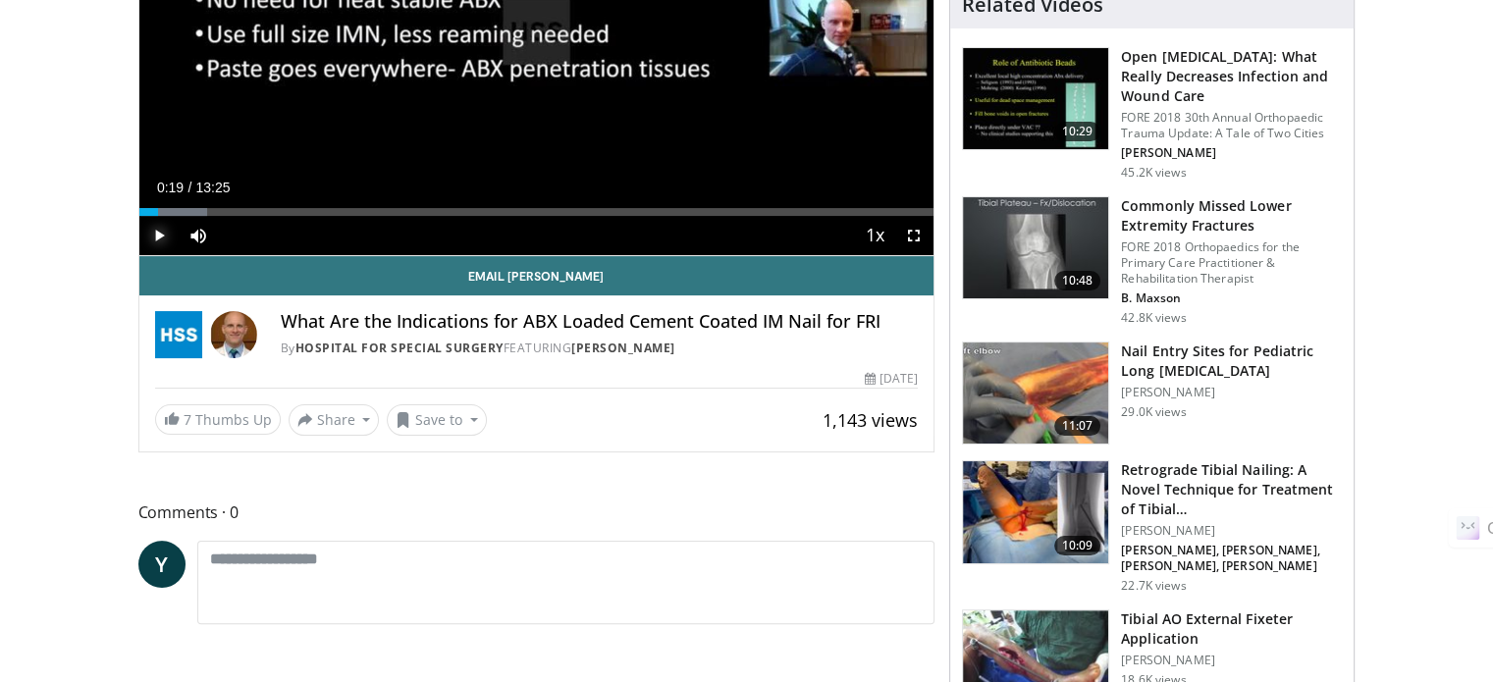
scroll to position [393, 0]
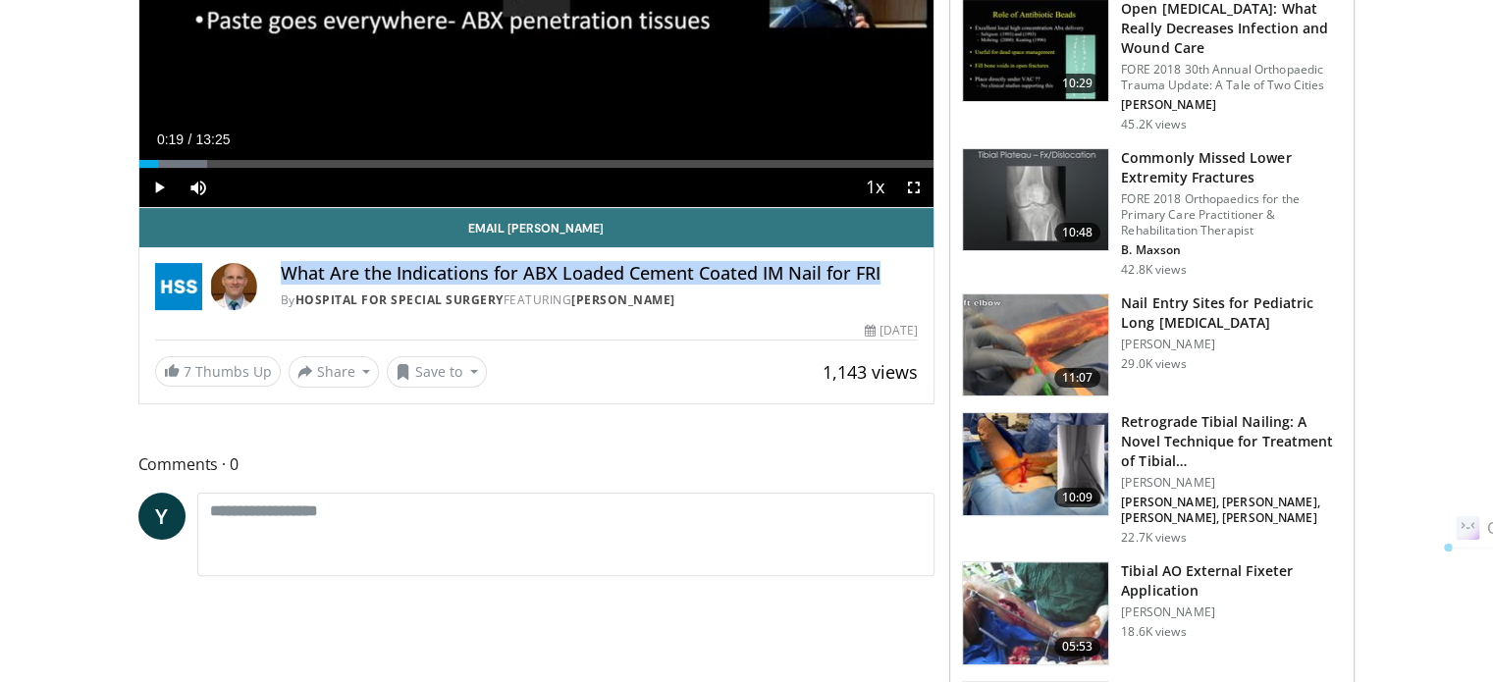
drag, startPoint x: 283, startPoint y: 273, endPoint x: 884, endPoint y: 276, distance: 601.8
click at [884, 276] on h4 "What Are the Indications for ABX Loaded Cement Coated IM Nail for FRI" at bounding box center [600, 274] width 638 height 22
copy h4 "What Are the Indications for ABX Loaded Cement Coated IM Nail for FRI"
